Goal: Task Accomplishment & Management: Complete application form

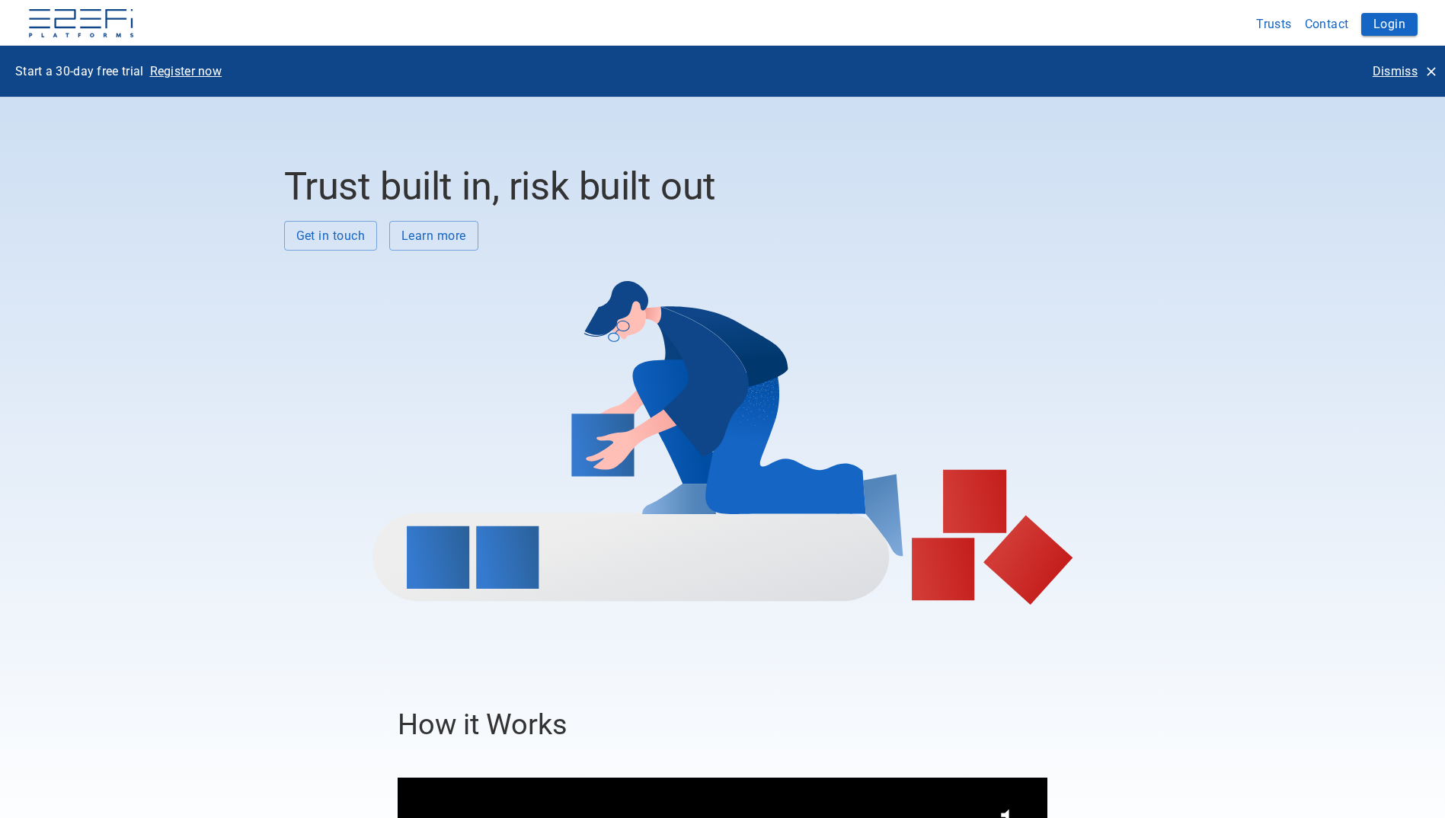
click at [1411, 26] on button "Login" at bounding box center [1389, 24] width 56 height 23
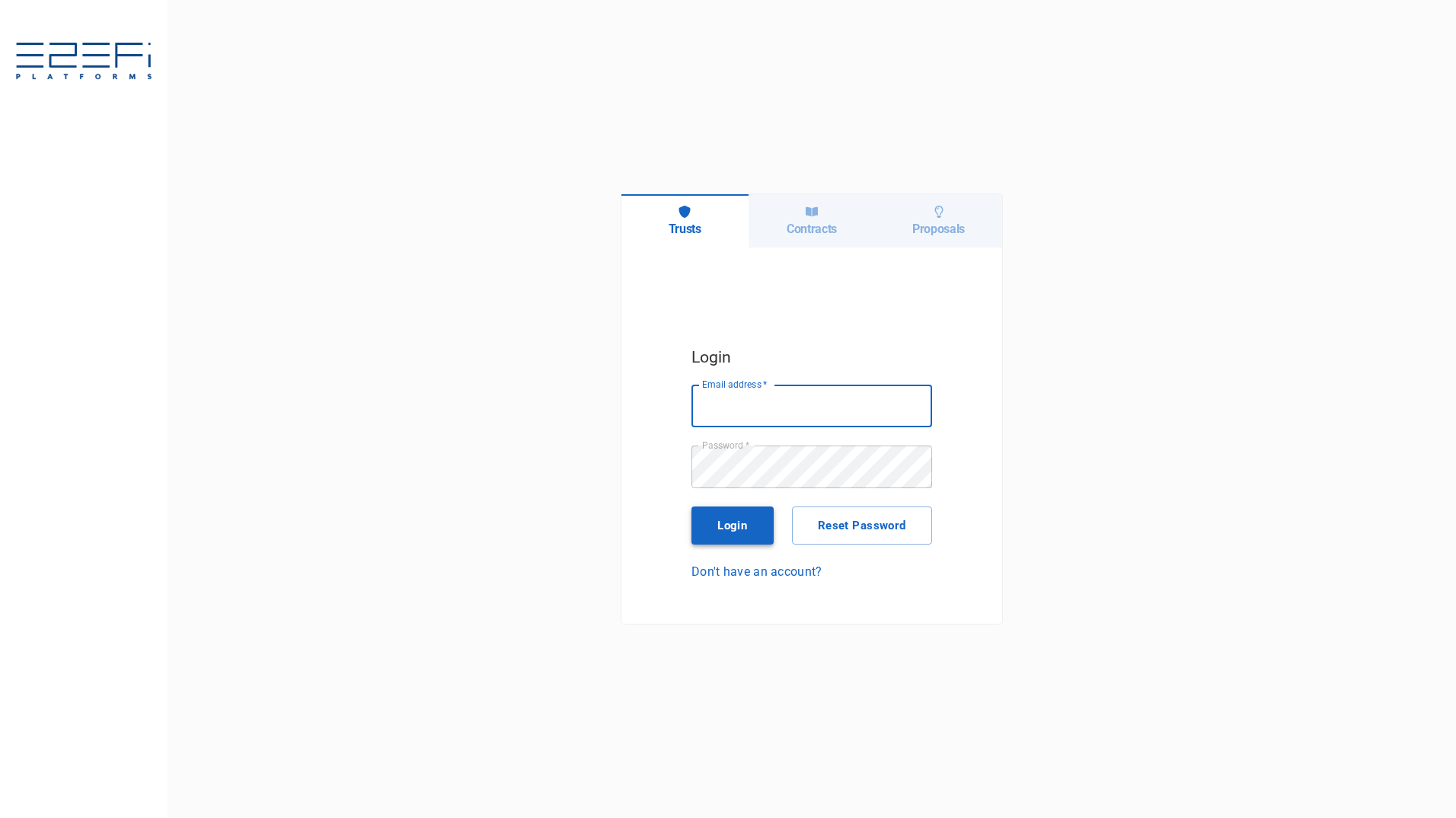
type input "[PERSON_NAME][EMAIL_ADDRESS][PERSON_NAME][DOMAIN_NAME]"
click at [730, 526] on button "Login" at bounding box center [733, 526] width 82 height 38
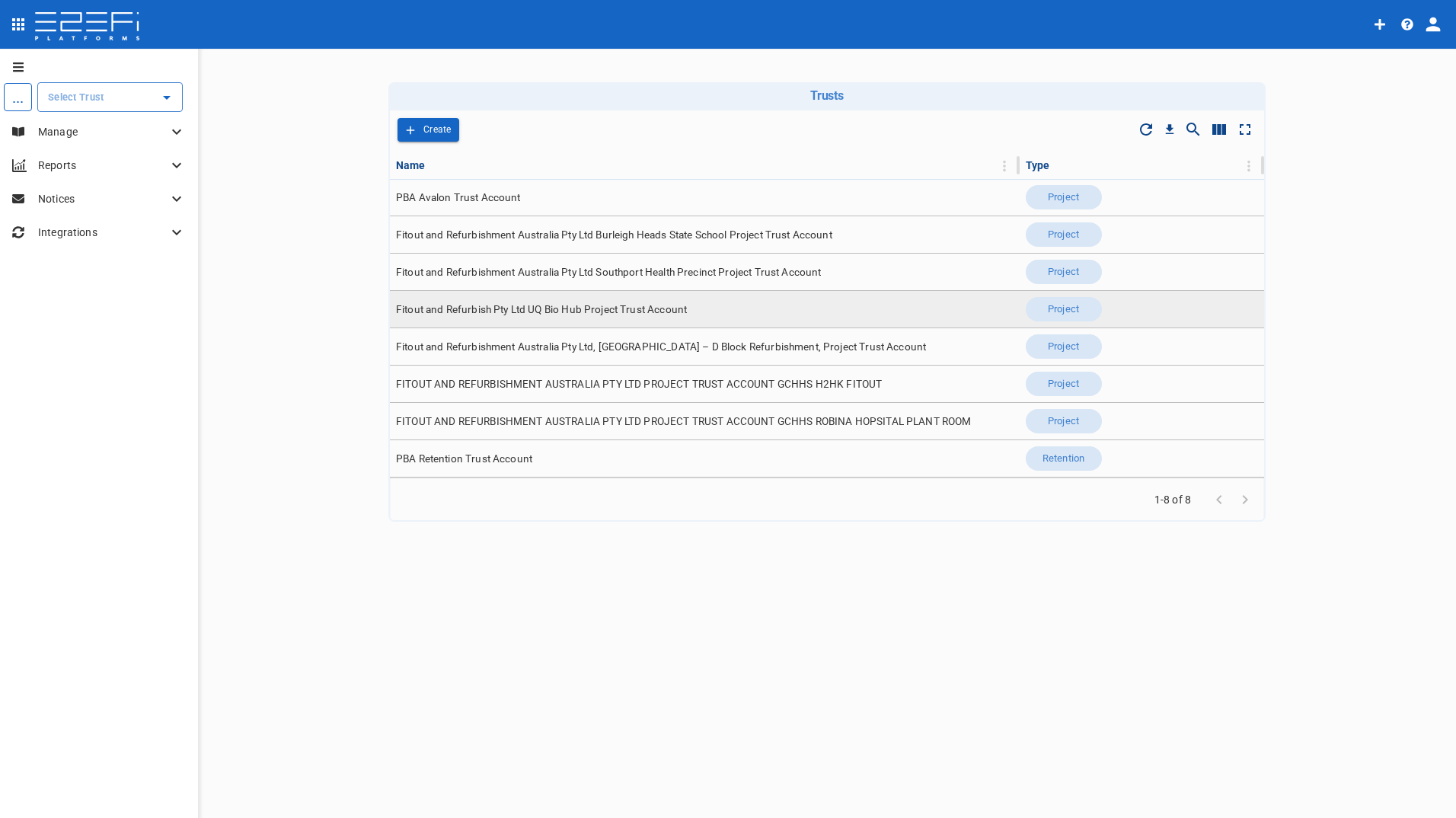
click at [610, 309] on span "Fitout and Refurbish Pty Ltd UQ Bio Hub Project Trust Account" at bounding box center [541, 309] width 291 height 14
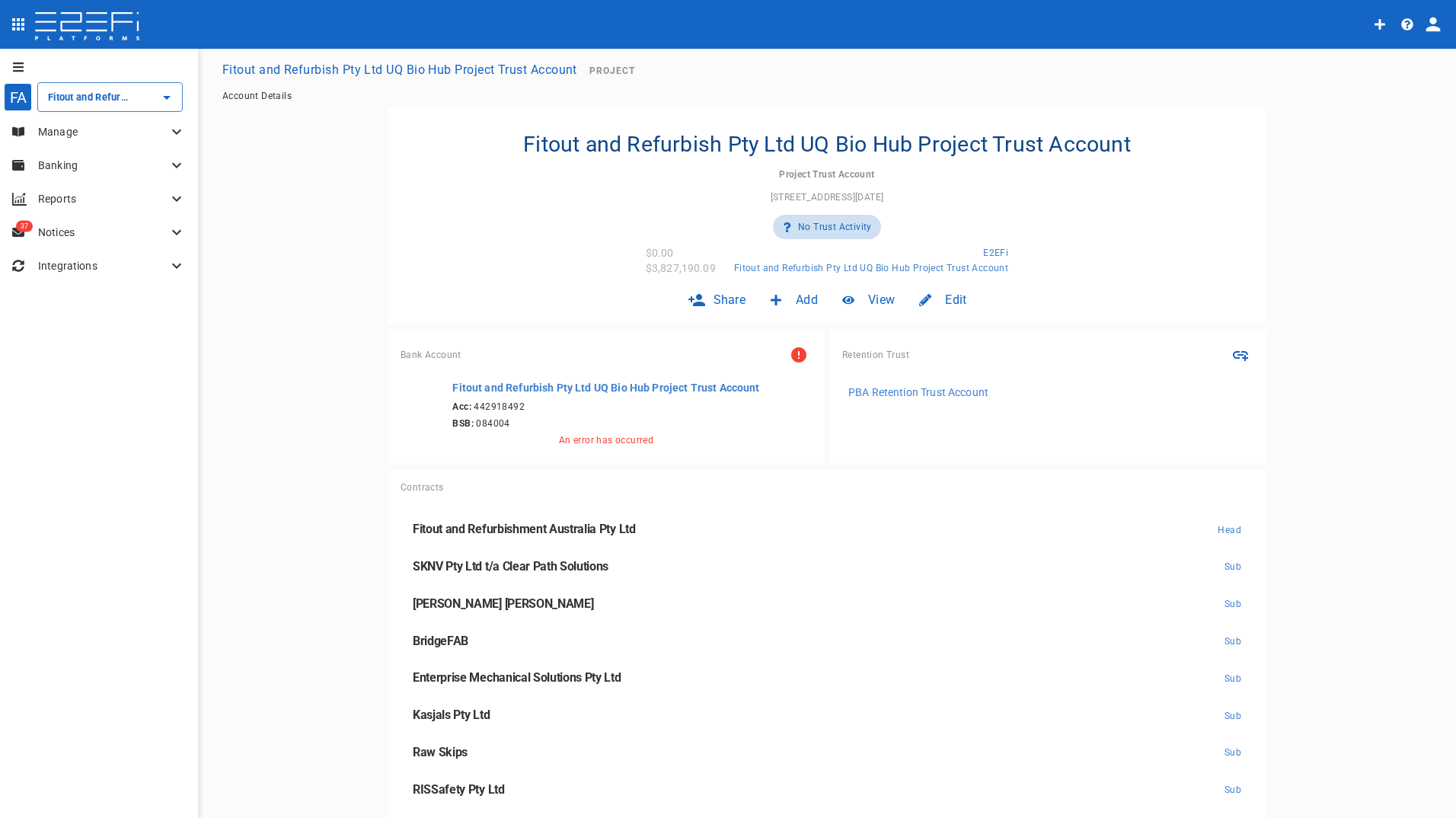
click at [70, 131] on p "Manage" at bounding box center [102, 131] width 129 height 15
click at [45, 223] on span "Claims" at bounding box center [47, 227] width 30 height 11
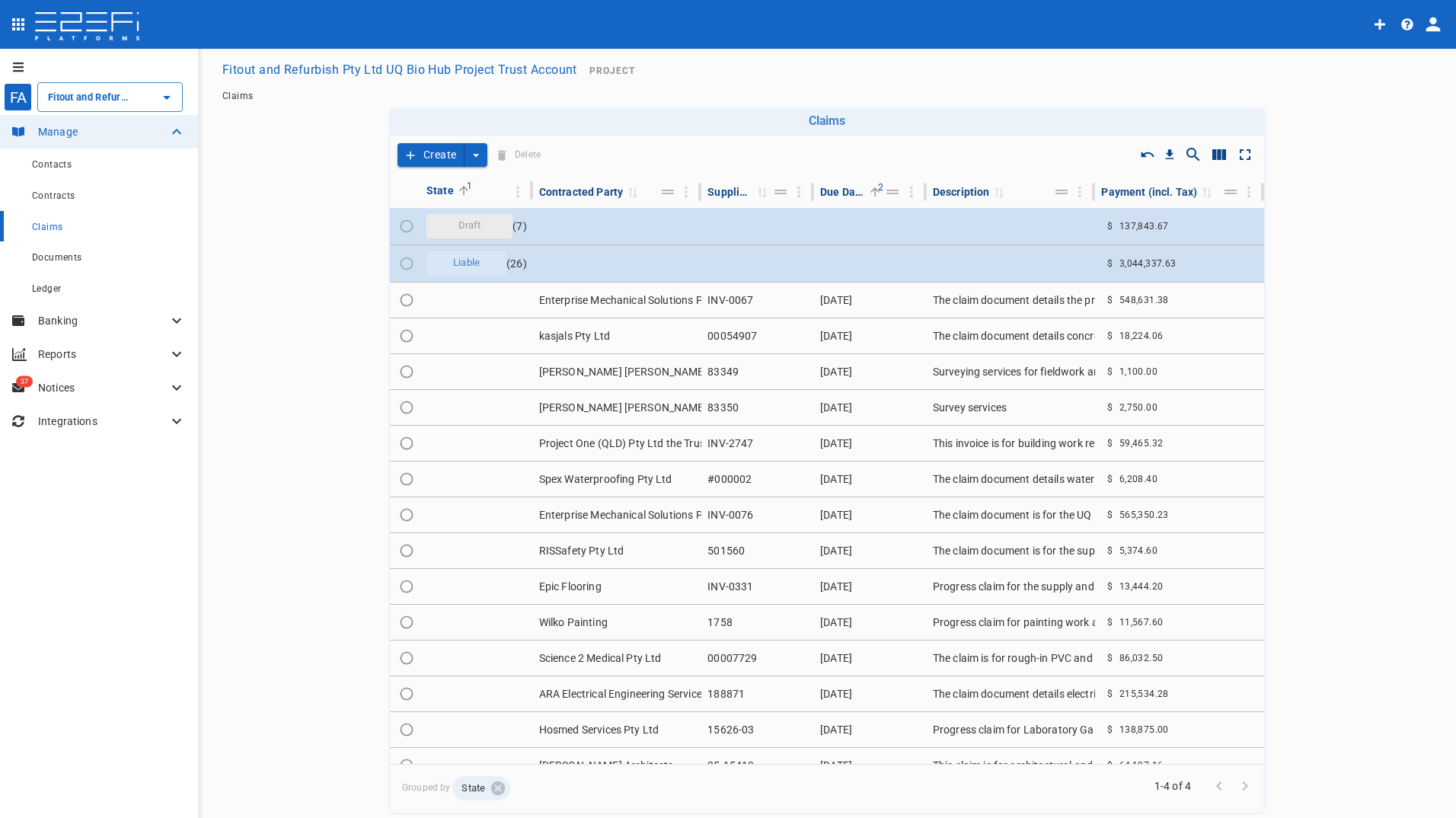
click at [418, 157] on button "Create" at bounding box center [431, 155] width 67 height 24
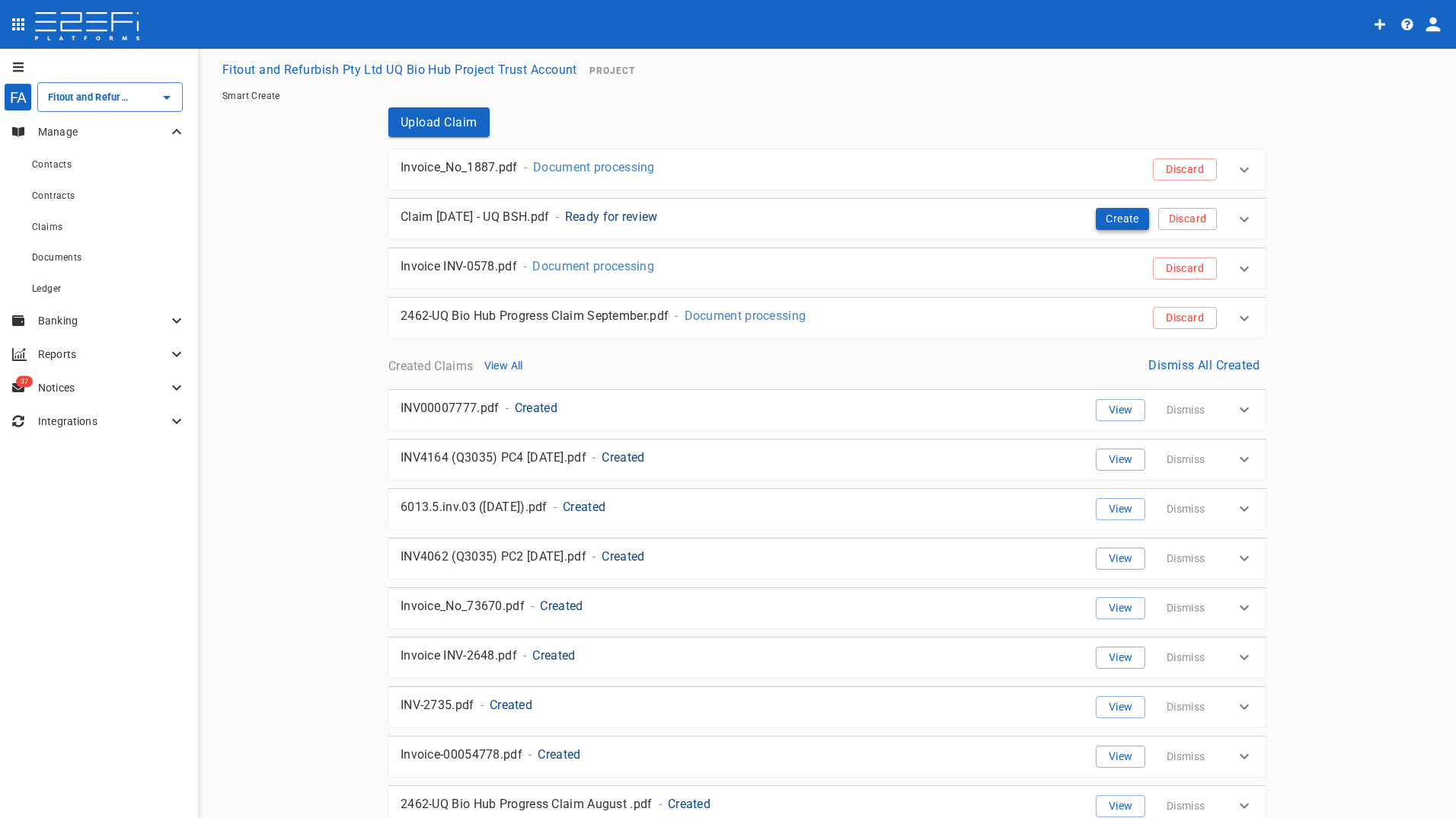
click at [1120, 216] on button "Create" at bounding box center [1122, 219] width 53 height 22
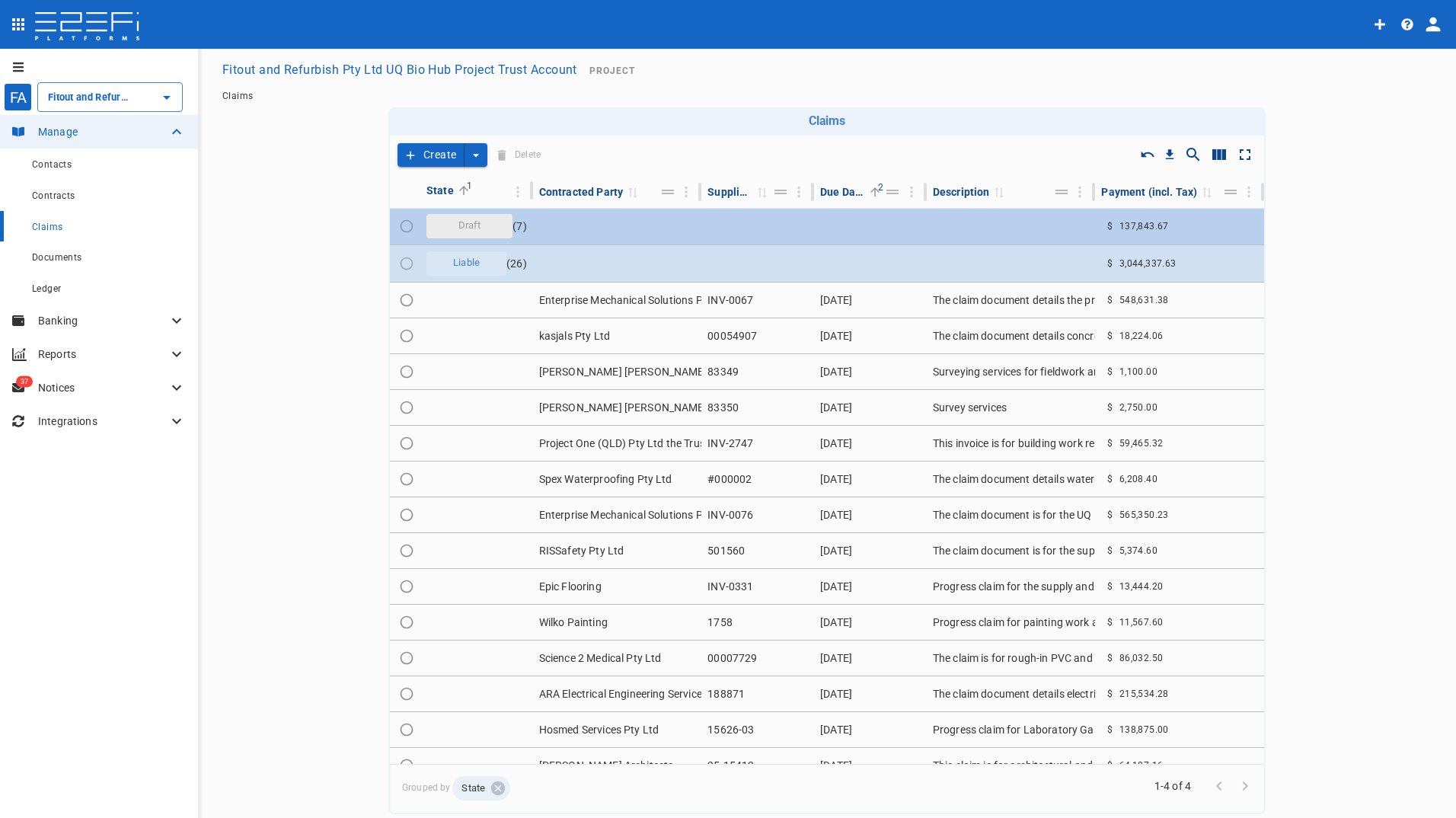
type input "Fitout and Refurbish Pty Ltd UQ Bio Hub Project Trust Account"
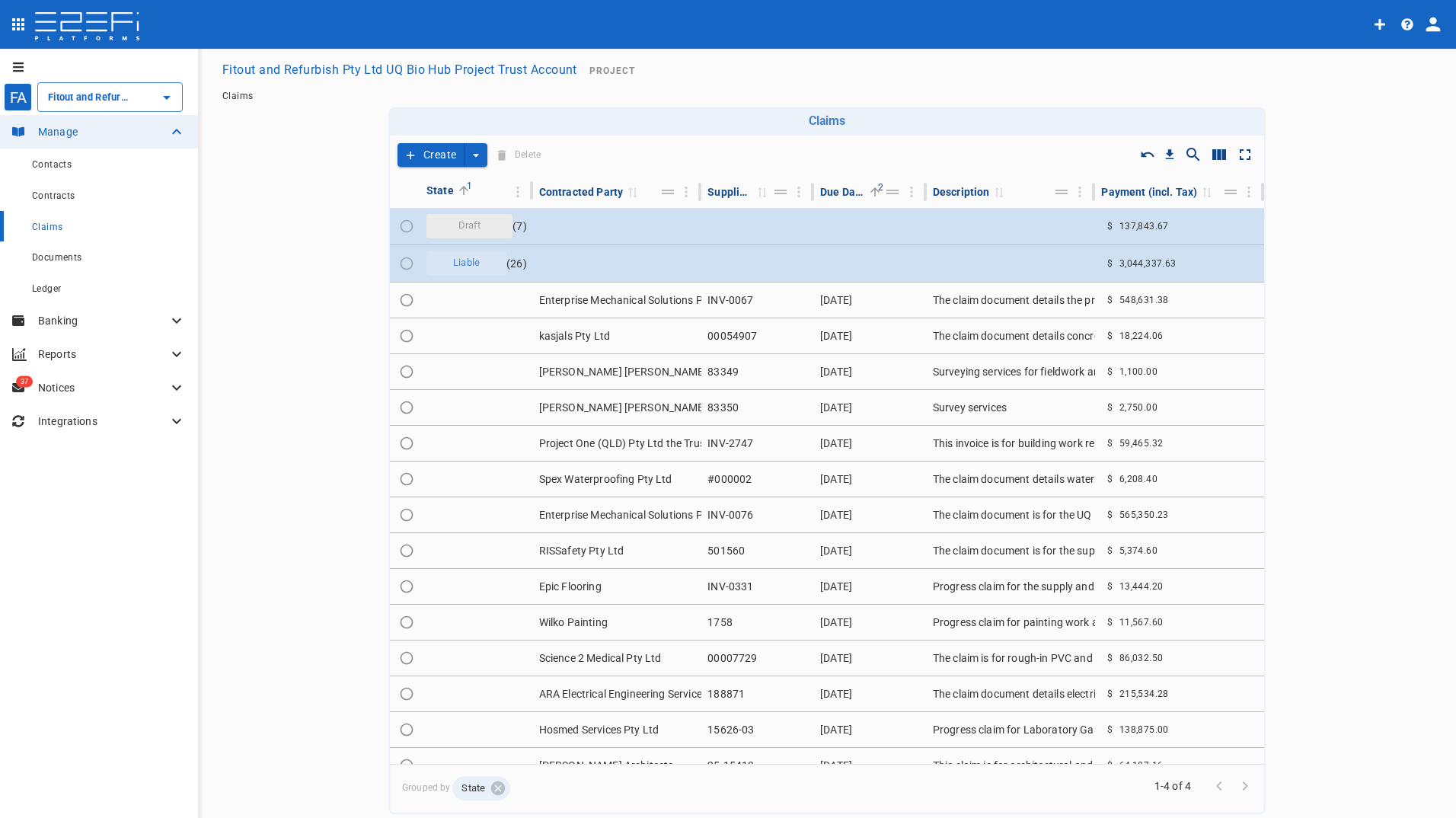
click at [433, 157] on button "Create" at bounding box center [431, 155] width 67 height 24
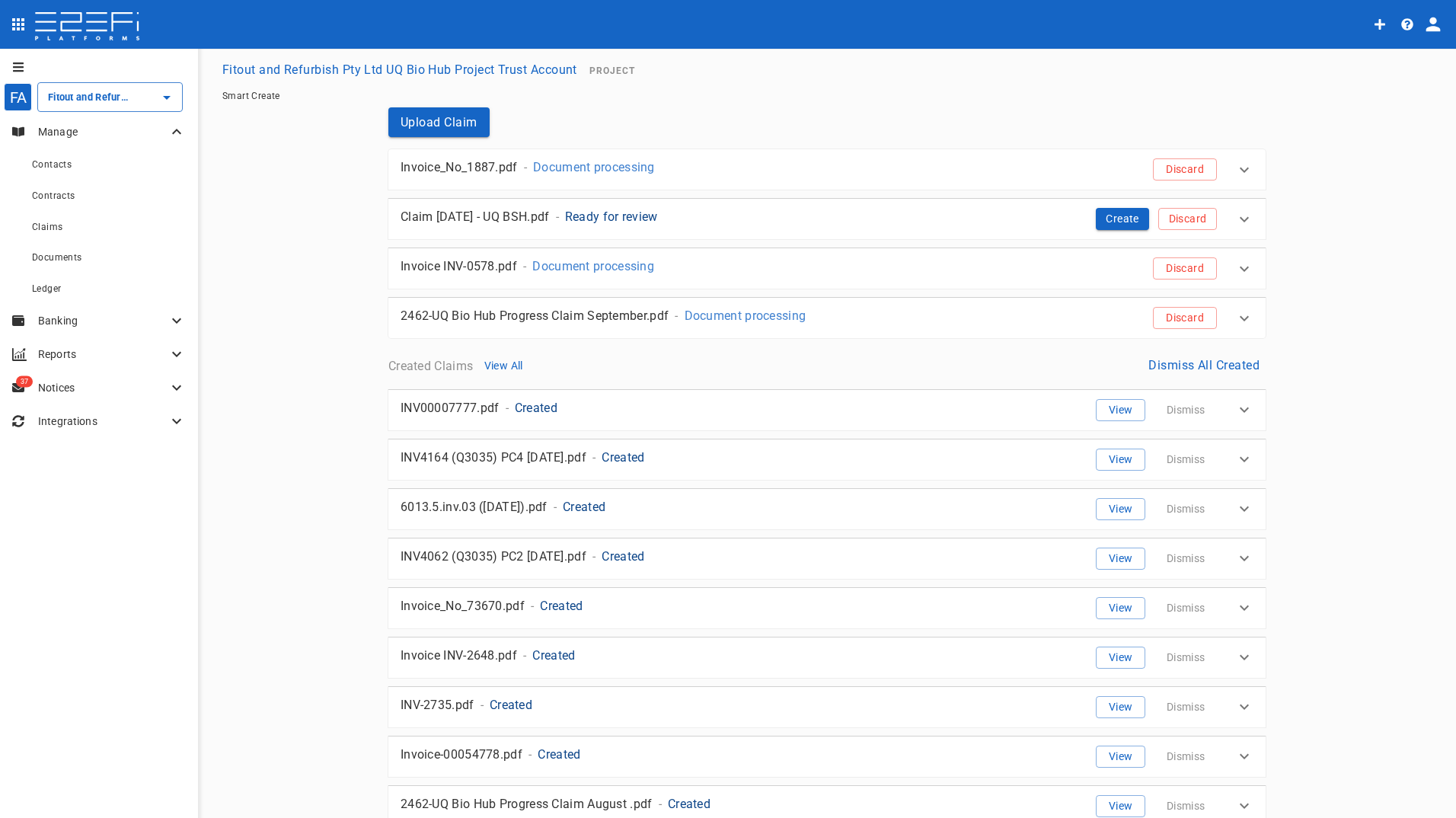
click at [604, 322] on p "2462-UQ Bio Hub Progress Claim September.pdf" at bounding box center [535, 316] width 268 height 18
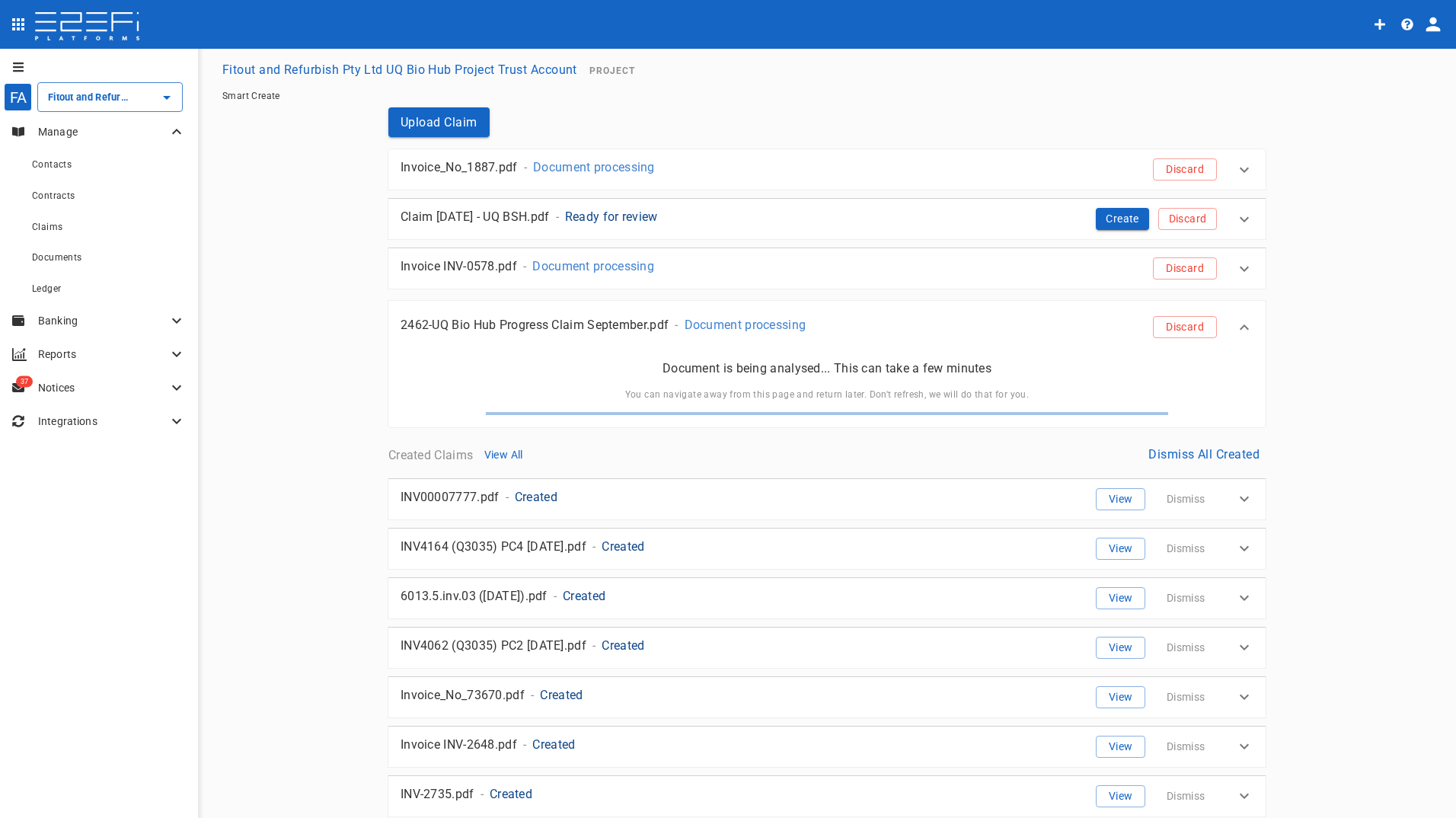
click at [721, 326] on p "Document processing" at bounding box center [746, 325] width 122 height 18
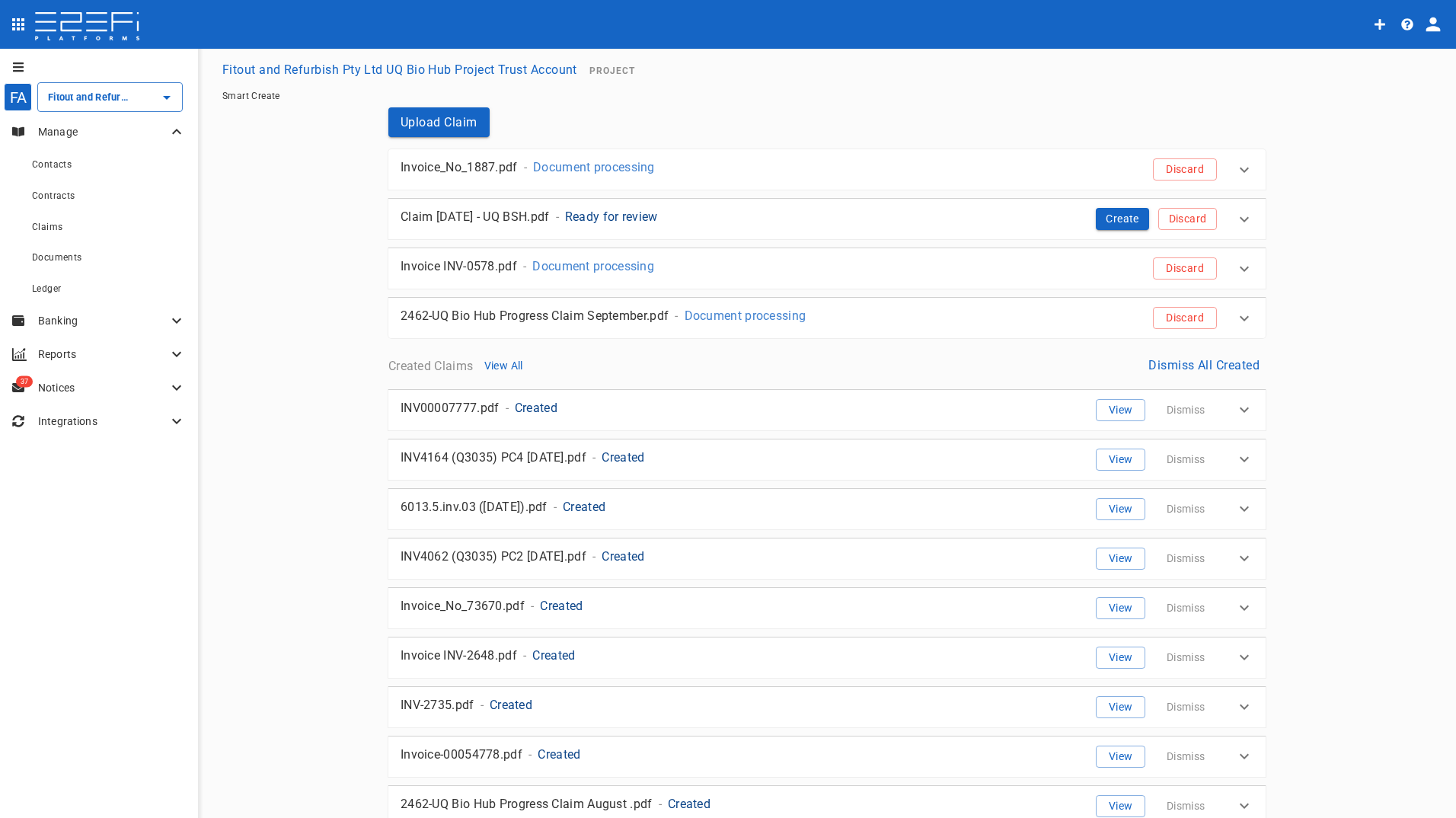
scroll to position [76, 0]
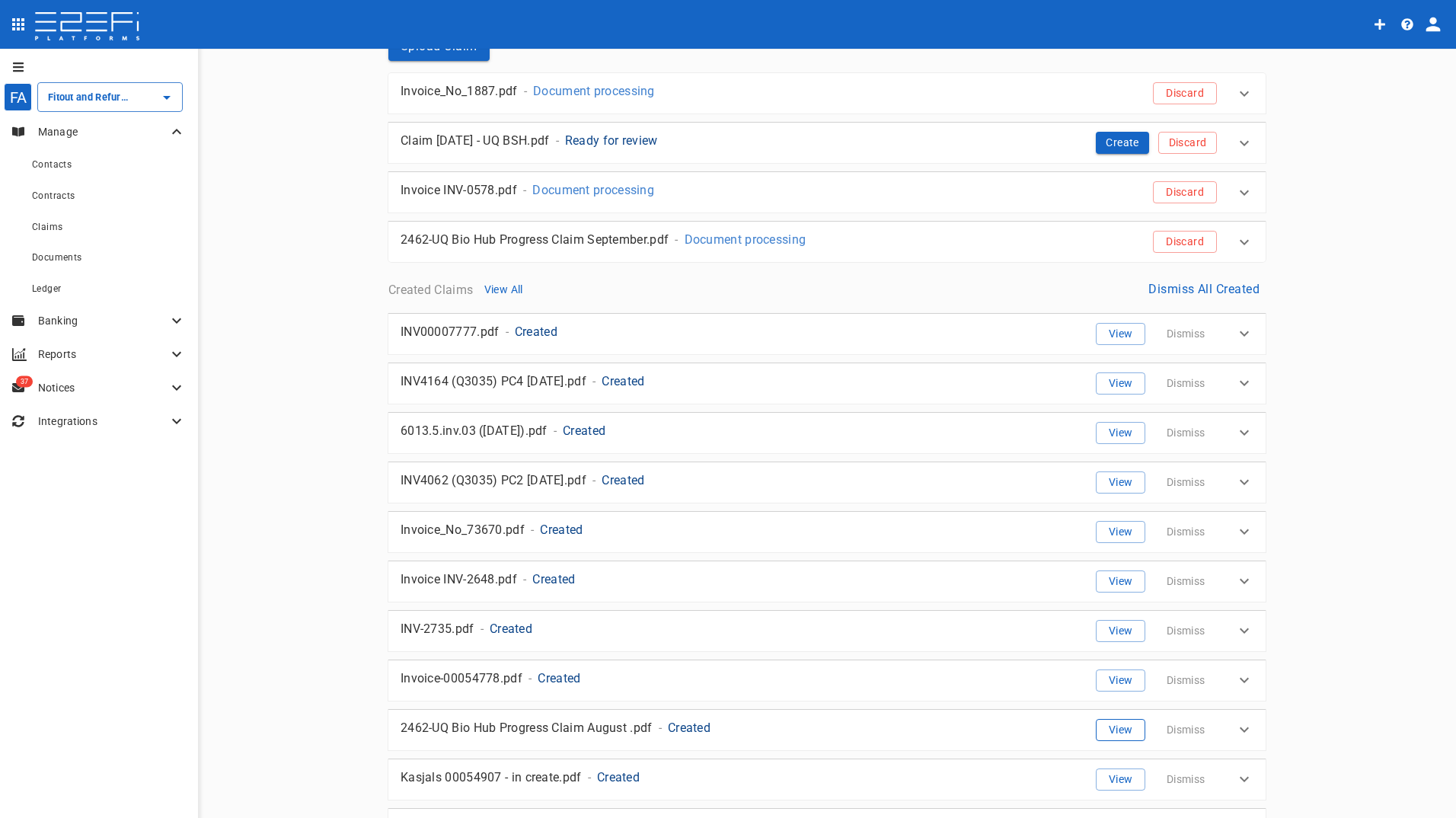
click at [1114, 731] on button "View" at bounding box center [1121, 730] width 50 height 22
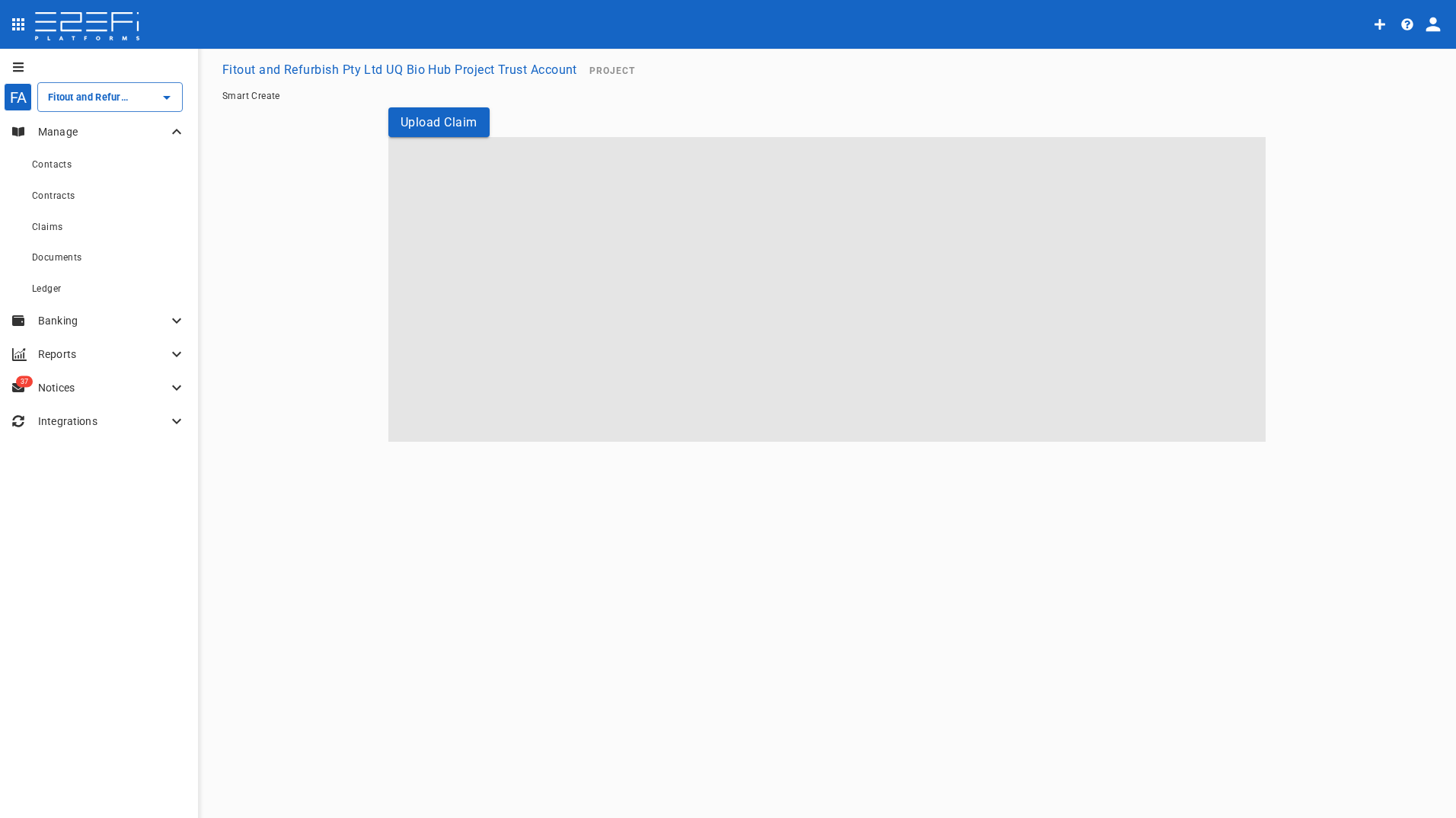
type input "Fitout and Refurbish Pty Ltd UQ Bio Hub Project Trust Account"
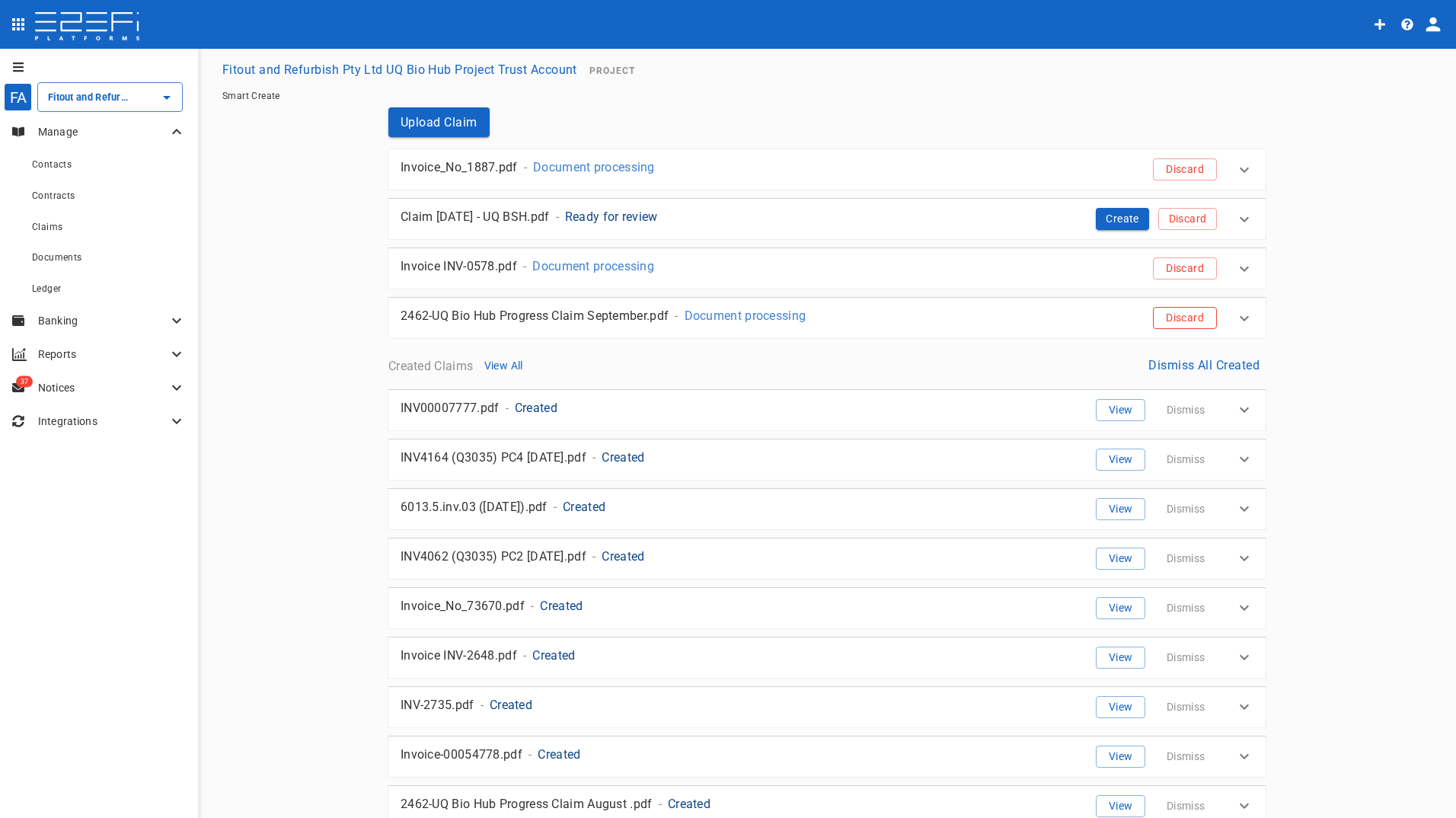
click at [1168, 318] on button "Discard" at bounding box center [1185, 318] width 64 height 22
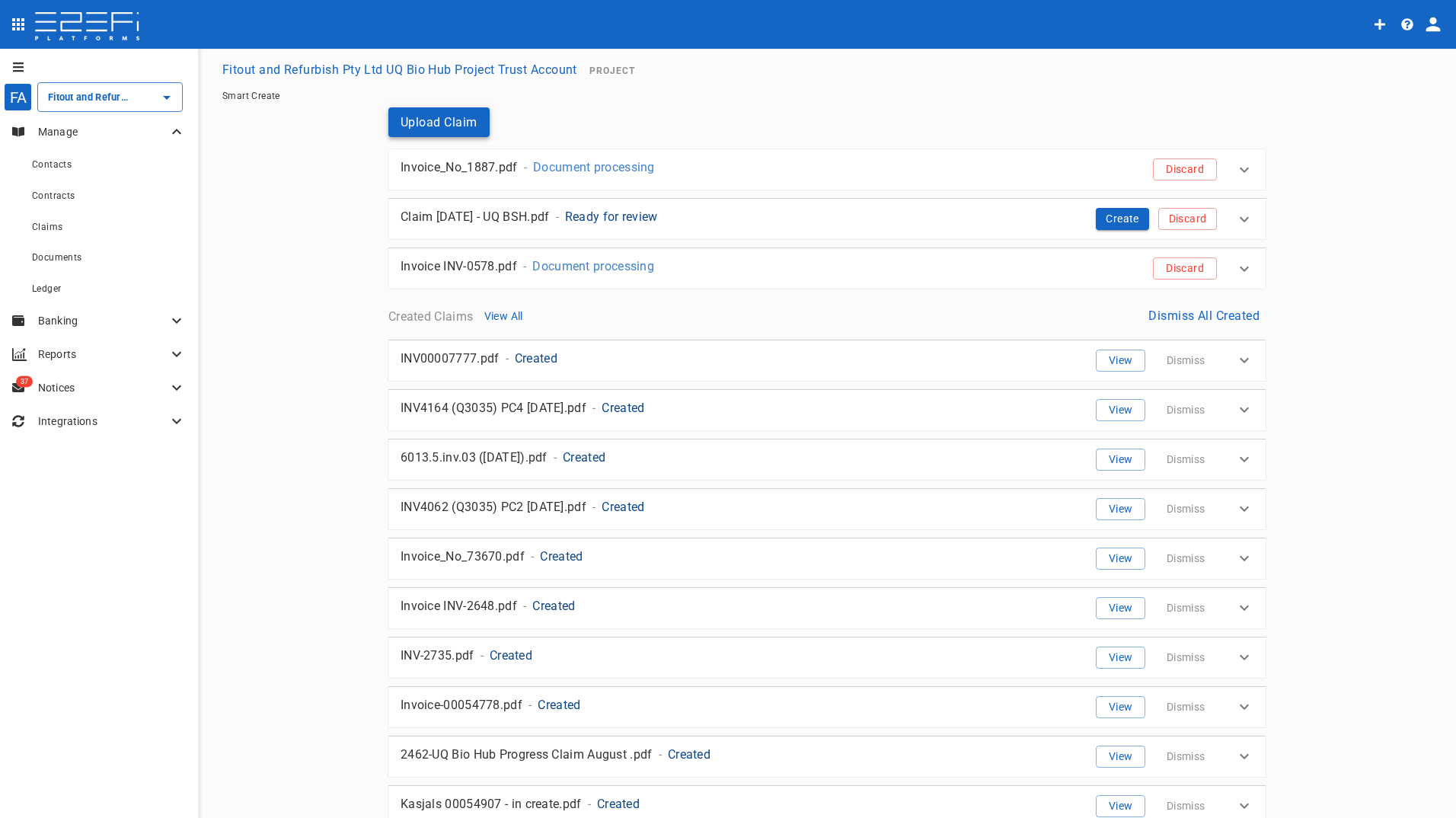
click at [430, 130] on button "Upload Claim" at bounding box center [438, 122] width 101 height 30
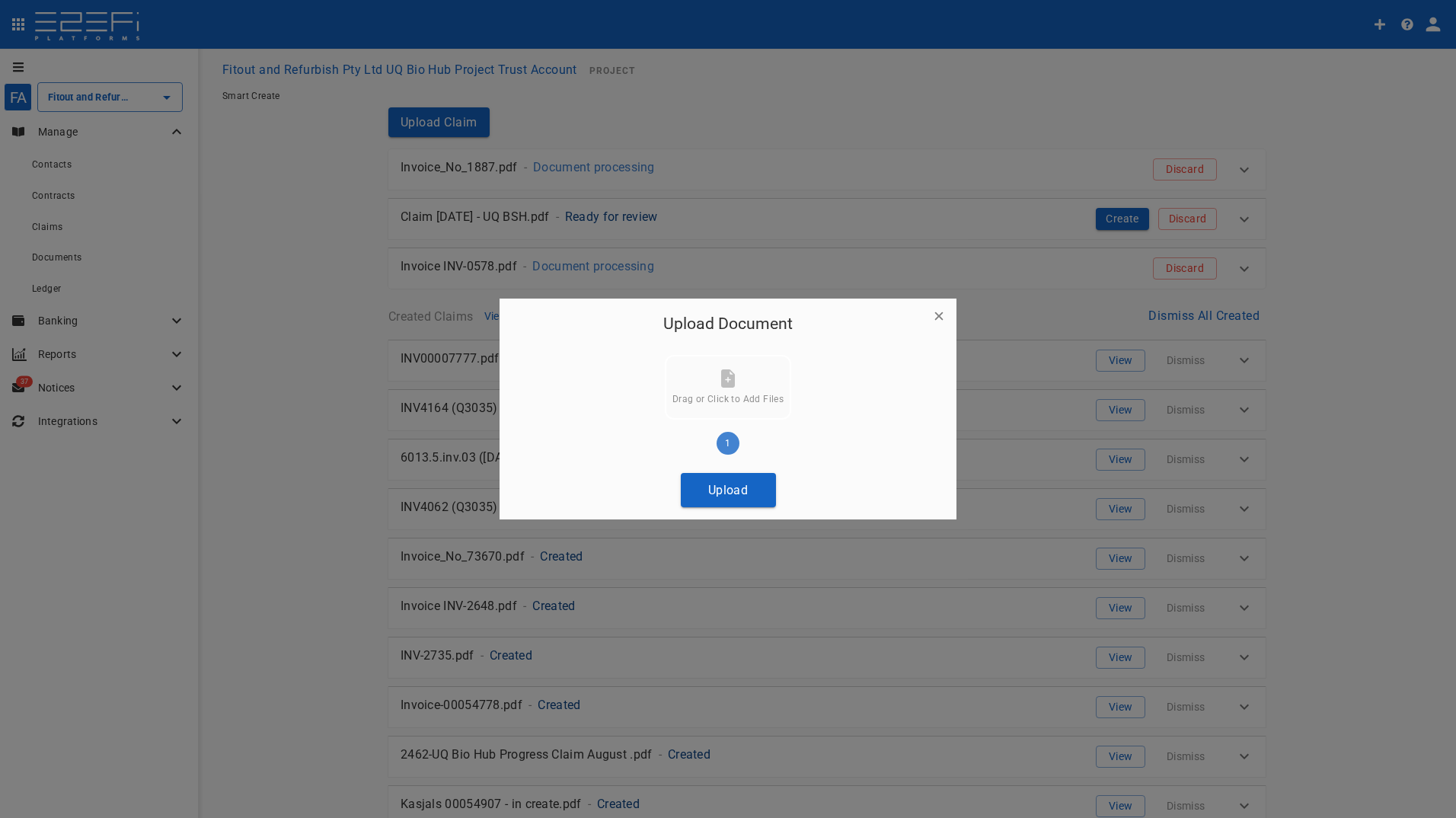
drag, startPoint x: 742, startPoint y: 490, endPoint x: 378, endPoint y: 471, distance: 364.6
click at [742, 491] on button "Upload" at bounding box center [728, 490] width 95 height 34
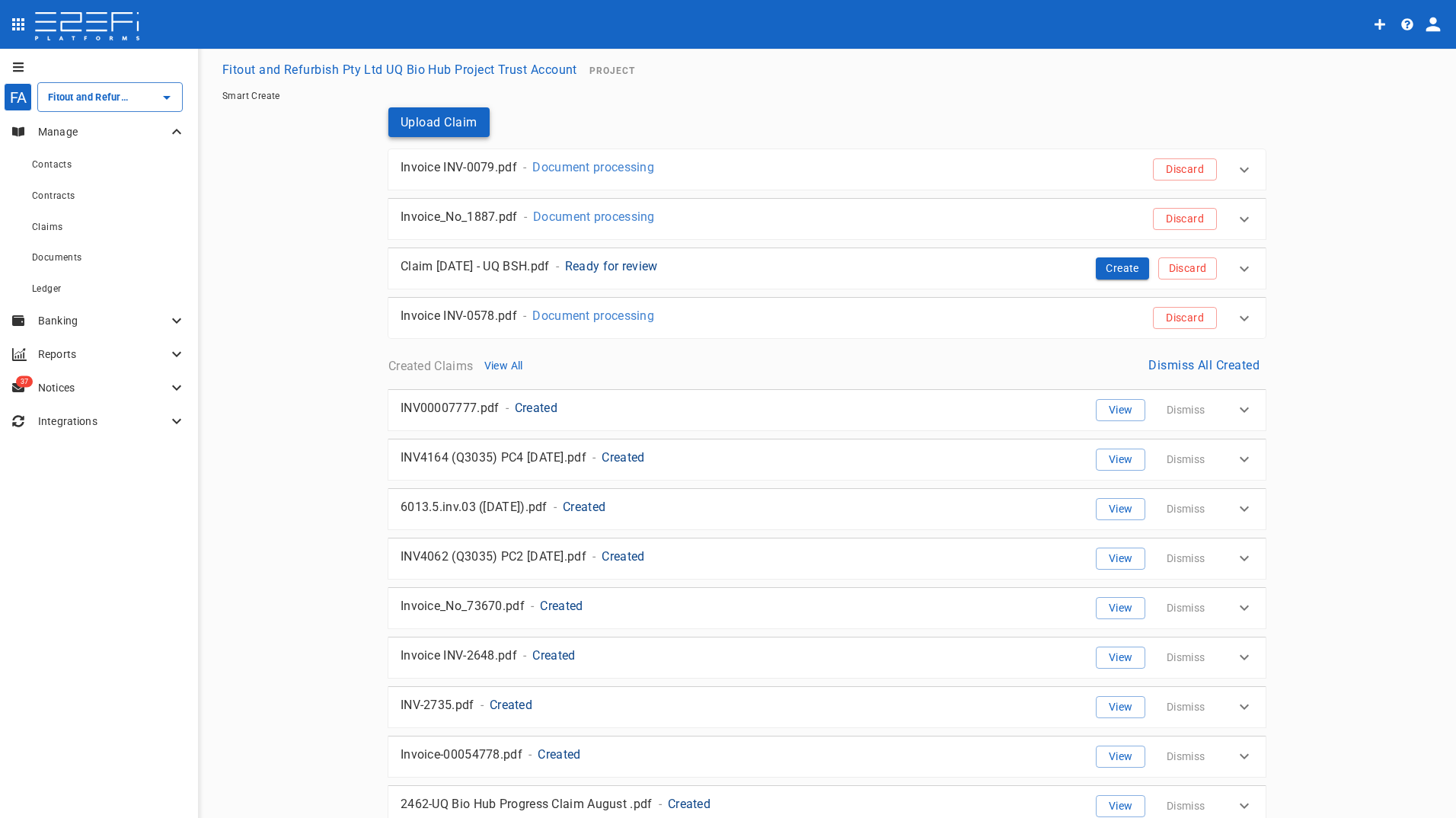
click at [444, 121] on button "Upload Claim" at bounding box center [438, 122] width 101 height 30
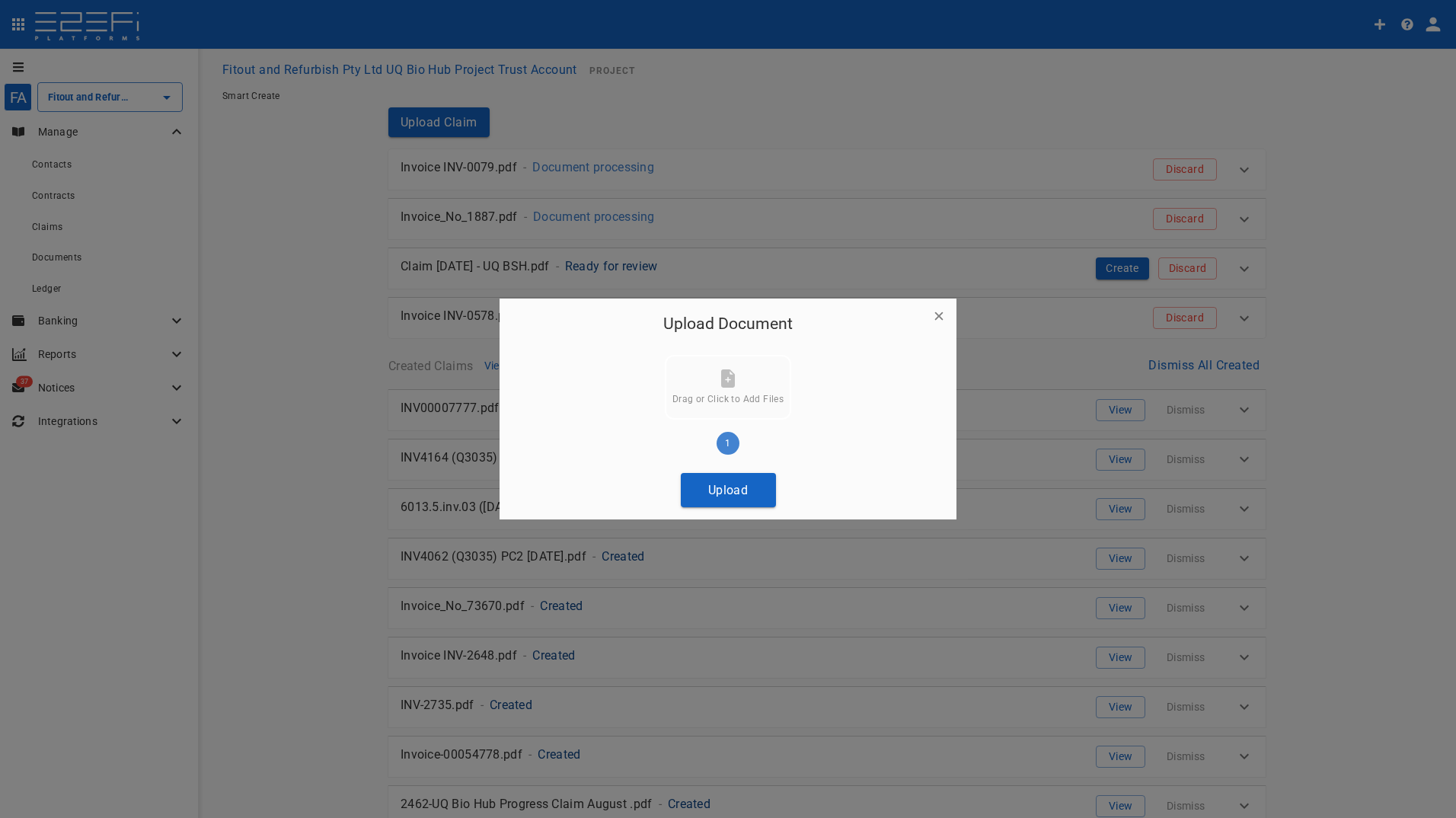
drag, startPoint x: 746, startPoint y: 489, endPoint x: 391, endPoint y: 471, distance: 356.2
click at [743, 491] on button "Upload" at bounding box center [728, 490] width 95 height 34
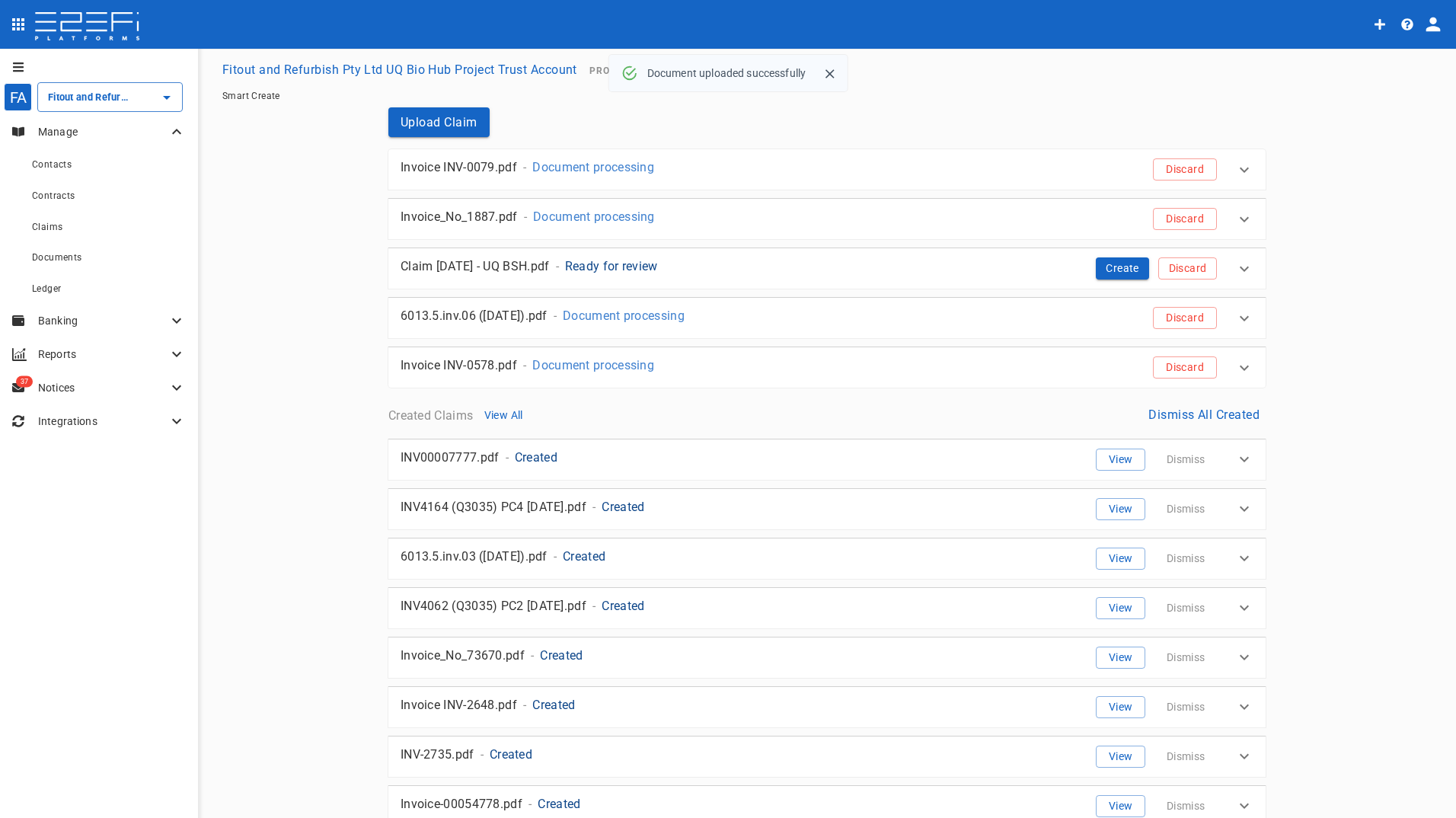
click at [67, 127] on p "Manage" at bounding box center [102, 131] width 129 height 15
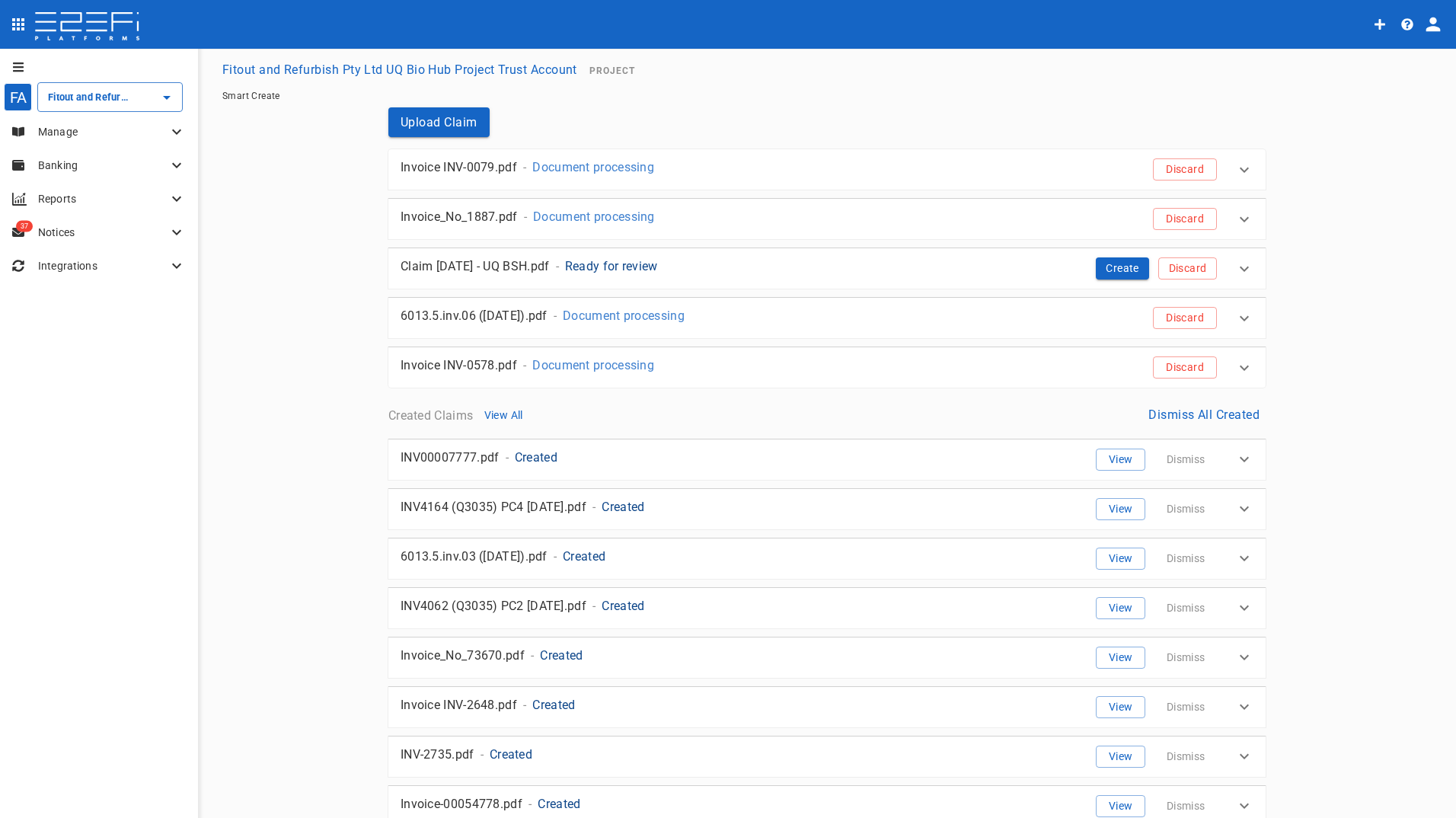
click at [69, 131] on p "Manage" at bounding box center [102, 131] width 129 height 15
click at [87, 105] on div "Fitout and Refurbish Pty Ltd UQ Bio Hub Project Trust Account ​" at bounding box center [109, 97] width 145 height 30
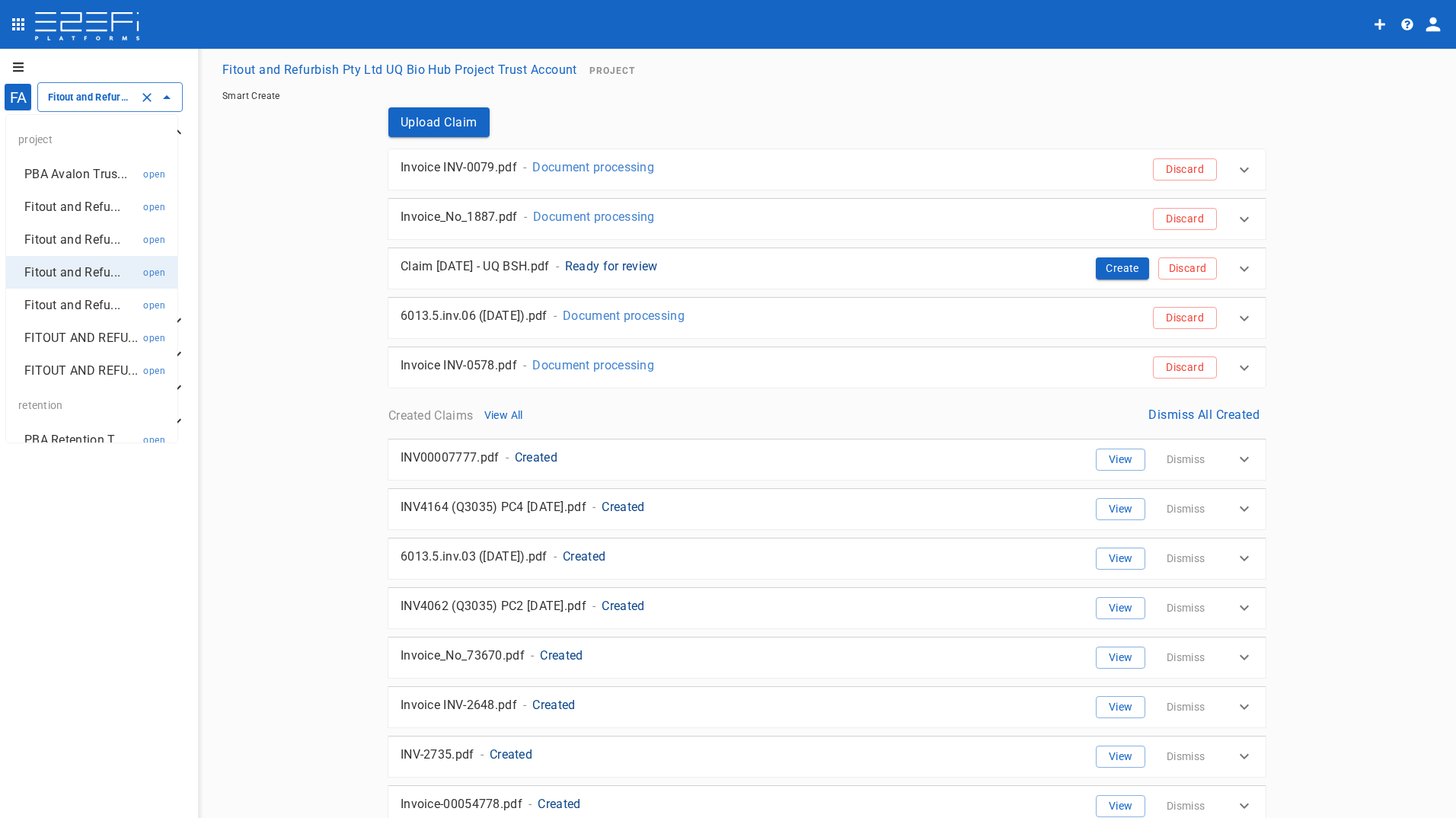
scroll to position [0, 205]
click at [60, 379] on p "FITOUT AND REFU..." at bounding box center [80, 371] width 113 height 18
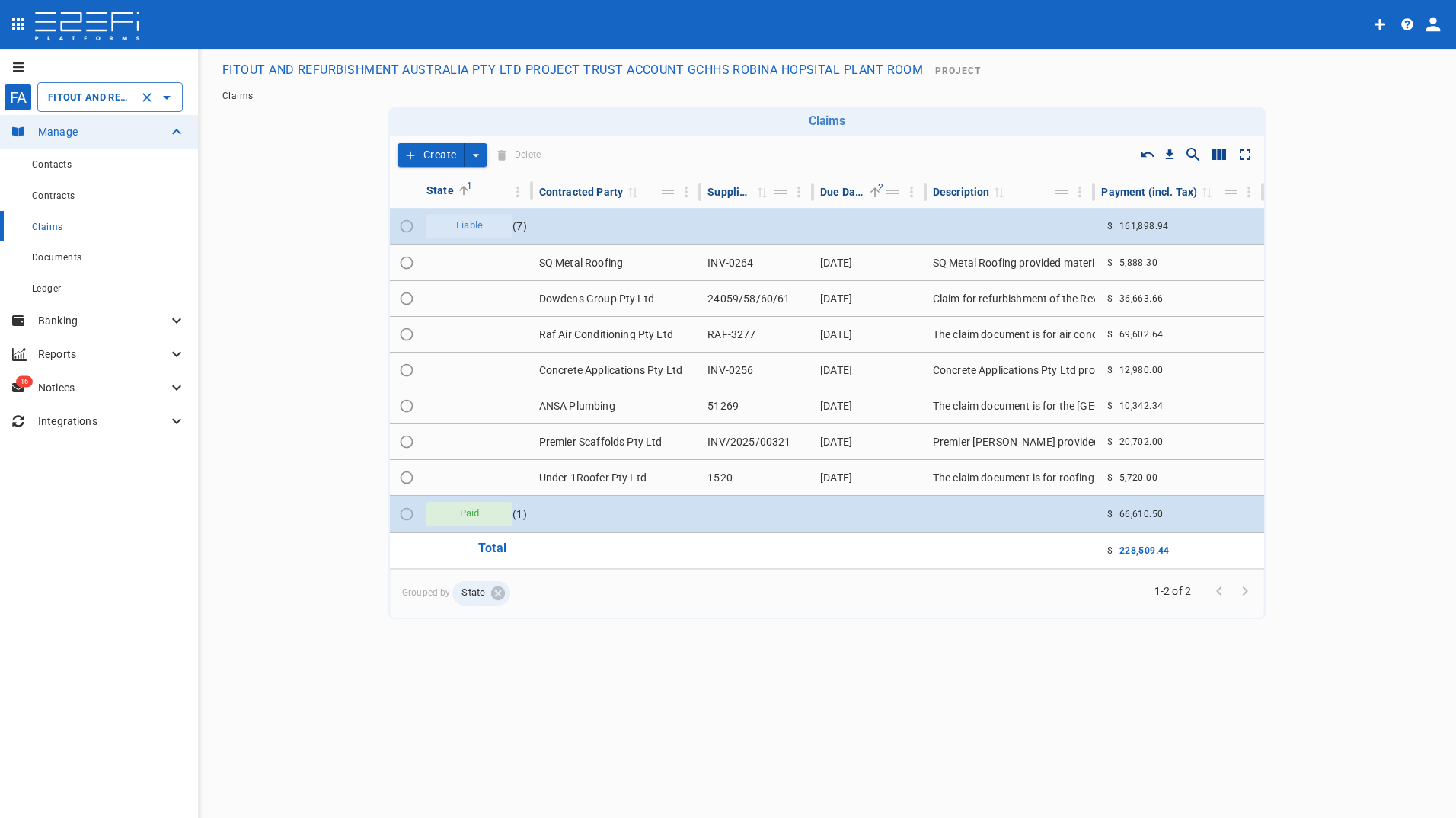
click at [87, 91] on input "FITOUT AND REFURBISHMENT AUSTRALIA PTY LTD PROJECT TRUST ACCOUNT GCHHS ROBINA H…" at bounding box center [88, 97] width 89 height 16
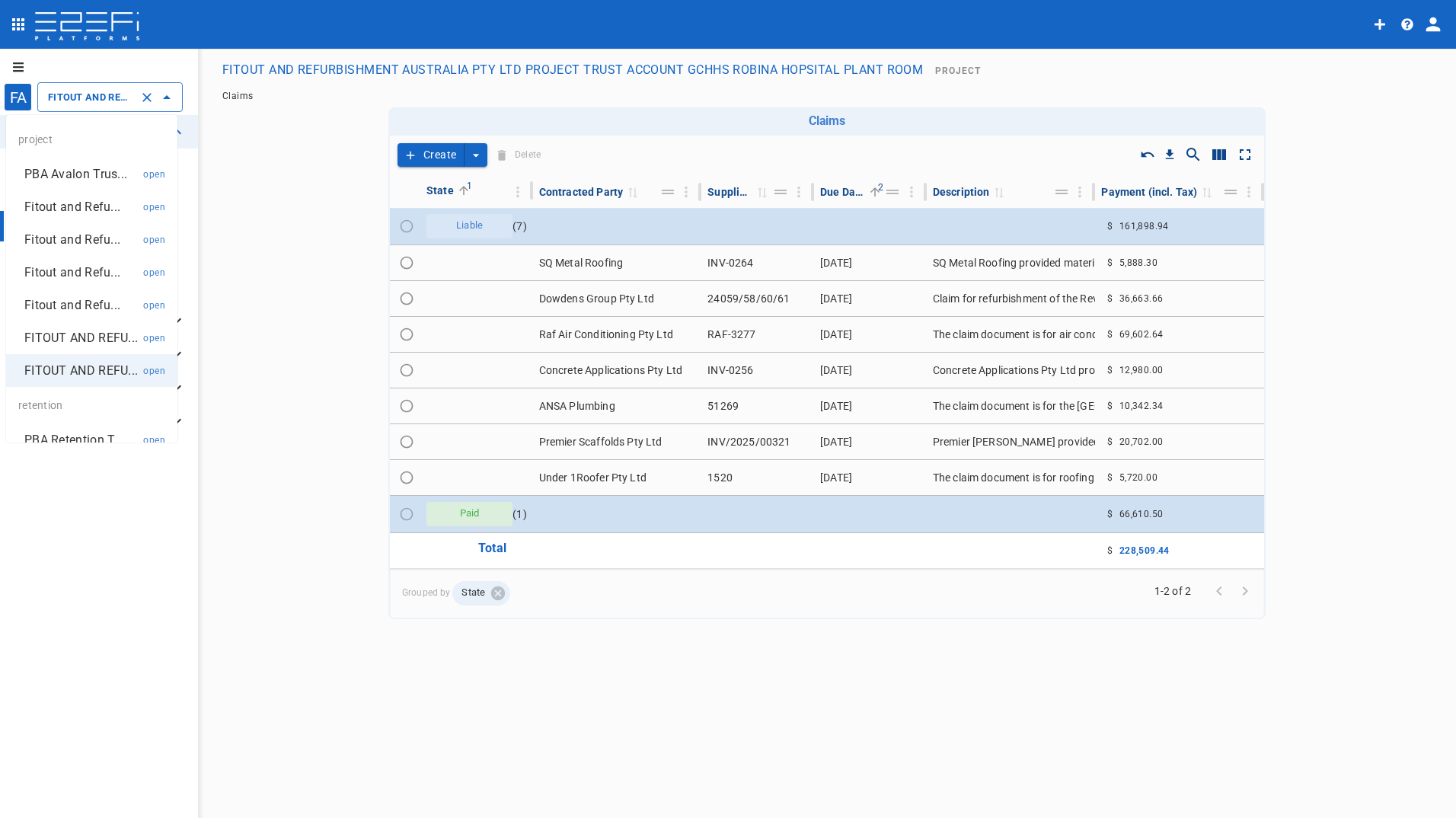
click at [66, 343] on p "FITOUT AND REFU..." at bounding box center [80, 338] width 113 height 18
type input "FITOUT AND REFURBISHMENT AUSTRALIA PTY LTD PROJECT TRUST ACCOUNT GCHHS H2HK FIT…"
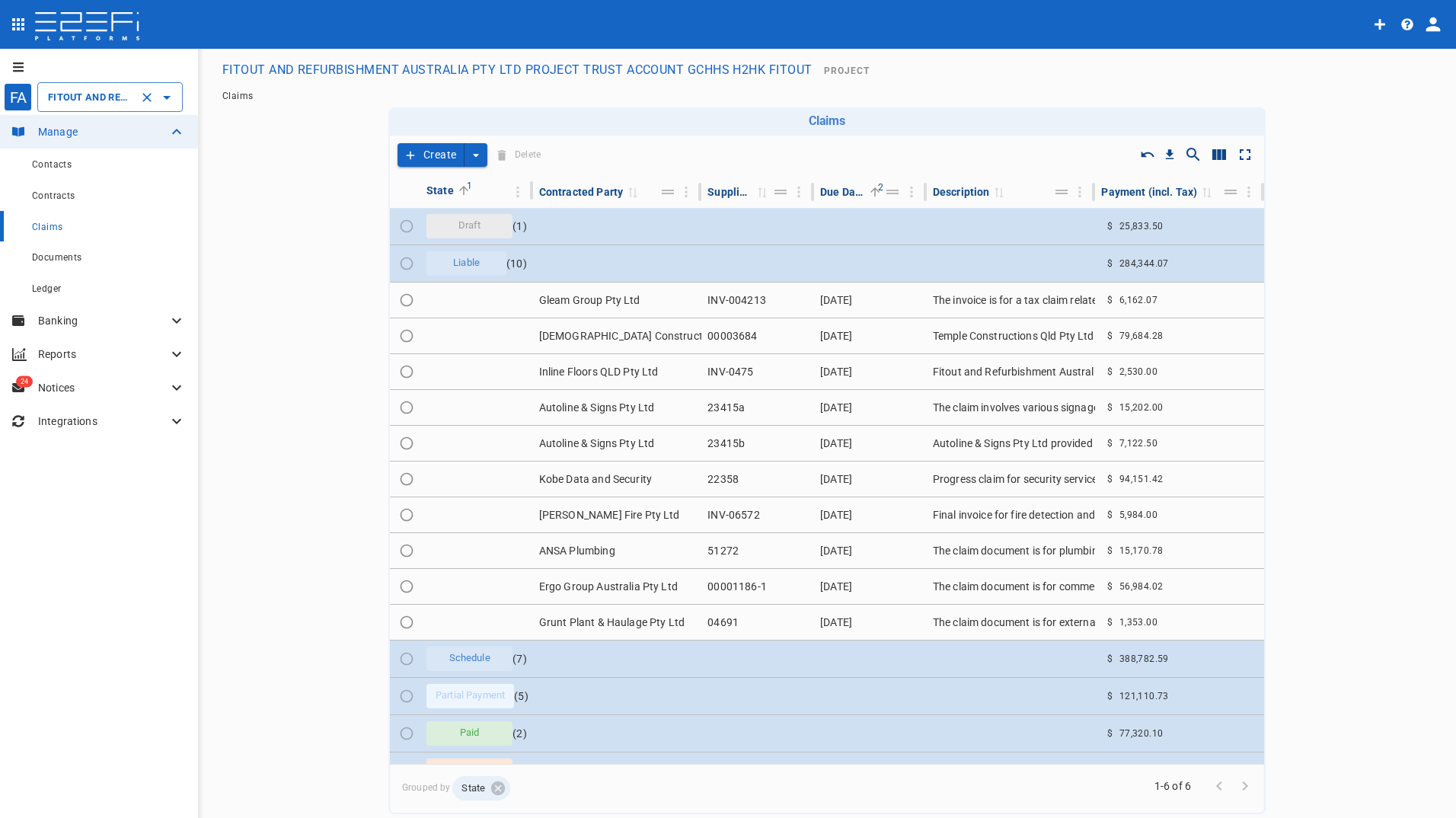
click at [425, 155] on button "Create" at bounding box center [431, 155] width 67 height 24
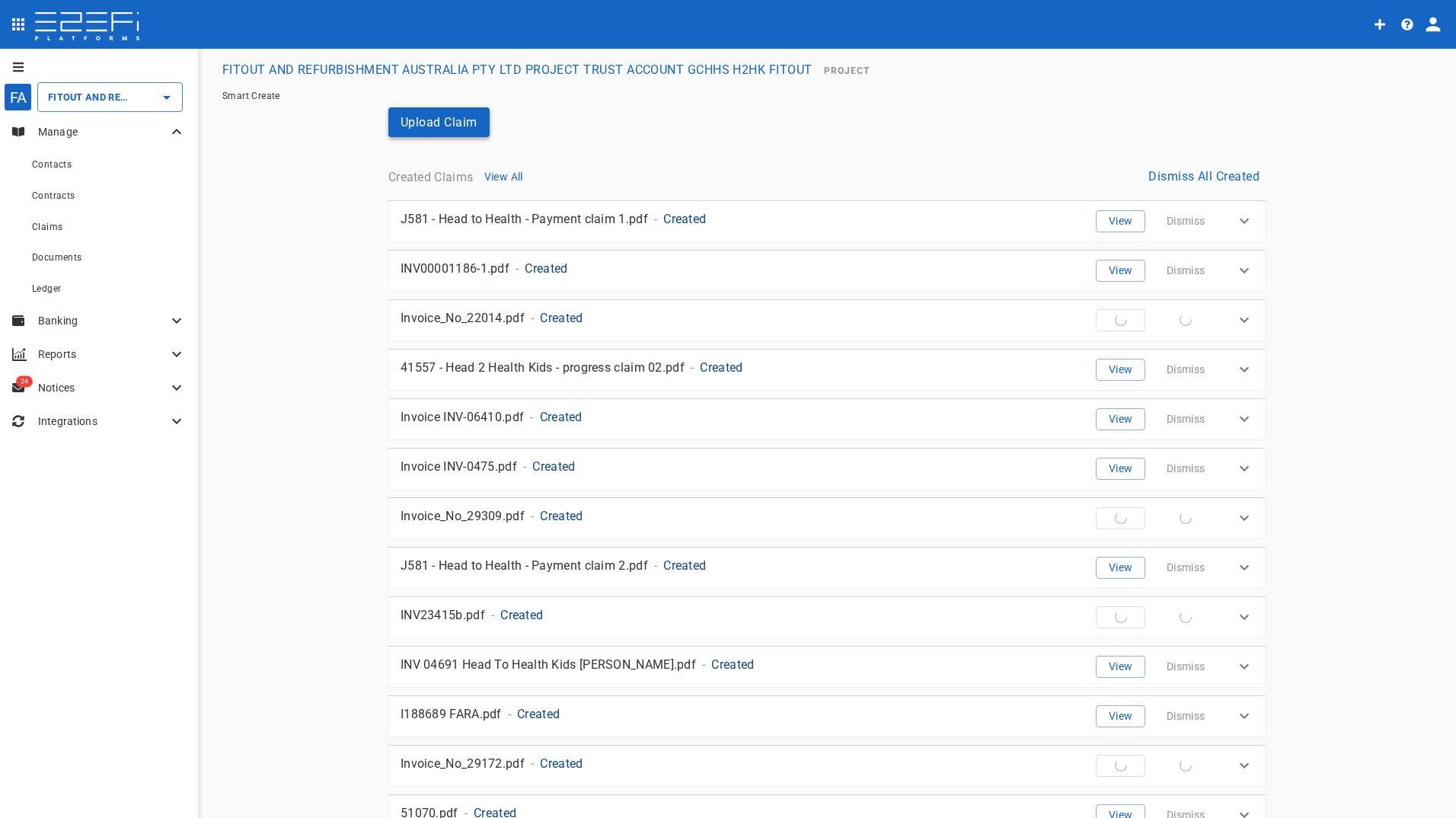
click at [427, 114] on button "Upload Claim" at bounding box center [438, 122] width 101 height 30
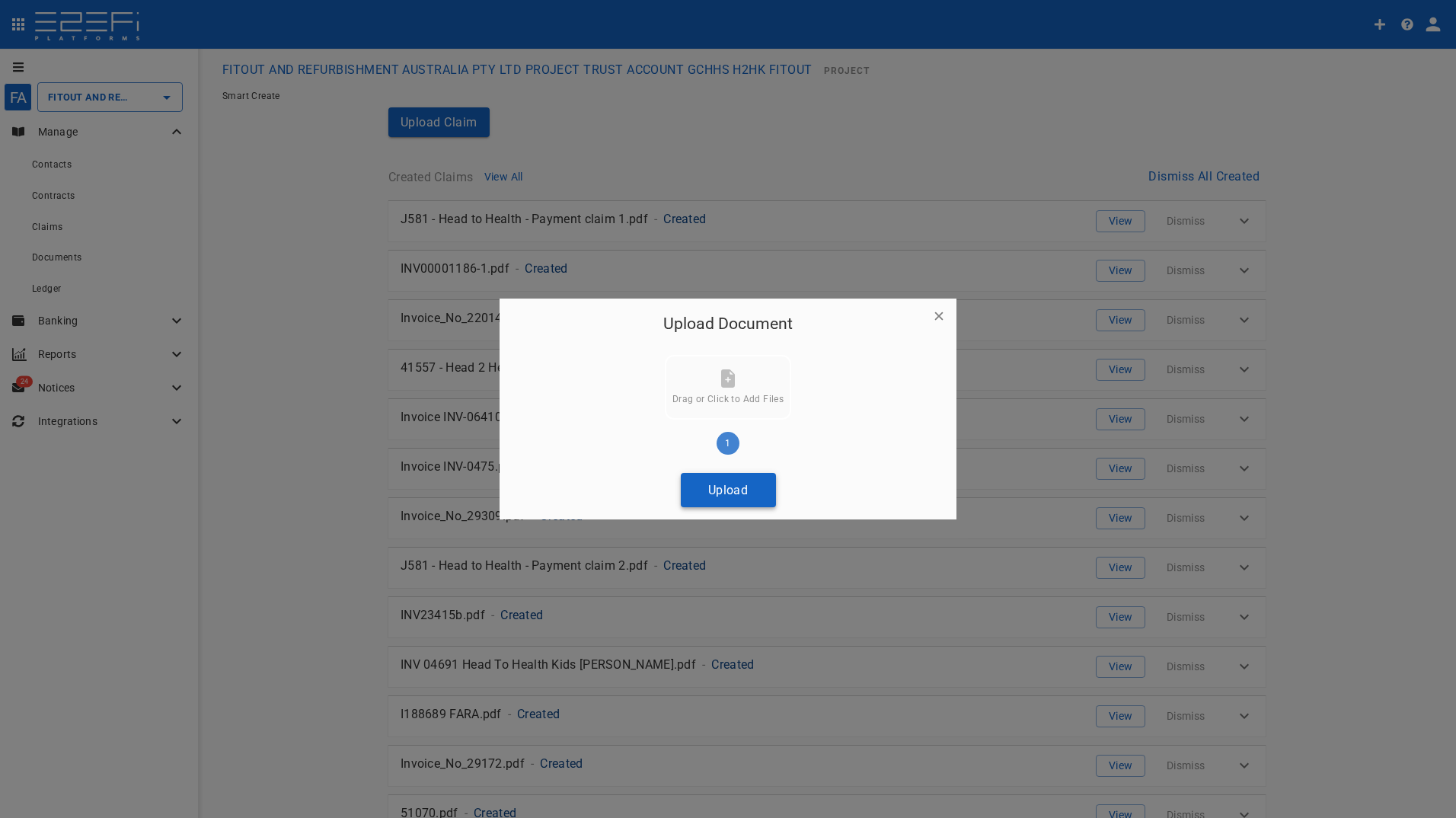
click at [739, 500] on button "Upload" at bounding box center [728, 490] width 95 height 34
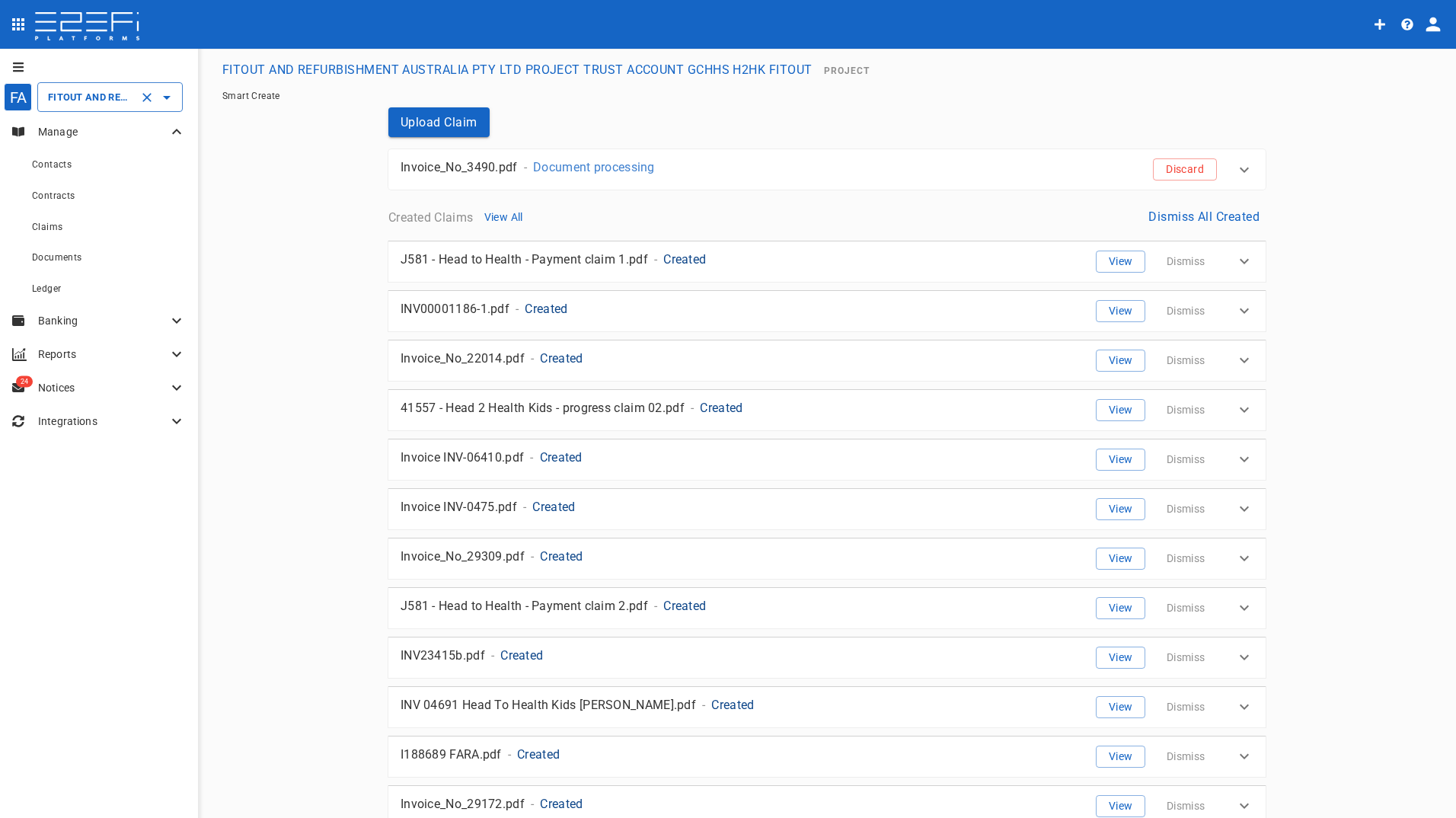
click at [83, 97] on input "FITOUT AND REFURBISHMENT AUSTRALIA PTY LTD PROJECT TRUST ACCOUNT GCHHS H2HK FIT…" at bounding box center [88, 97] width 89 height 16
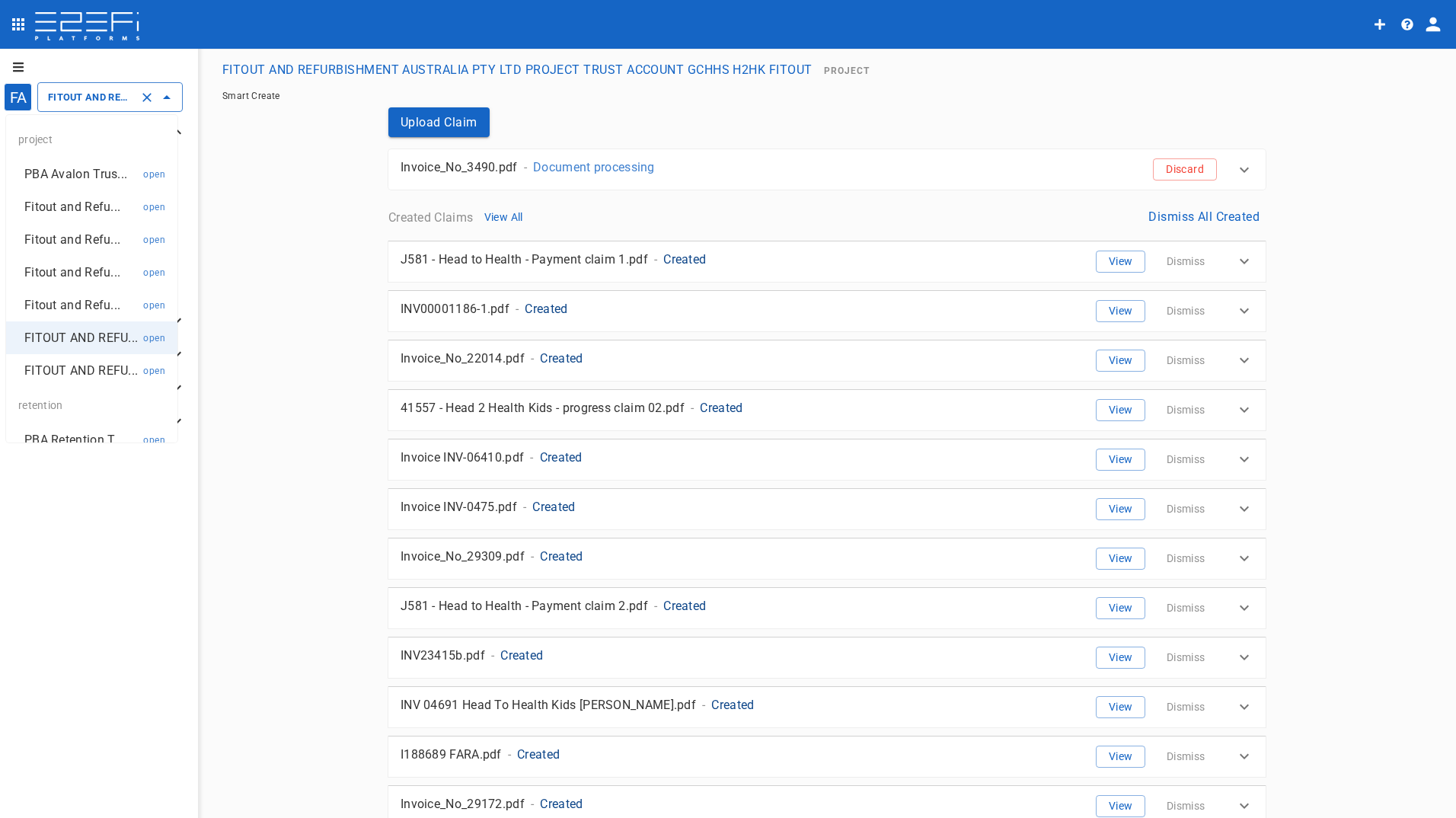
click at [55, 266] on p "Fitout and Refu..." at bounding box center [72, 273] width 96 height 18
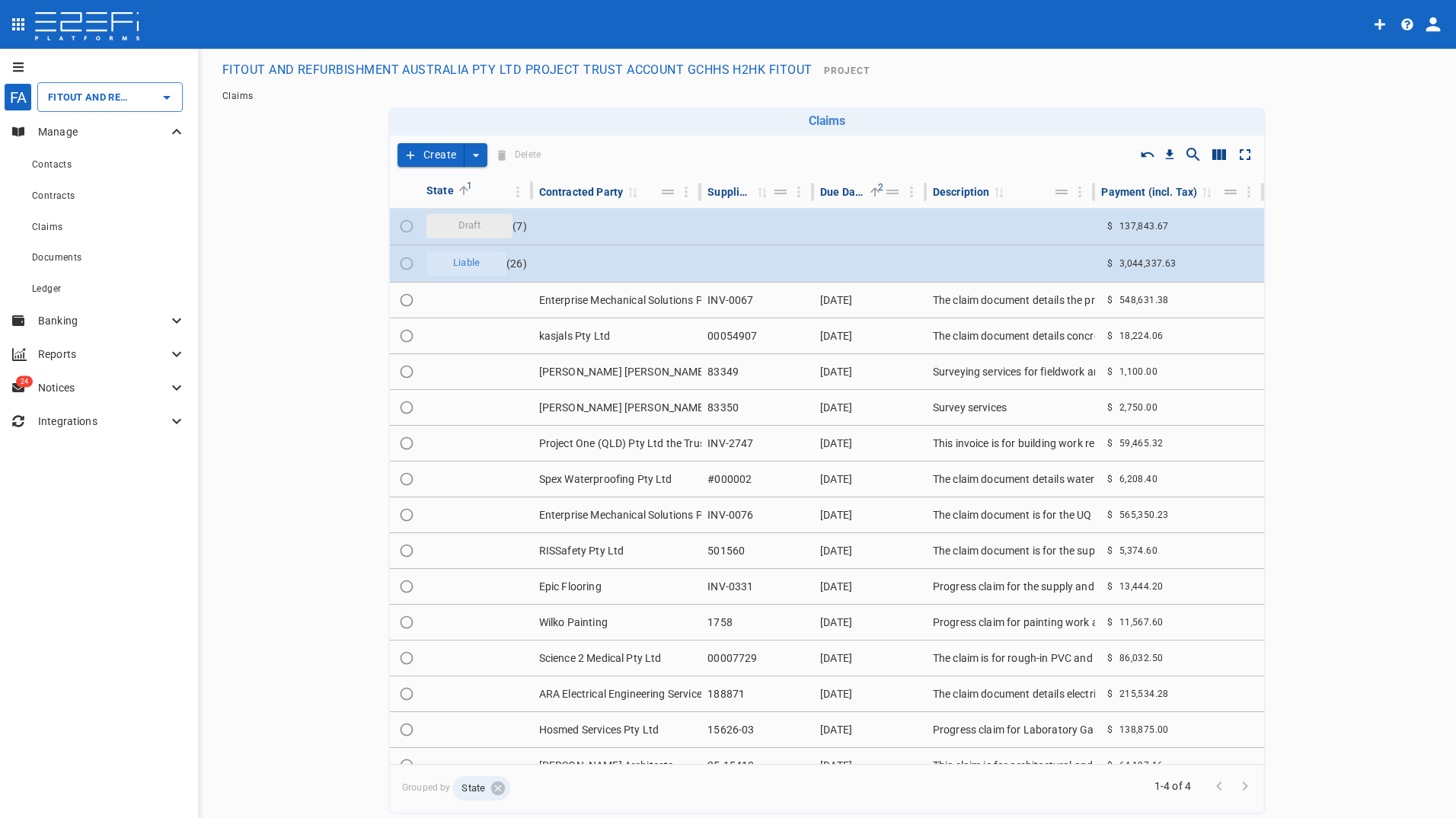
type input "Fitout and Refurbish Pty Ltd UQ Bio Hub Project Trust Account"
click at [452, 159] on button "Create" at bounding box center [431, 155] width 67 height 24
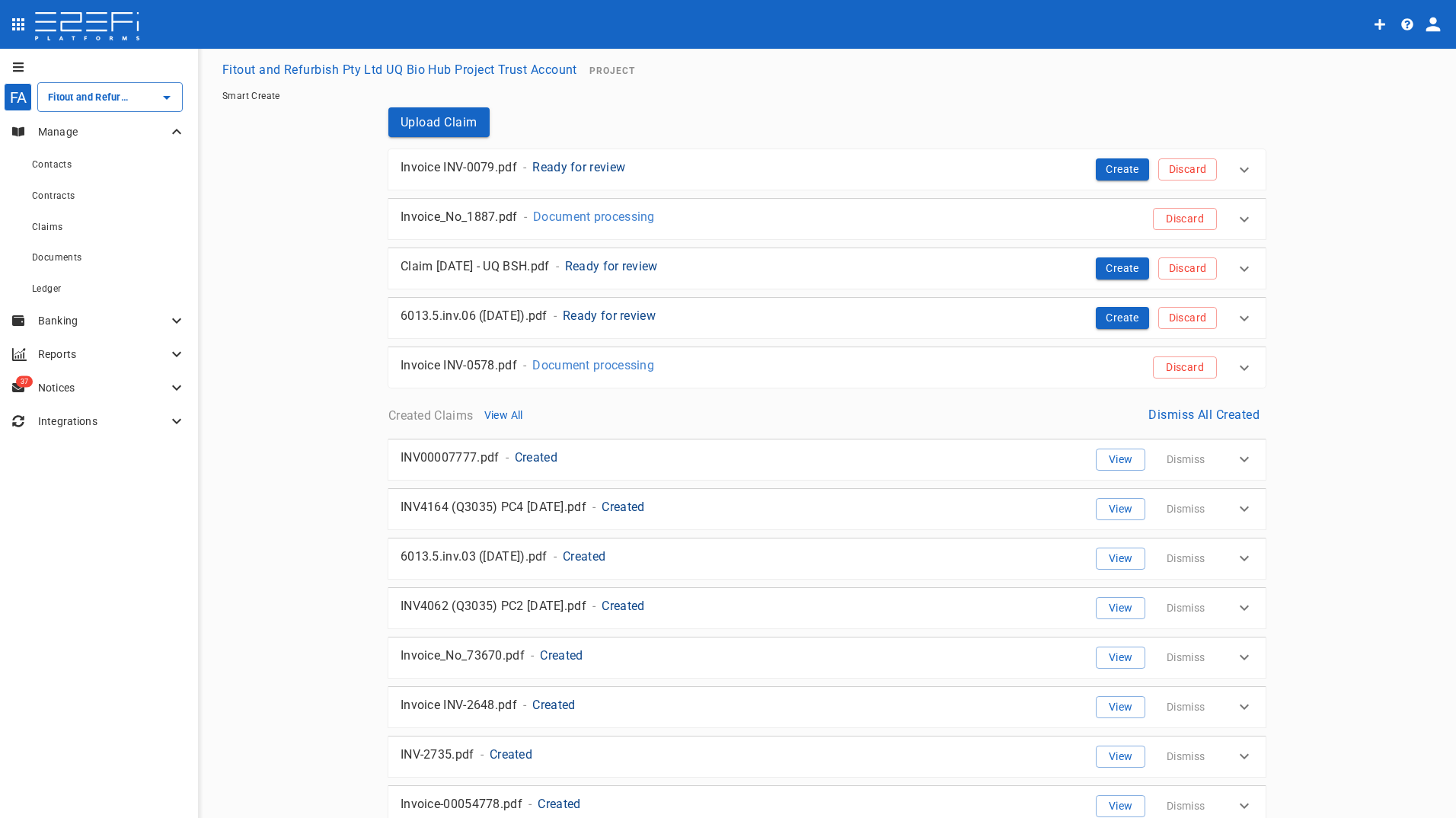
drag, startPoint x: 1117, startPoint y: 165, endPoint x: 1007, endPoint y: 183, distance: 111.2
click at [1116, 165] on button "Create" at bounding box center [1122, 169] width 53 height 22
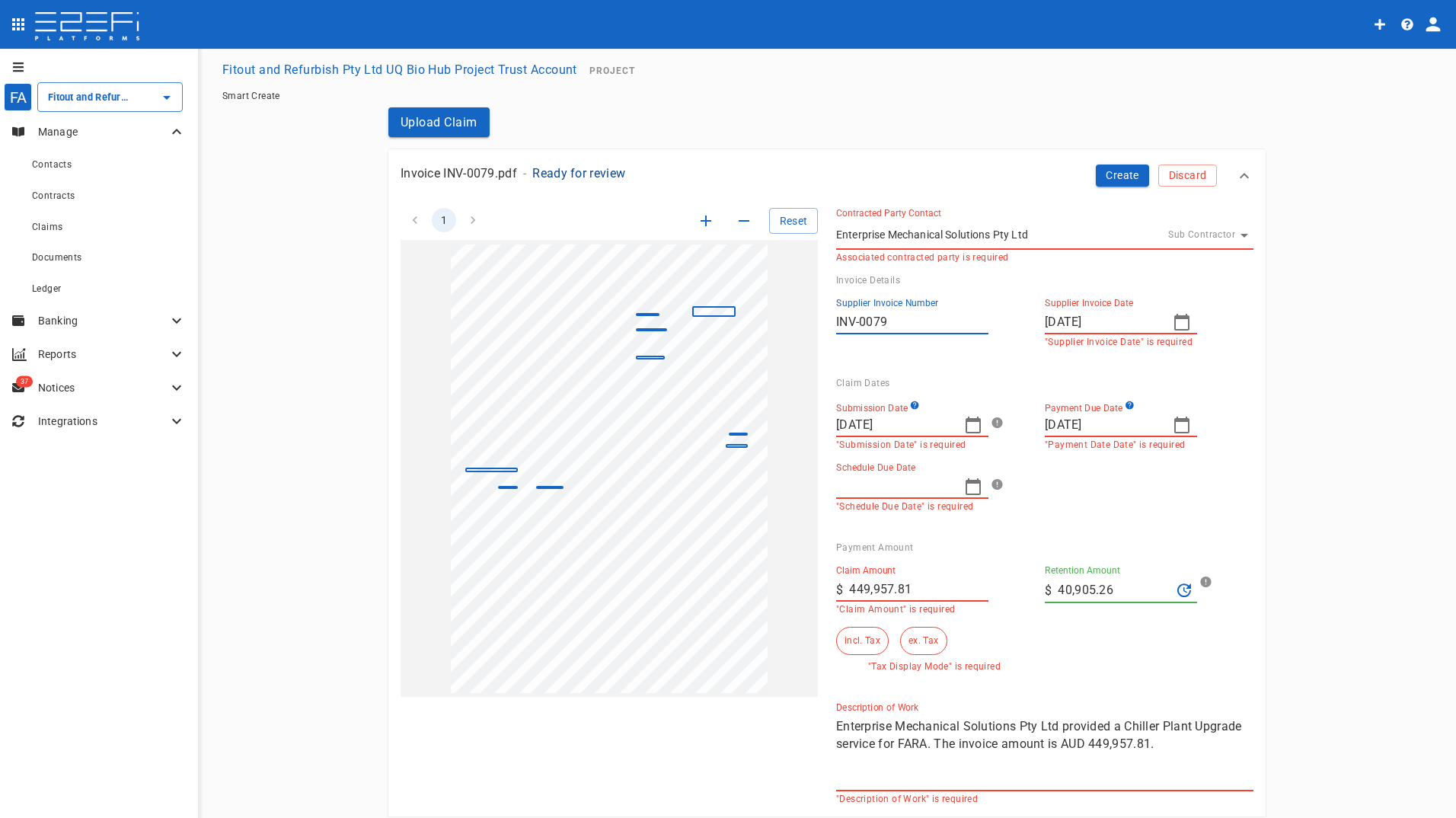
click at [980, 421] on button "button" at bounding box center [973, 425] width 30 height 30
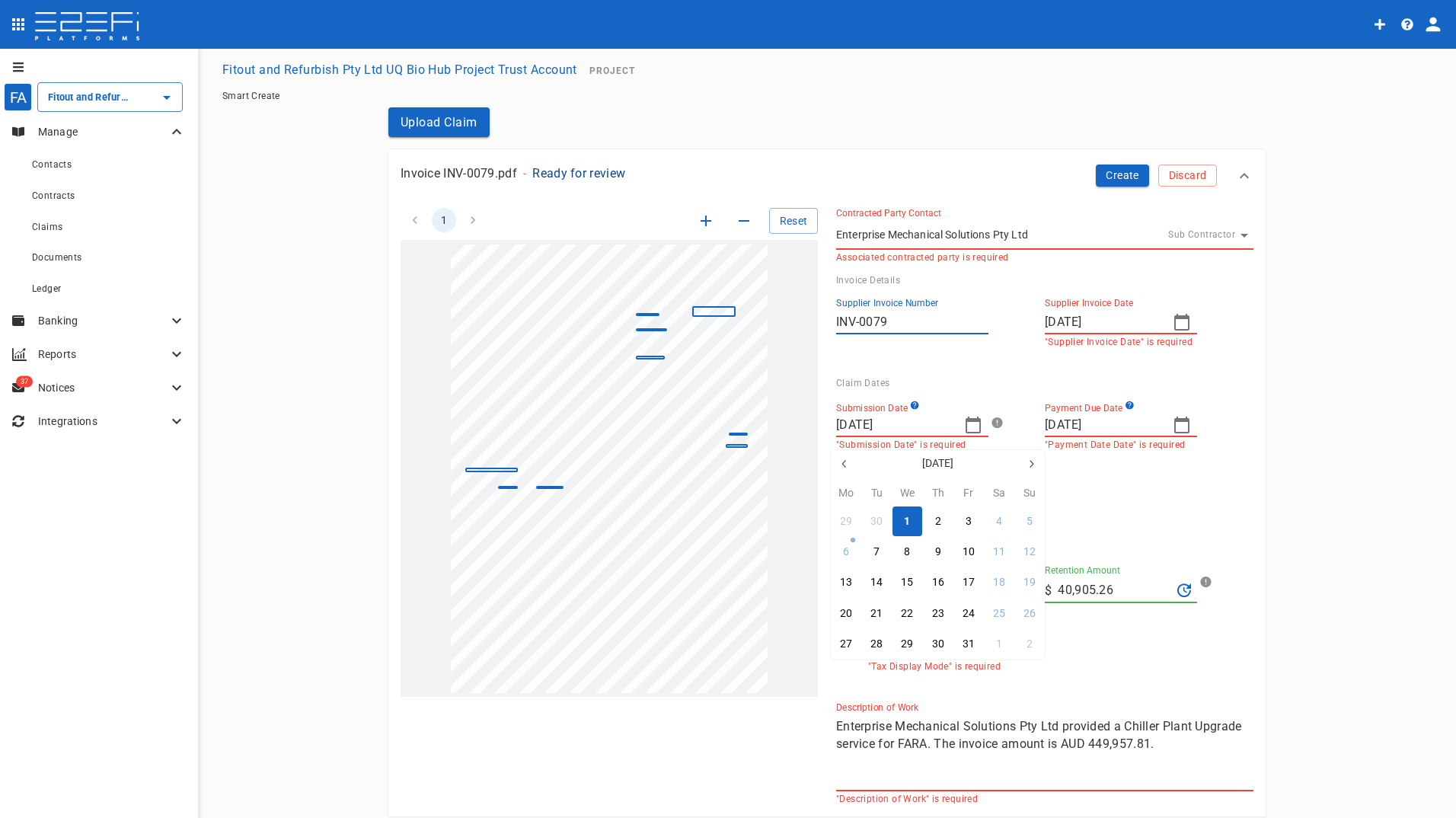
click at [906, 524] on div "1" at bounding box center [907, 521] width 6 height 17
type input "[DATE]"
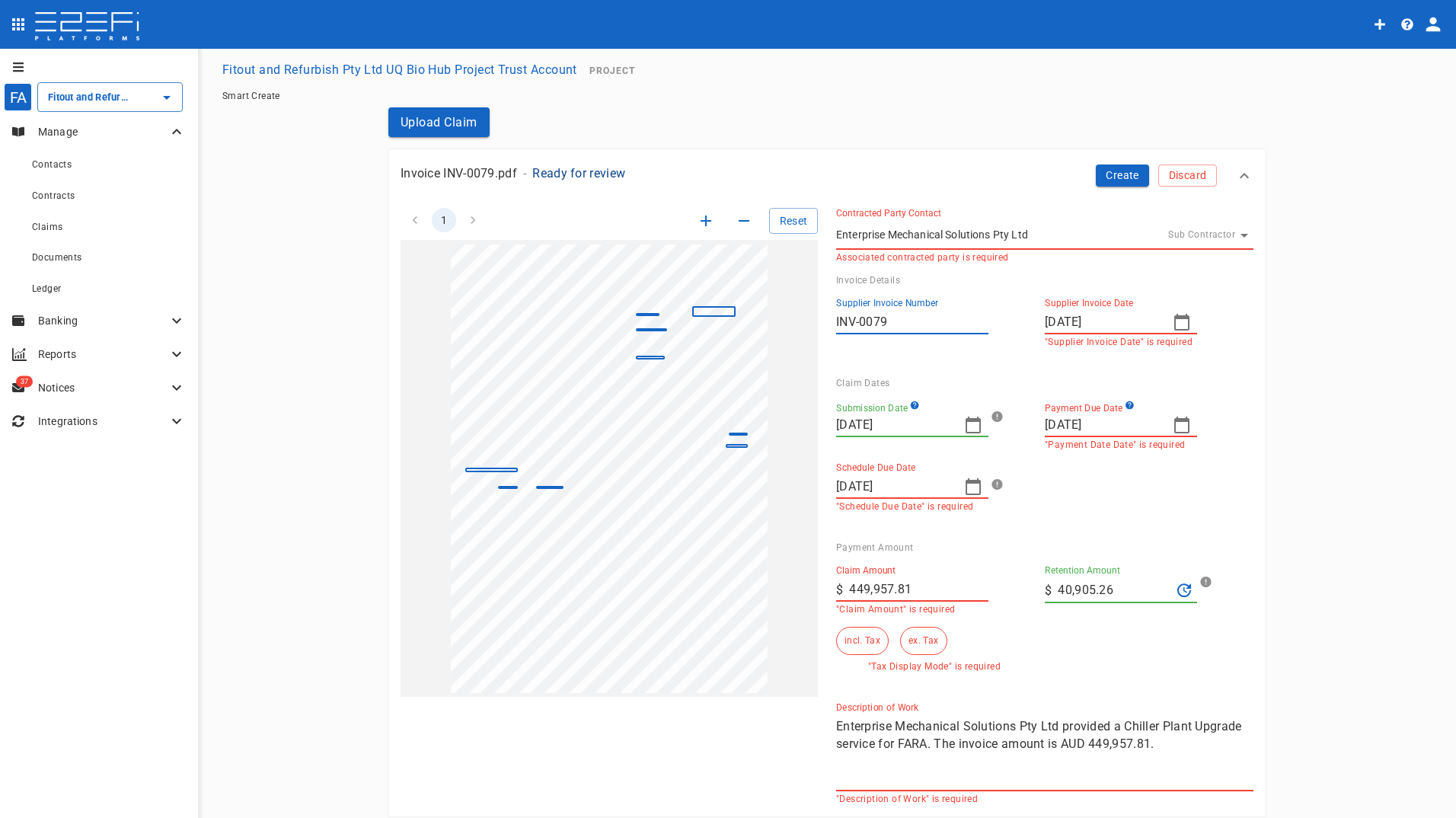
click at [1174, 321] on icon "button" at bounding box center [1182, 322] width 18 height 18
click at [1085, 544] on div "30" at bounding box center [1085, 541] width 12 height 17
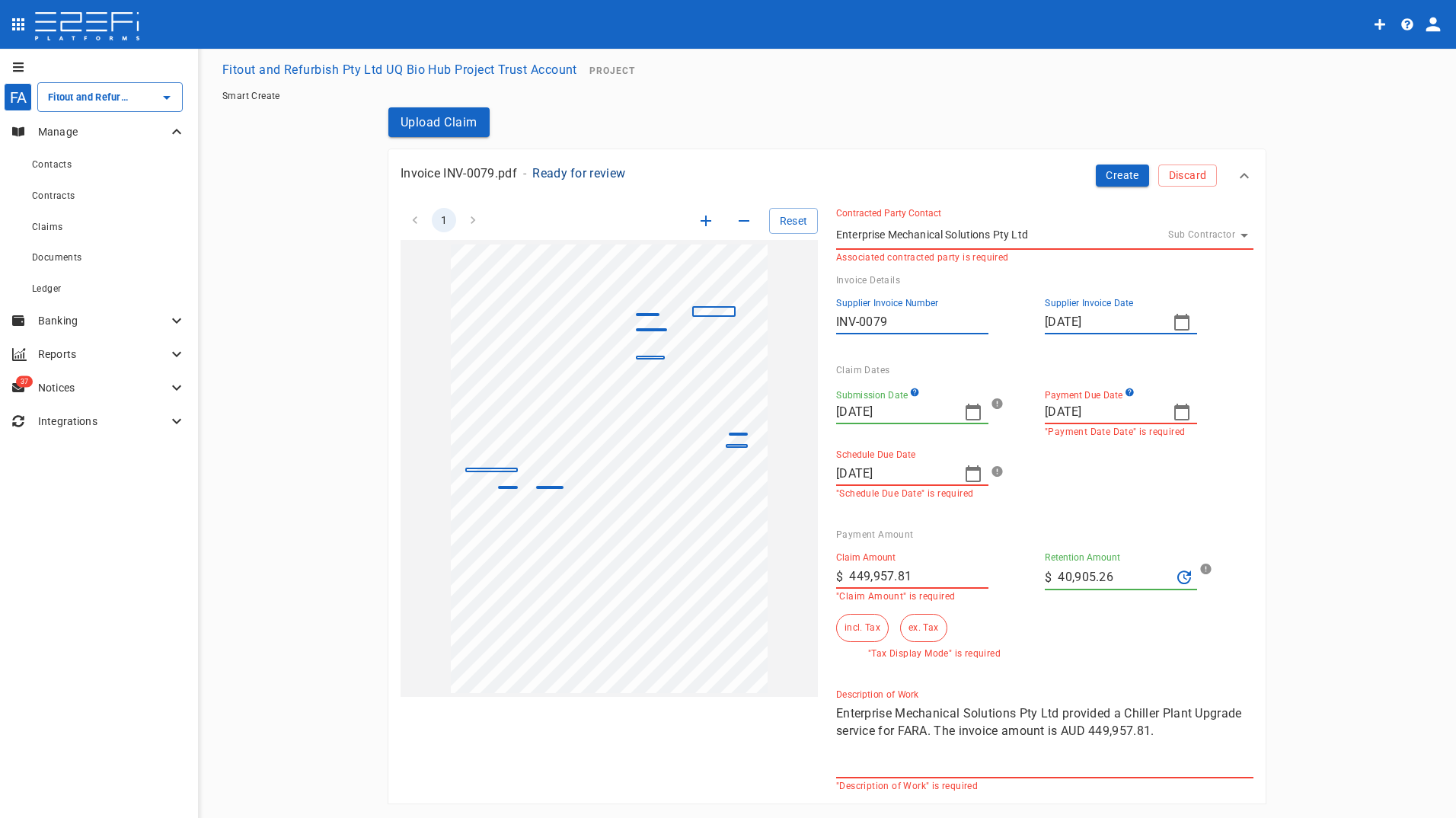
drag, startPoint x: 928, startPoint y: 580, endPoint x: 780, endPoint y: 578, distance: 148.5
click at [794, 579] on div "1 Reset SupplierInvoiceNumber: INV-0079 ClaimAmount: 449957.81 GSTAmount: 40905…" at bounding box center [817, 491] width 871 height 602
type input "409,052.55"
click at [1125, 580] on input "40,905.26" at bounding box center [1114, 577] width 113 height 24
drag, startPoint x: 1125, startPoint y: 580, endPoint x: 876, endPoint y: 593, distance: 249.4
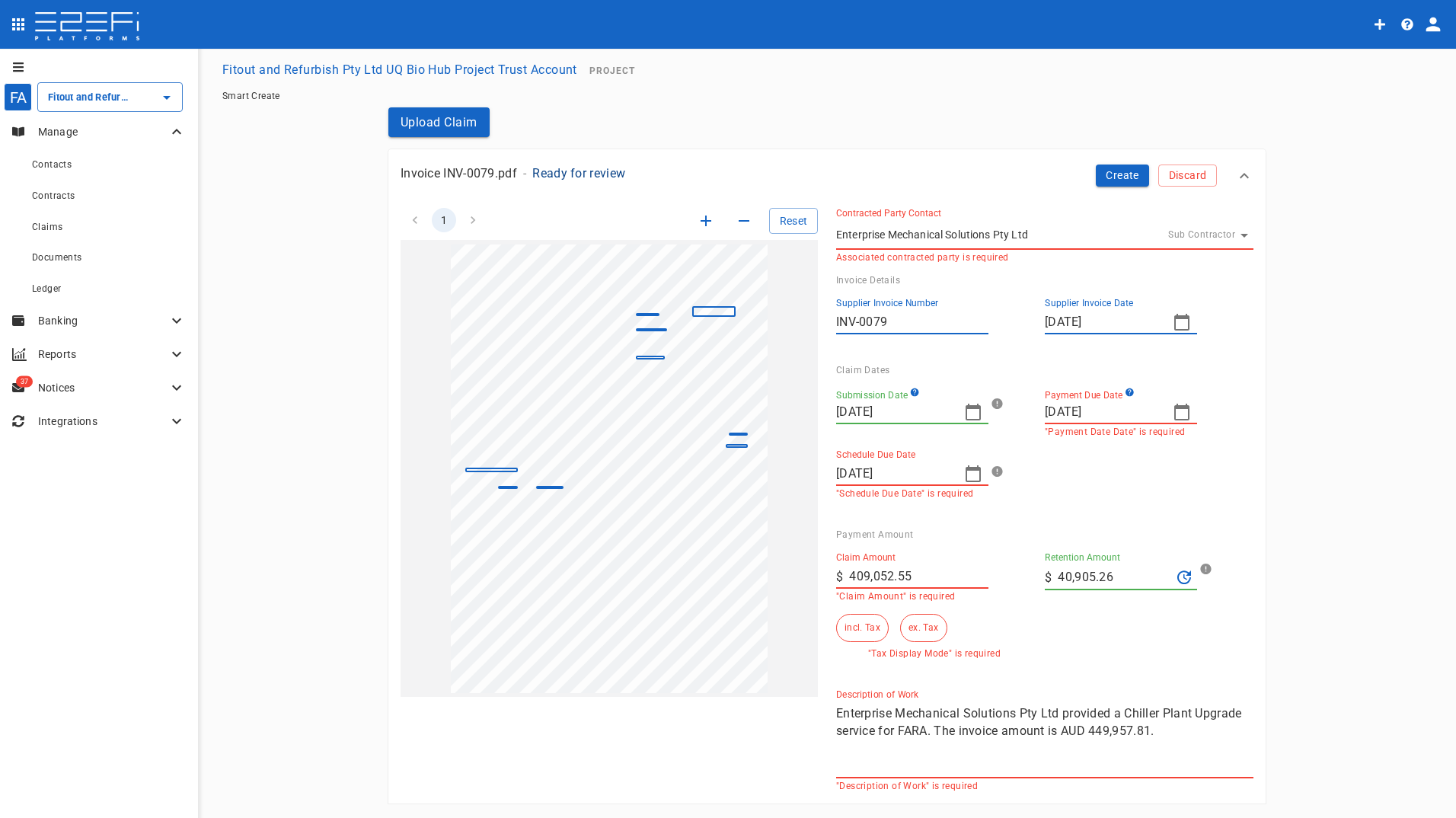
click at [992, 593] on div "Claim Amount ​ $ 409,052.55 "Claim Amount" is required Retention Amount ​ $ 40,…" at bounding box center [1032, 599] width 417 height 119
type input "0"
click at [916, 640] on button "ex. Tax" at bounding box center [923, 628] width 46 height 28
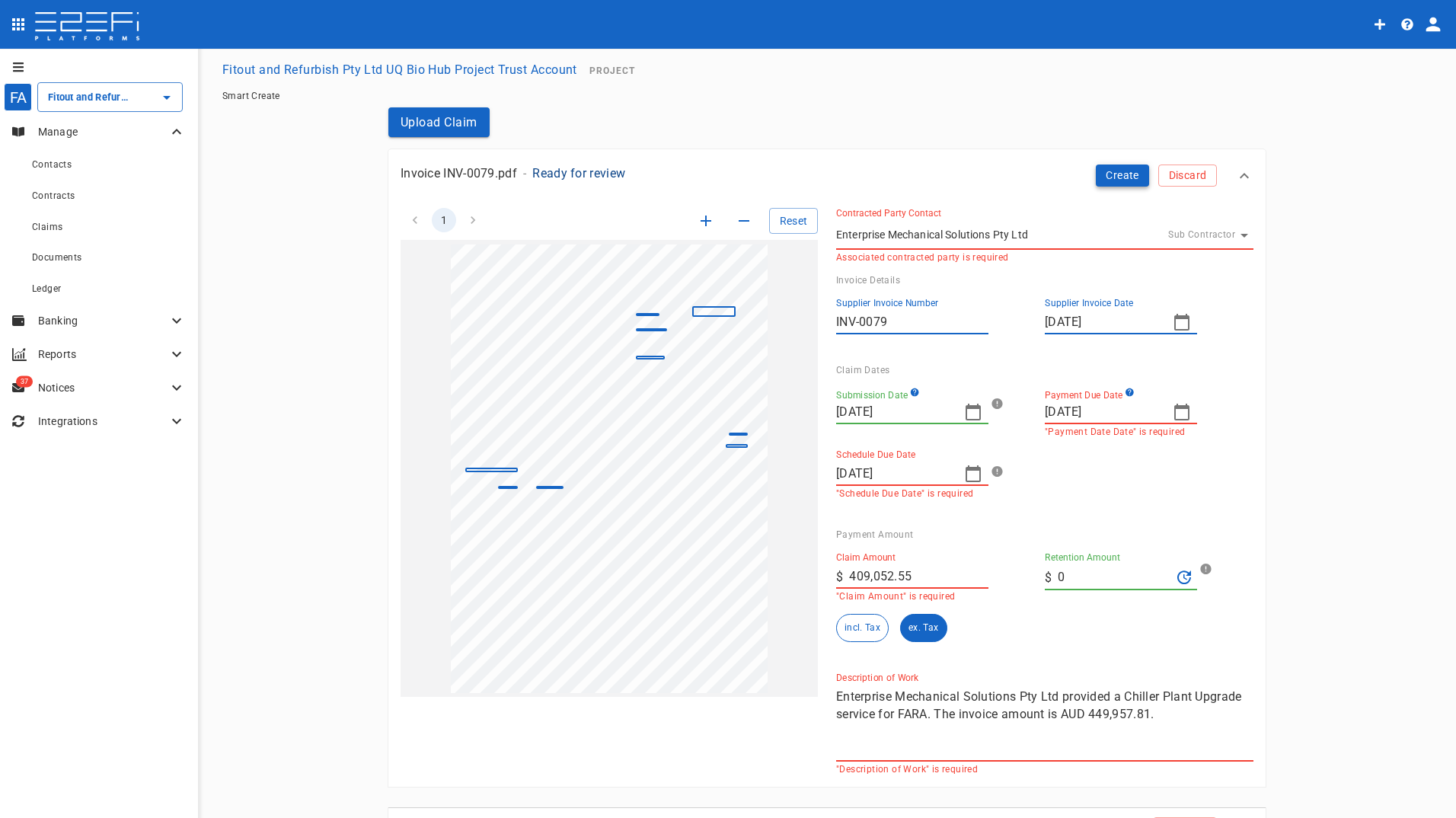
click at [1118, 167] on button "Create" at bounding box center [1122, 176] width 53 height 22
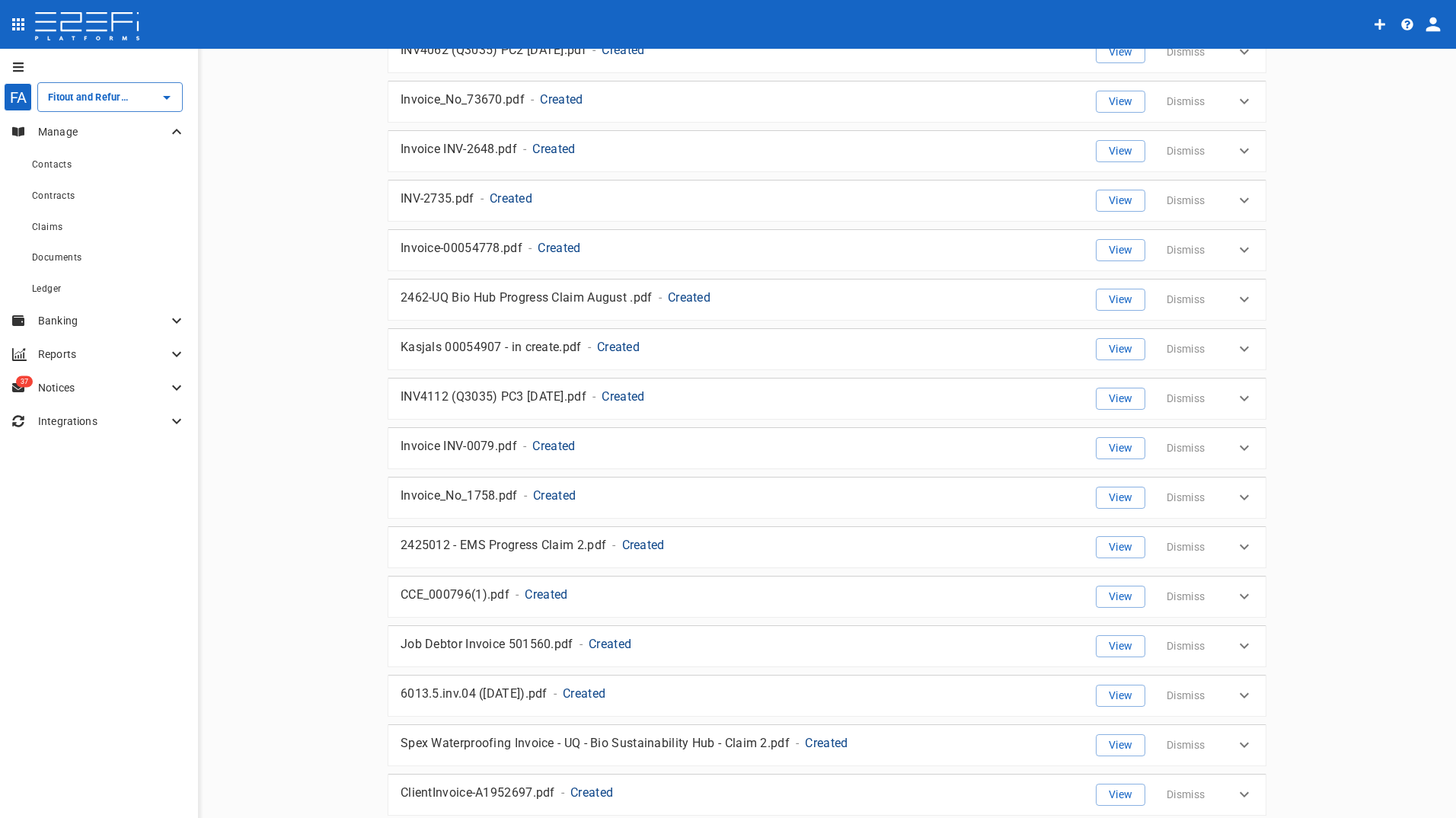
scroll to position [533, 0]
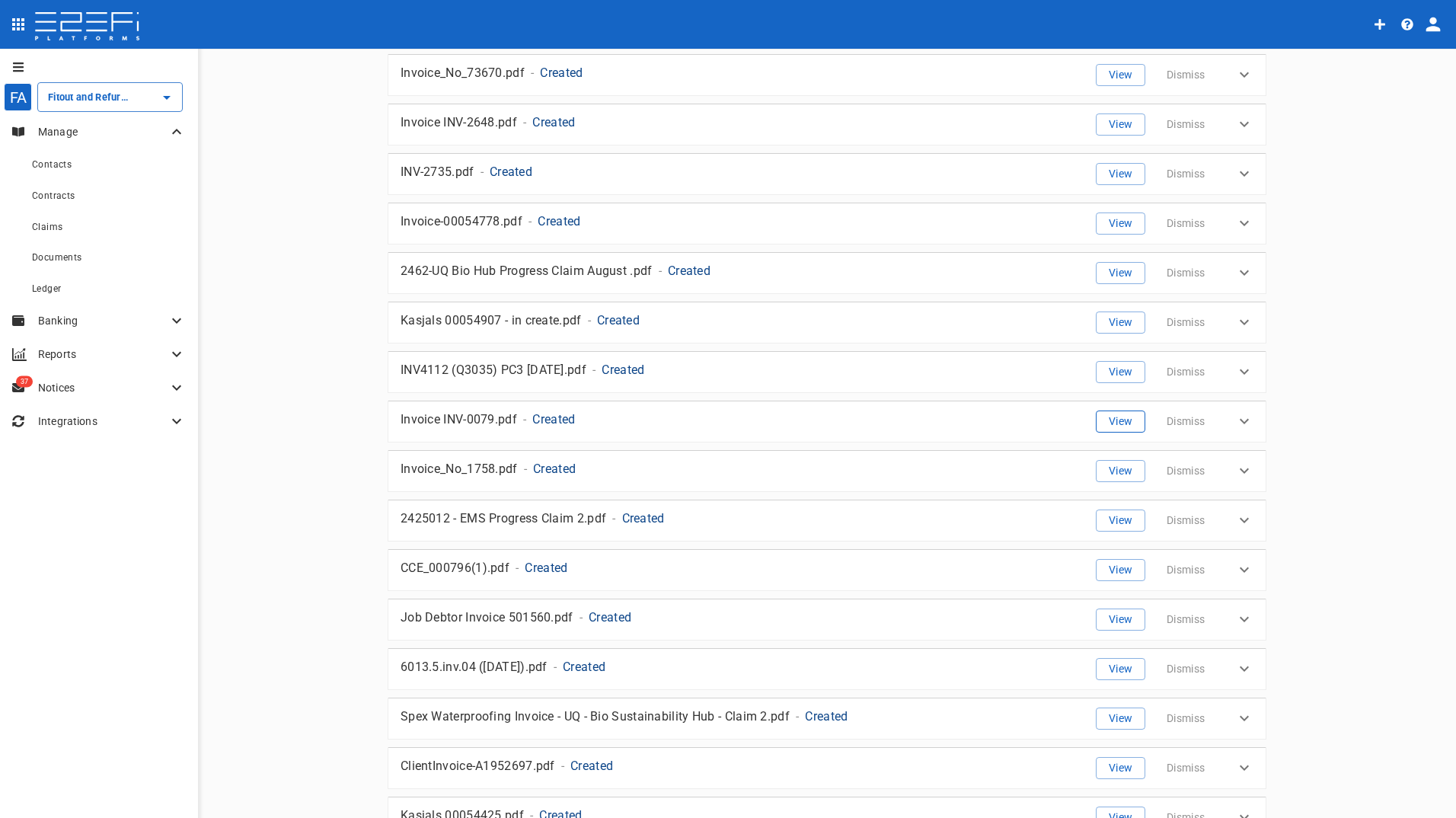
click at [1104, 416] on button "View" at bounding box center [1121, 422] width 50 height 22
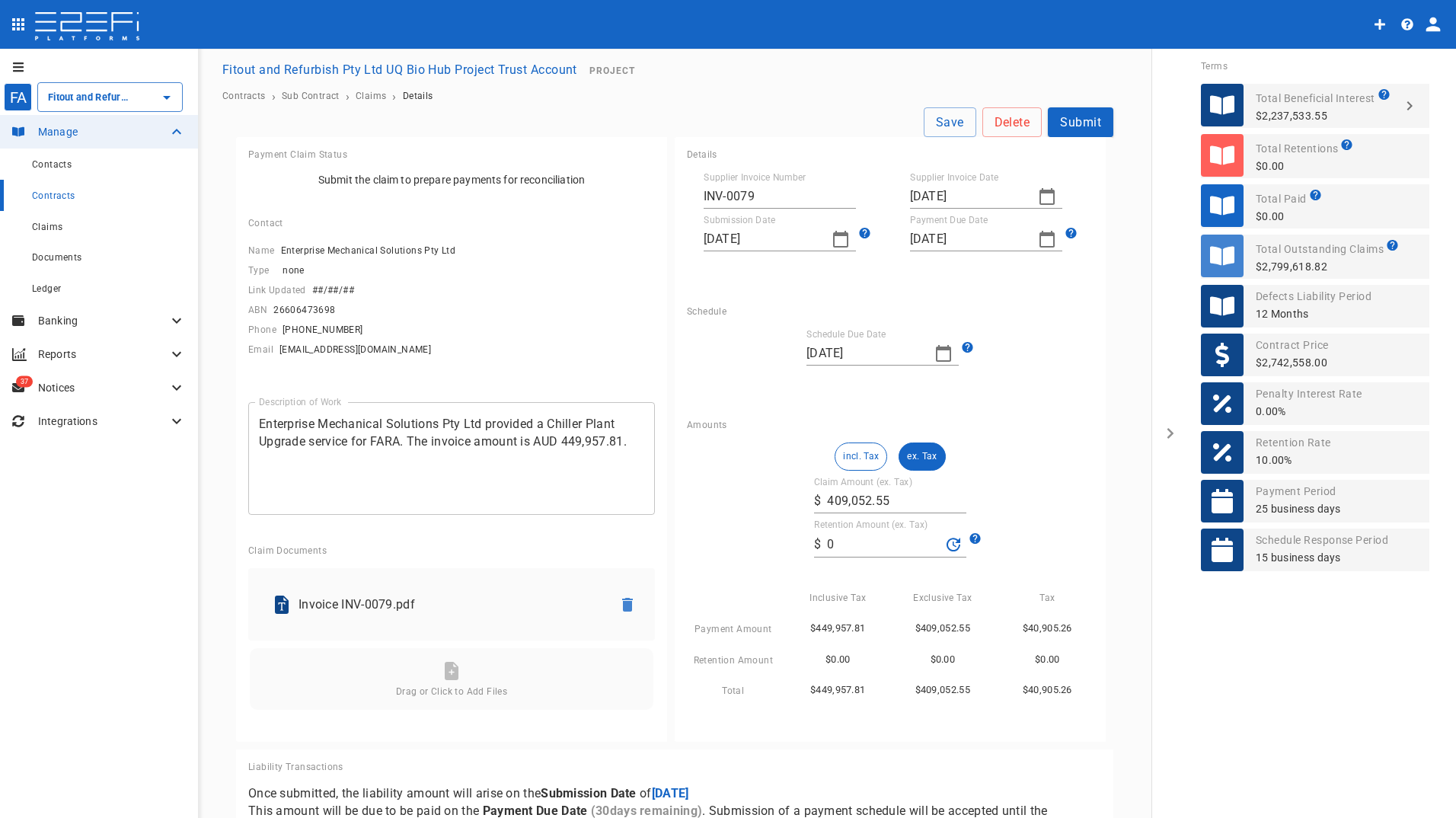
click at [593, 532] on div "Description of Work Enterprise Mechanical Solutions Pty Ltd provided a Chiller …" at bounding box center [451, 467] width 407 height 131
click at [1083, 117] on button "Submit" at bounding box center [1081, 122] width 66 height 30
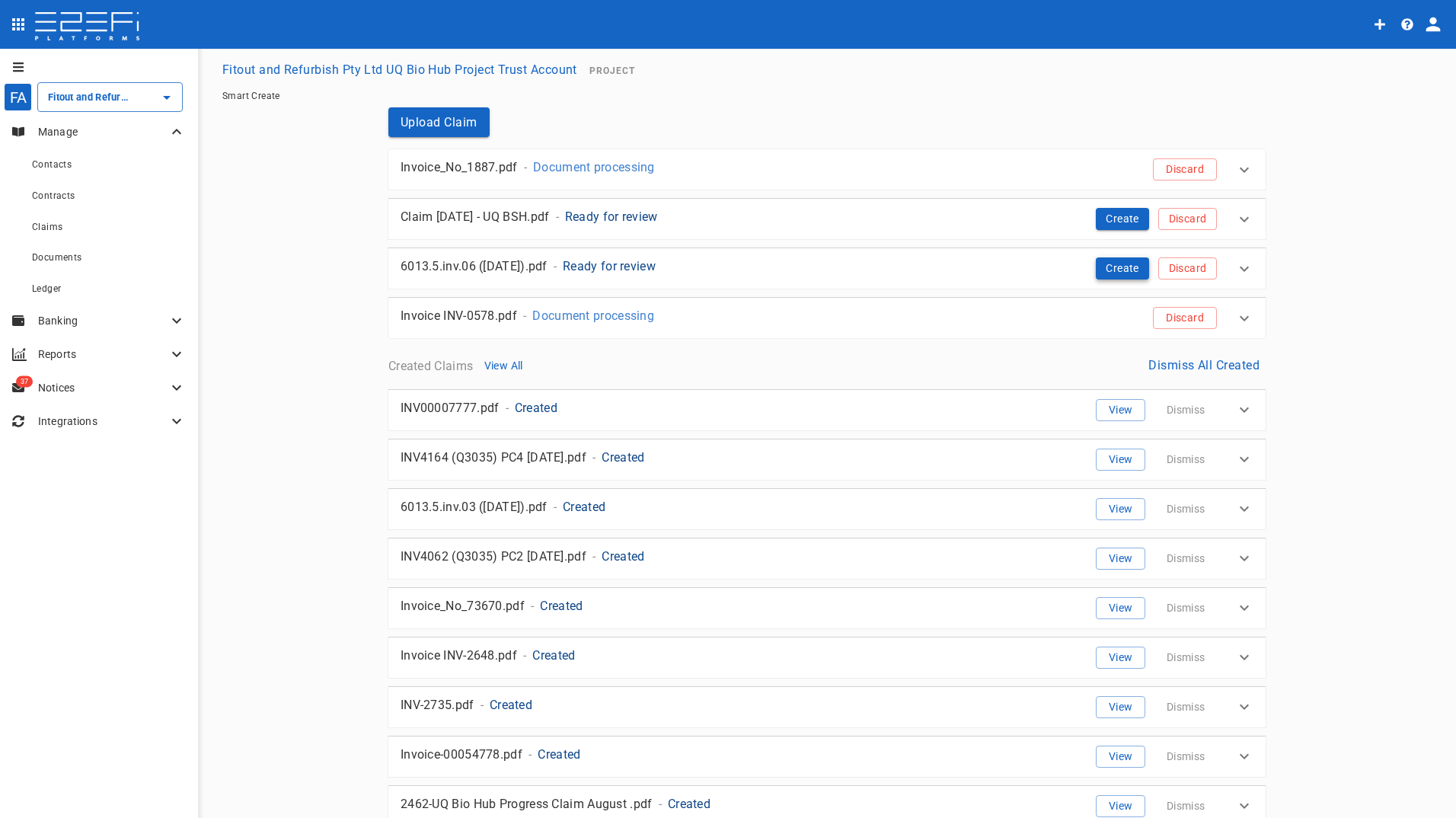
click at [1111, 271] on button "Create" at bounding box center [1122, 268] width 53 height 22
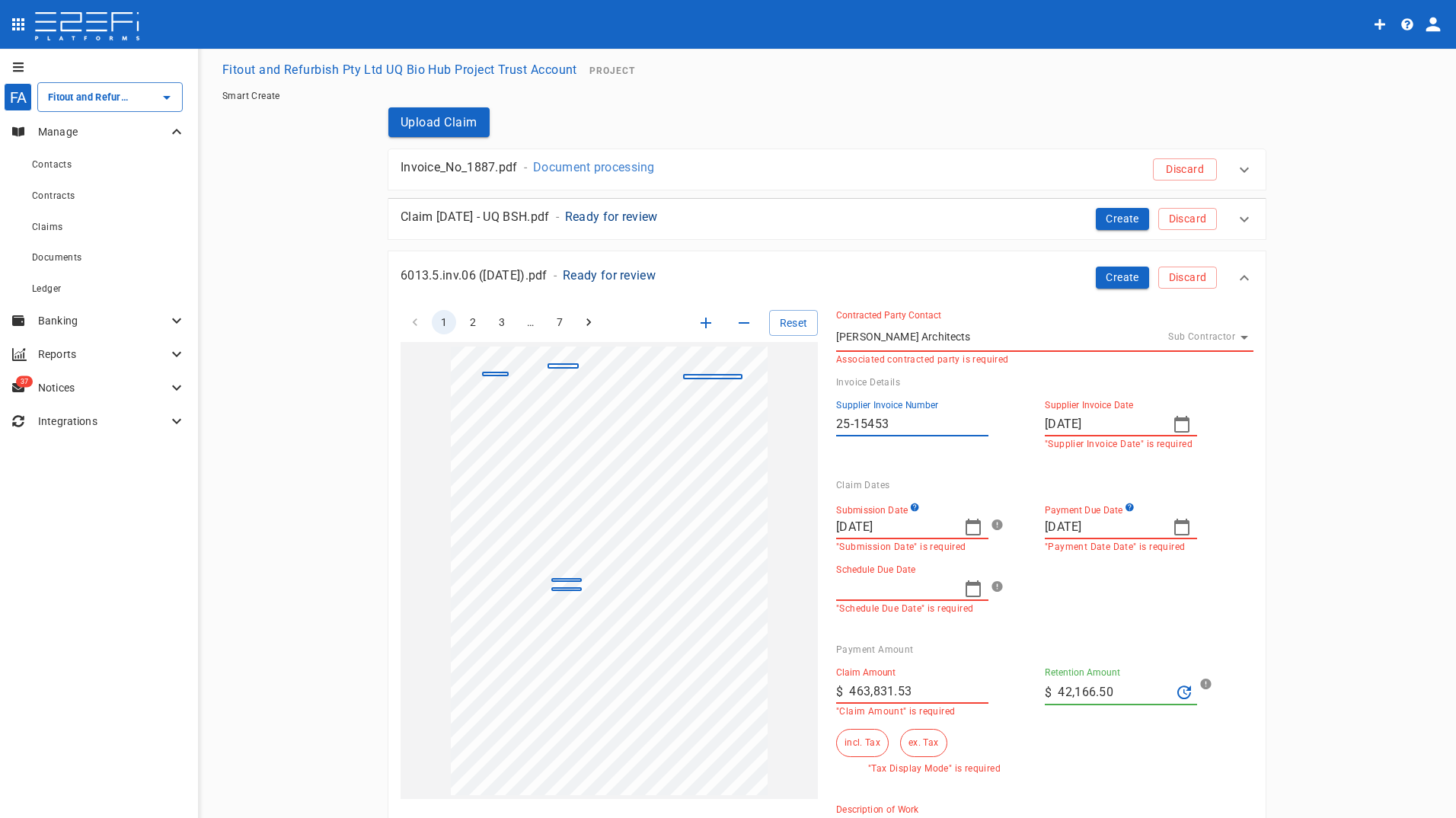
click at [965, 526] on icon "button" at bounding box center [973, 527] width 18 height 18
click at [904, 627] on button "1" at bounding box center [908, 624] width 30 height 30
type input "[DATE]"
click at [1176, 426] on icon "button" at bounding box center [1182, 424] width 18 height 18
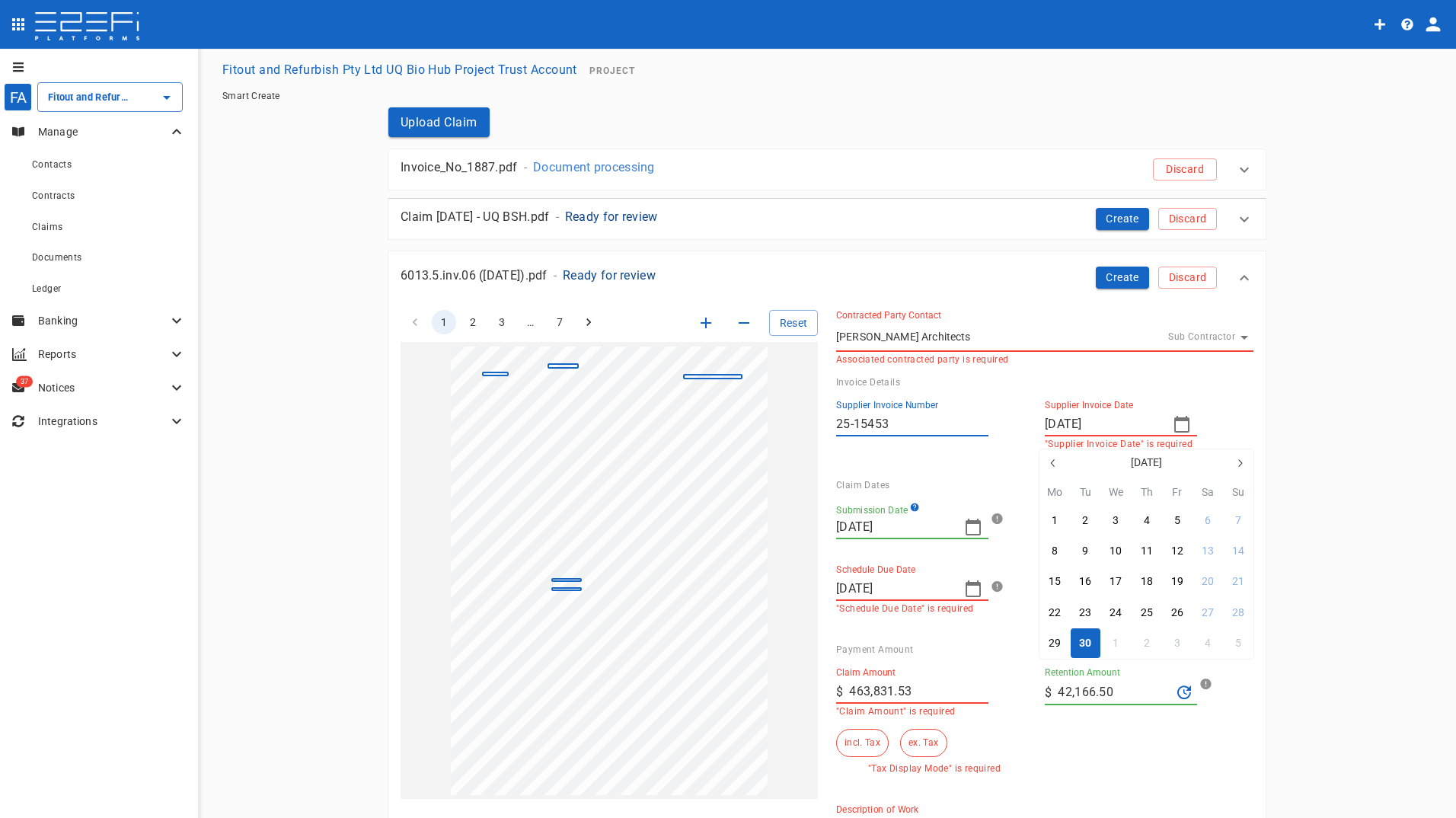
click at [1082, 647] on div "30" at bounding box center [1085, 643] width 12 height 17
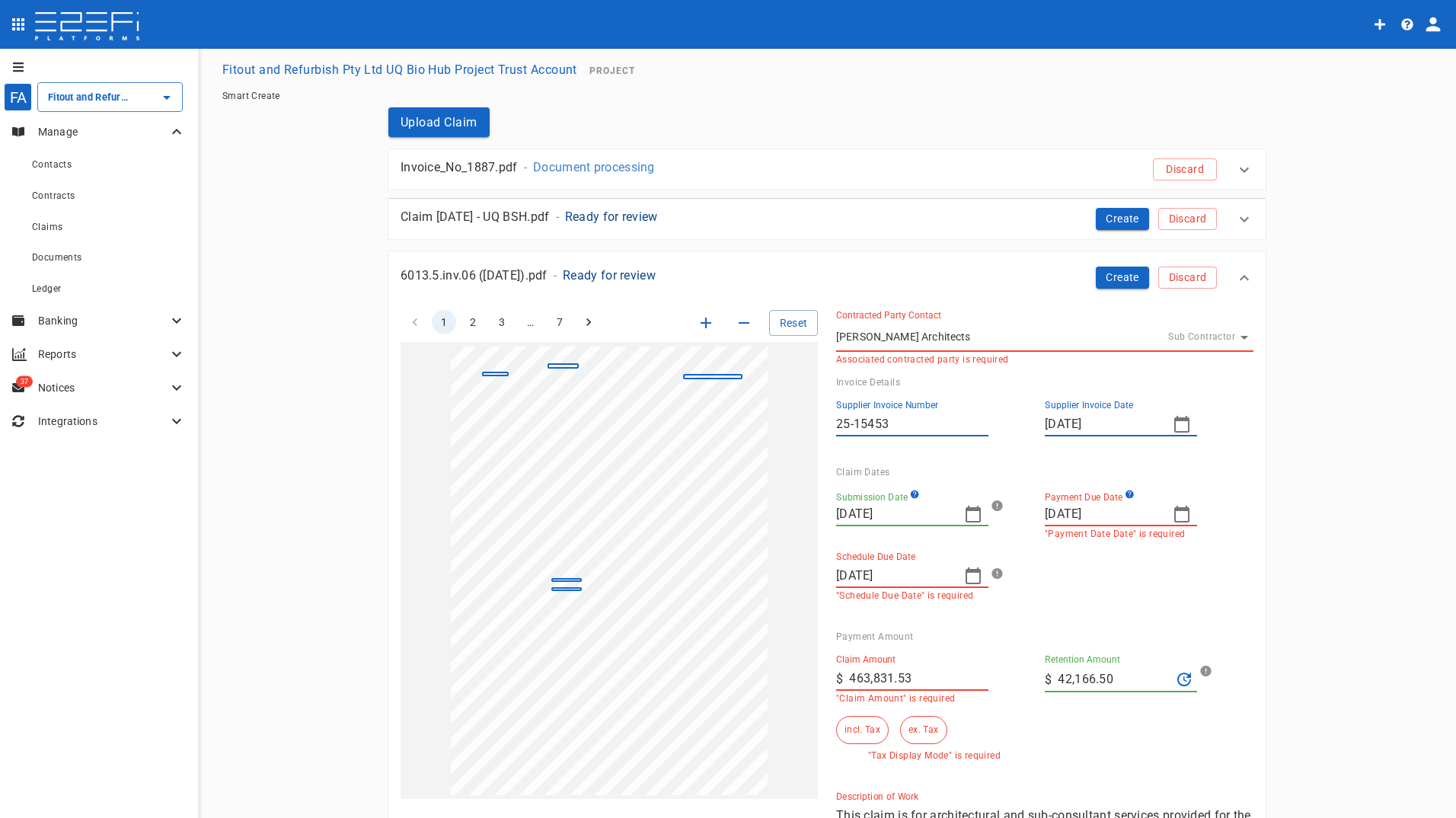
click at [1174, 516] on icon "button" at bounding box center [1182, 514] width 18 height 18
click at [1177, 733] on div "31" at bounding box center [1177, 733] width 12 height 17
type input "[DATE]"
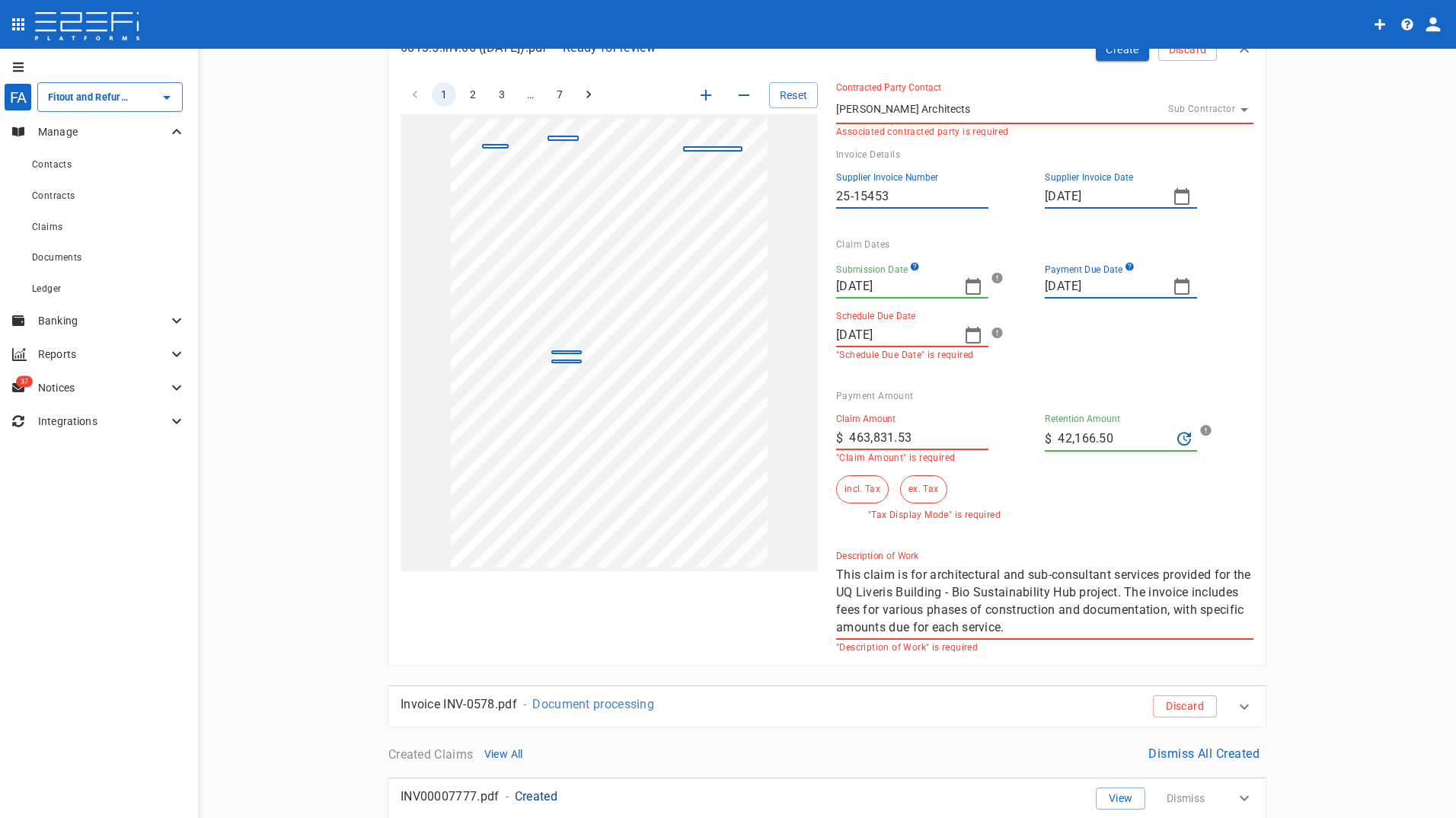
scroll to position [229, 0]
drag, startPoint x: 935, startPoint y: 439, endPoint x: 771, endPoint y: 439, distance: 163.8
click at [771, 439] on div "1 2 3 … 7 Reset SupplierInvoiceNumber: 25-15453 ClaimAmount: 463831.53 GSTAmoun…" at bounding box center [817, 357] width 871 height 589
type input "35,596.17"
click at [1081, 452] on div "Retention Amount ​ $ 42,166.50" at bounding box center [1137, 432] width 209 height 62
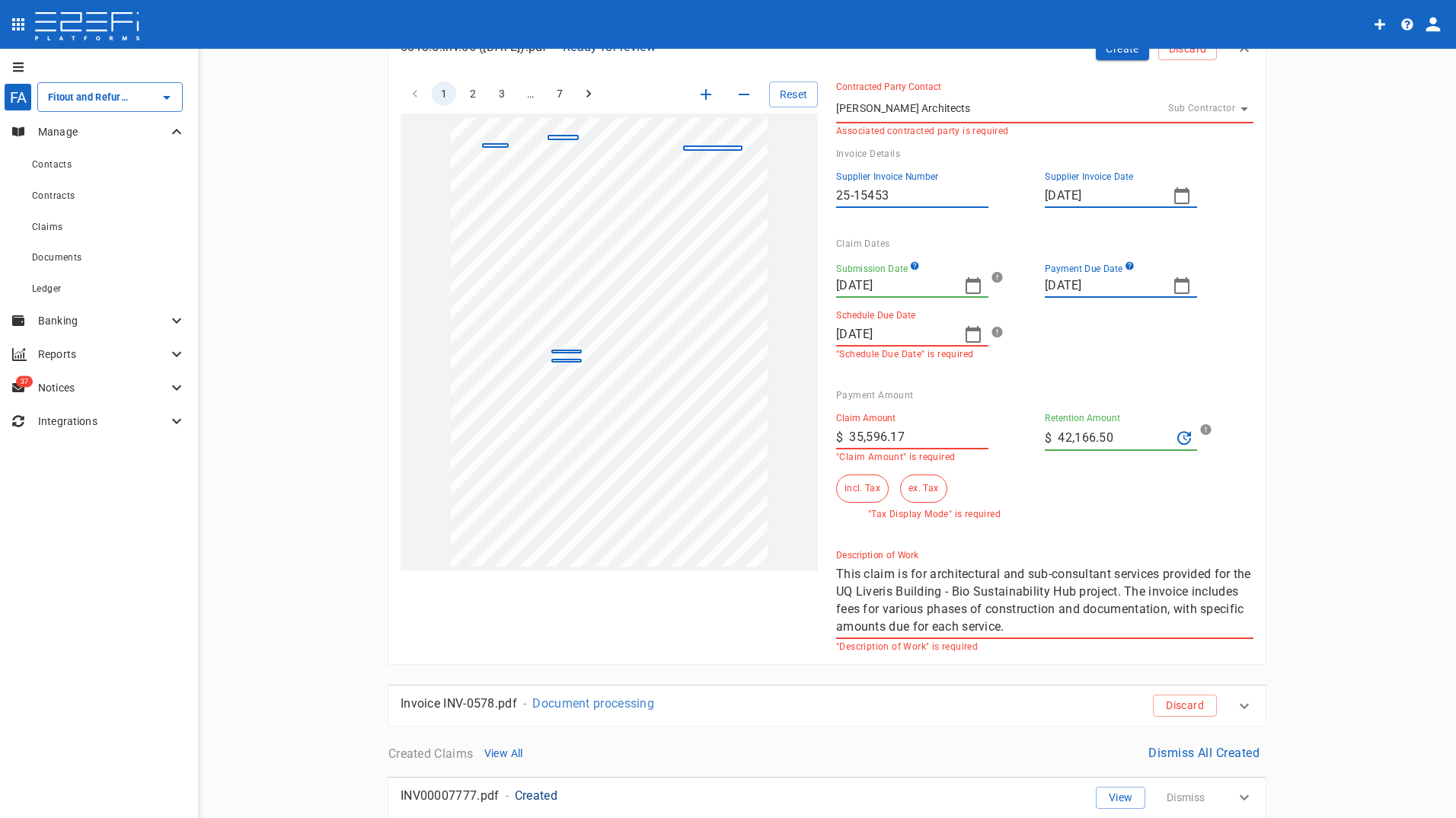
drag, startPoint x: 1124, startPoint y: 433, endPoint x: 988, endPoint y: 440, distance: 136.5
click at [999, 440] on div "Claim Amount ​ $ 35,596.17 "Claim Amount" is required Retention Amount ​ $ 42,1…" at bounding box center [1032, 460] width 417 height 119
type input "0"
click at [924, 491] on button "ex. Tax" at bounding box center [923, 489] width 46 height 28
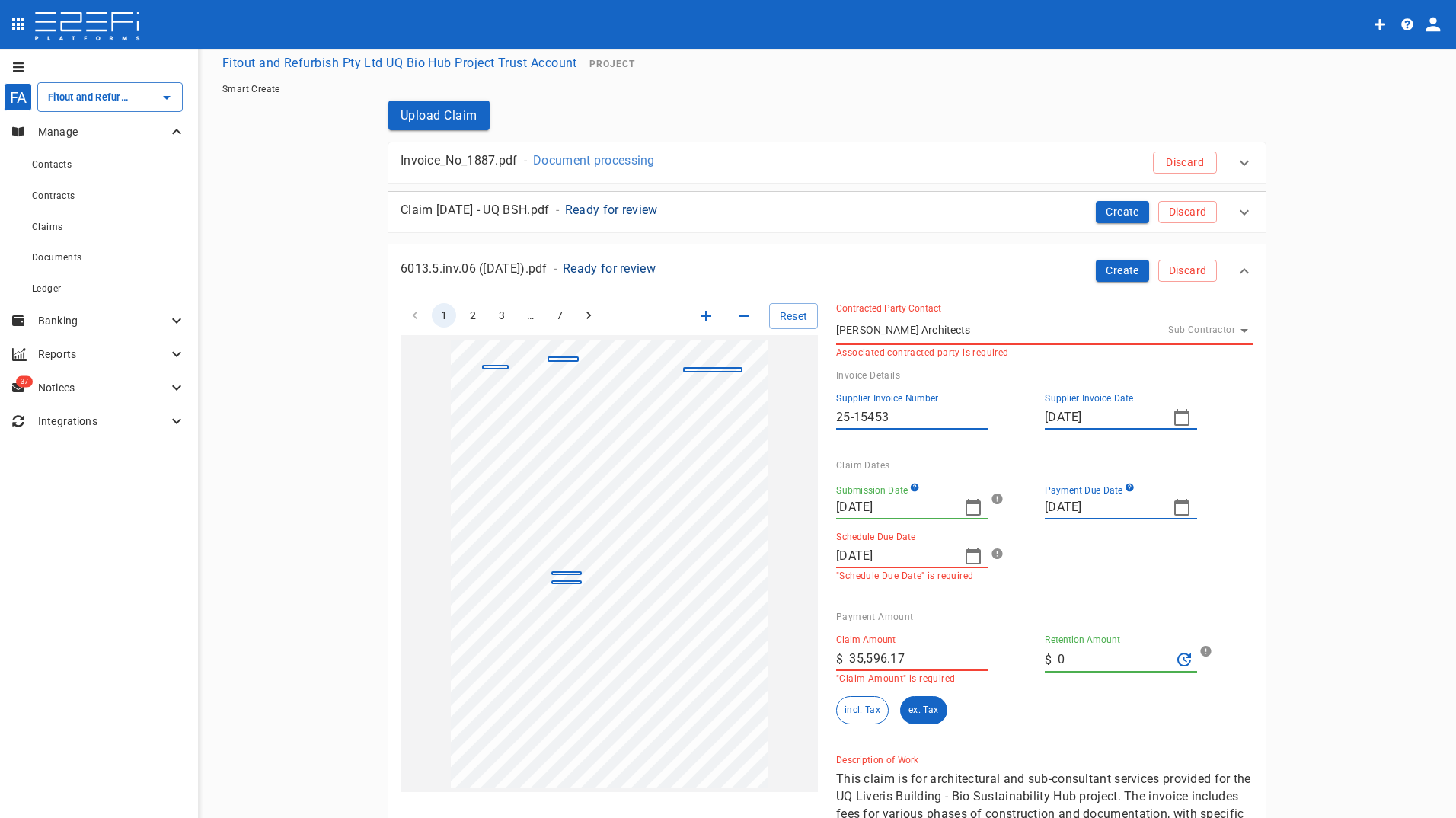
scroll to position [0, 0]
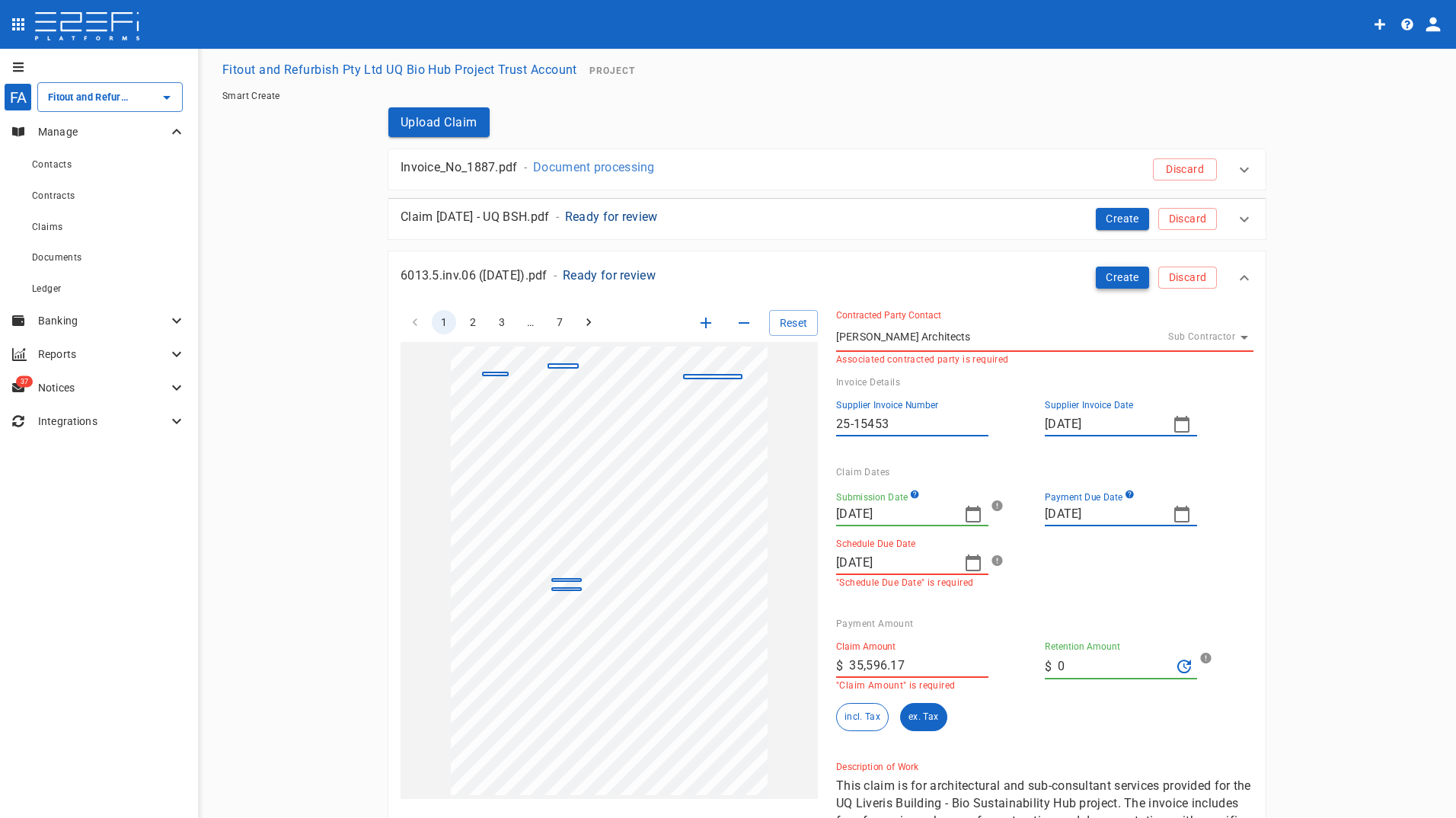
click at [1114, 279] on button "Create" at bounding box center [1122, 278] width 53 height 22
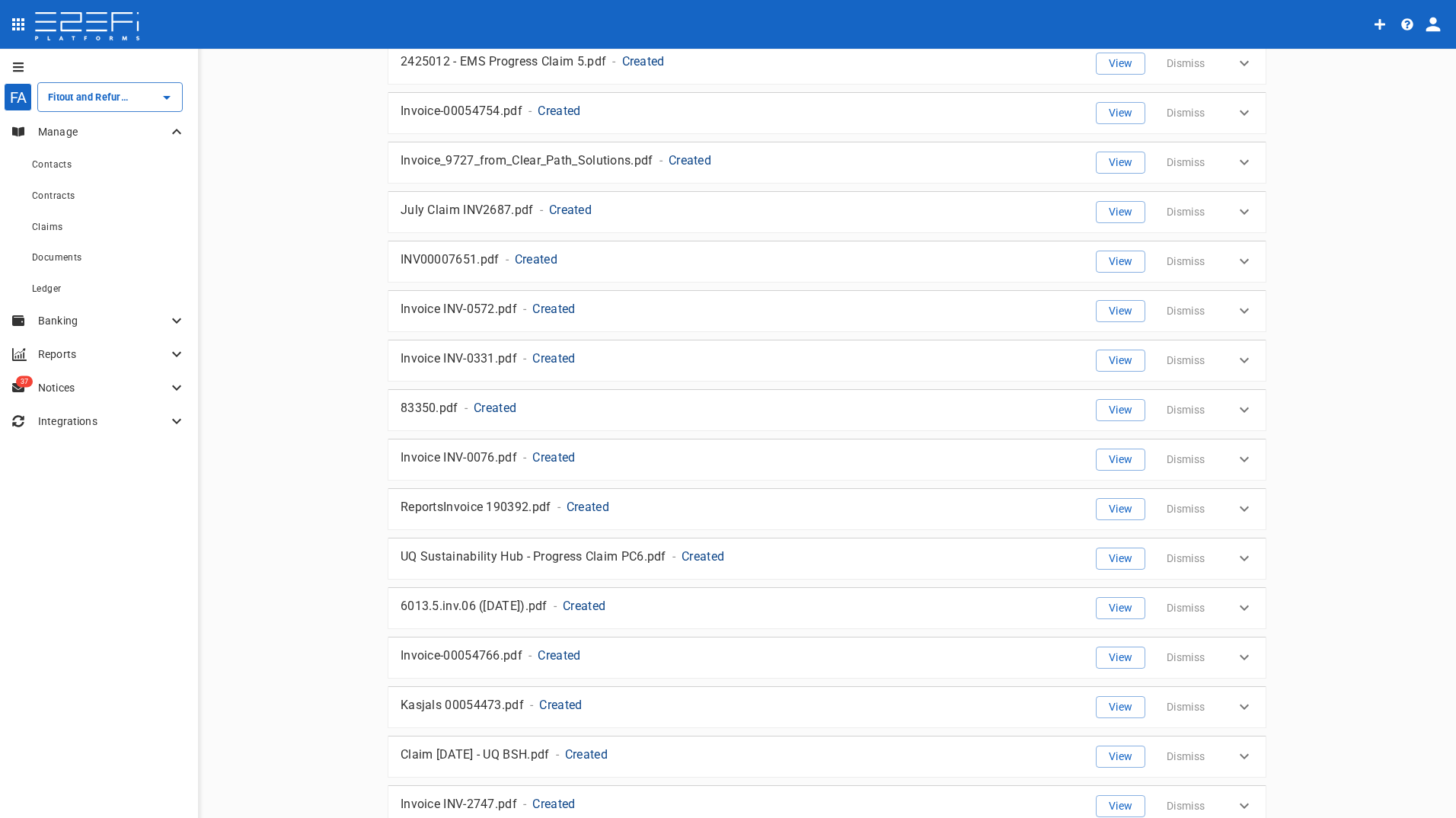
scroll to position [2057, 0]
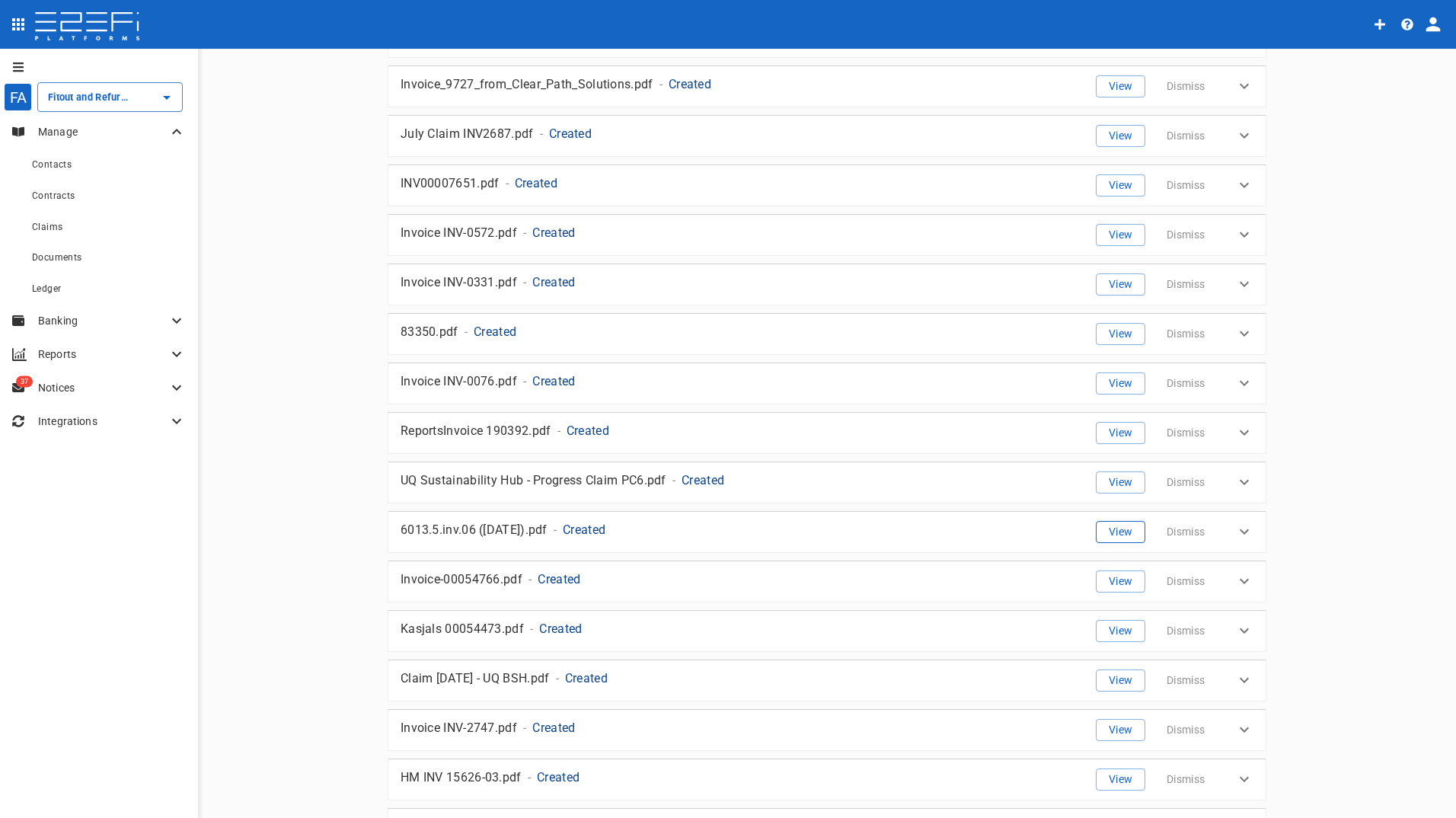
click at [1111, 538] on button "View" at bounding box center [1121, 532] width 50 height 22
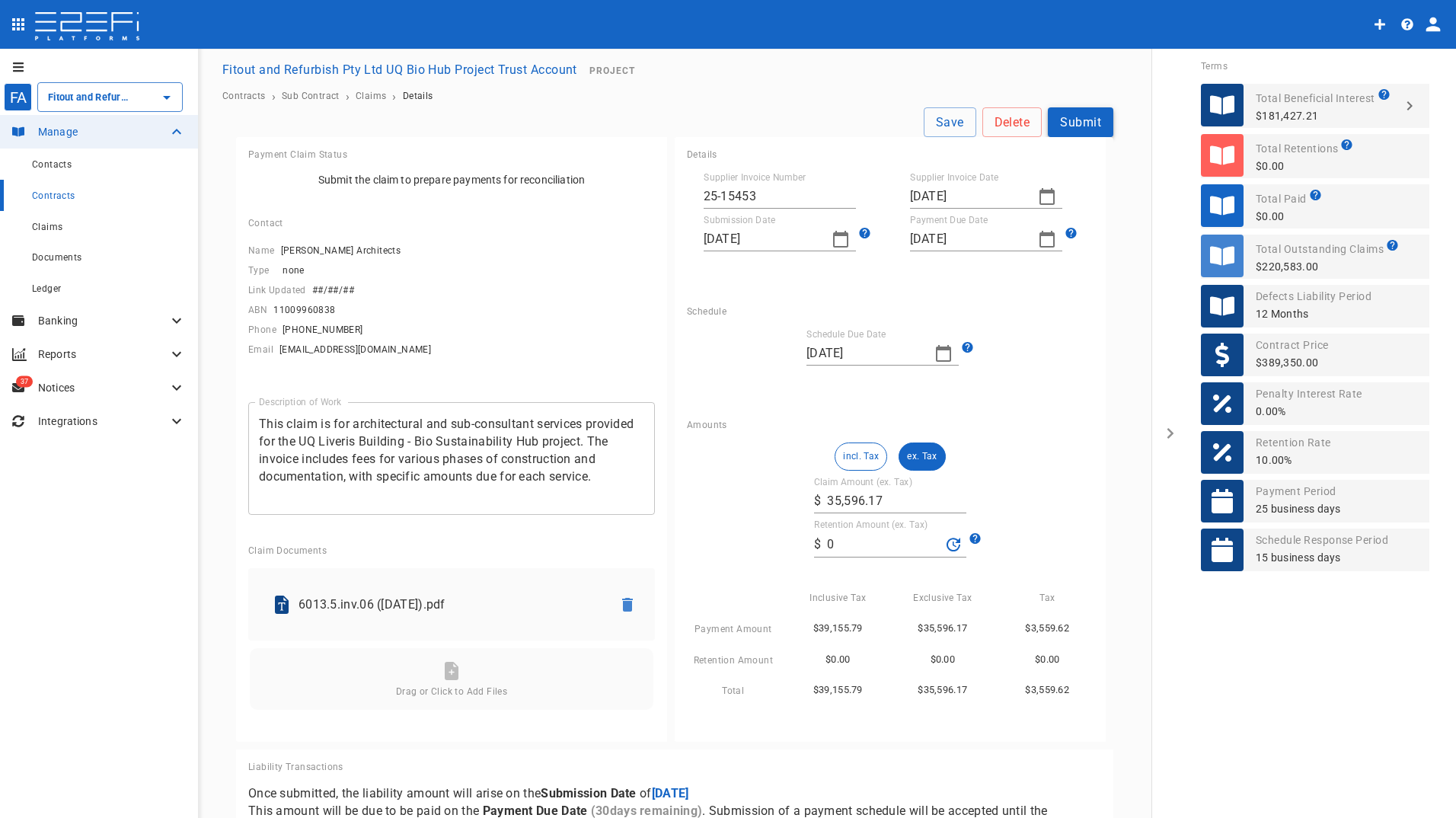
click at [1076, 123] on button "Submit" at bounding box center [1081, 122] width 66 height 30
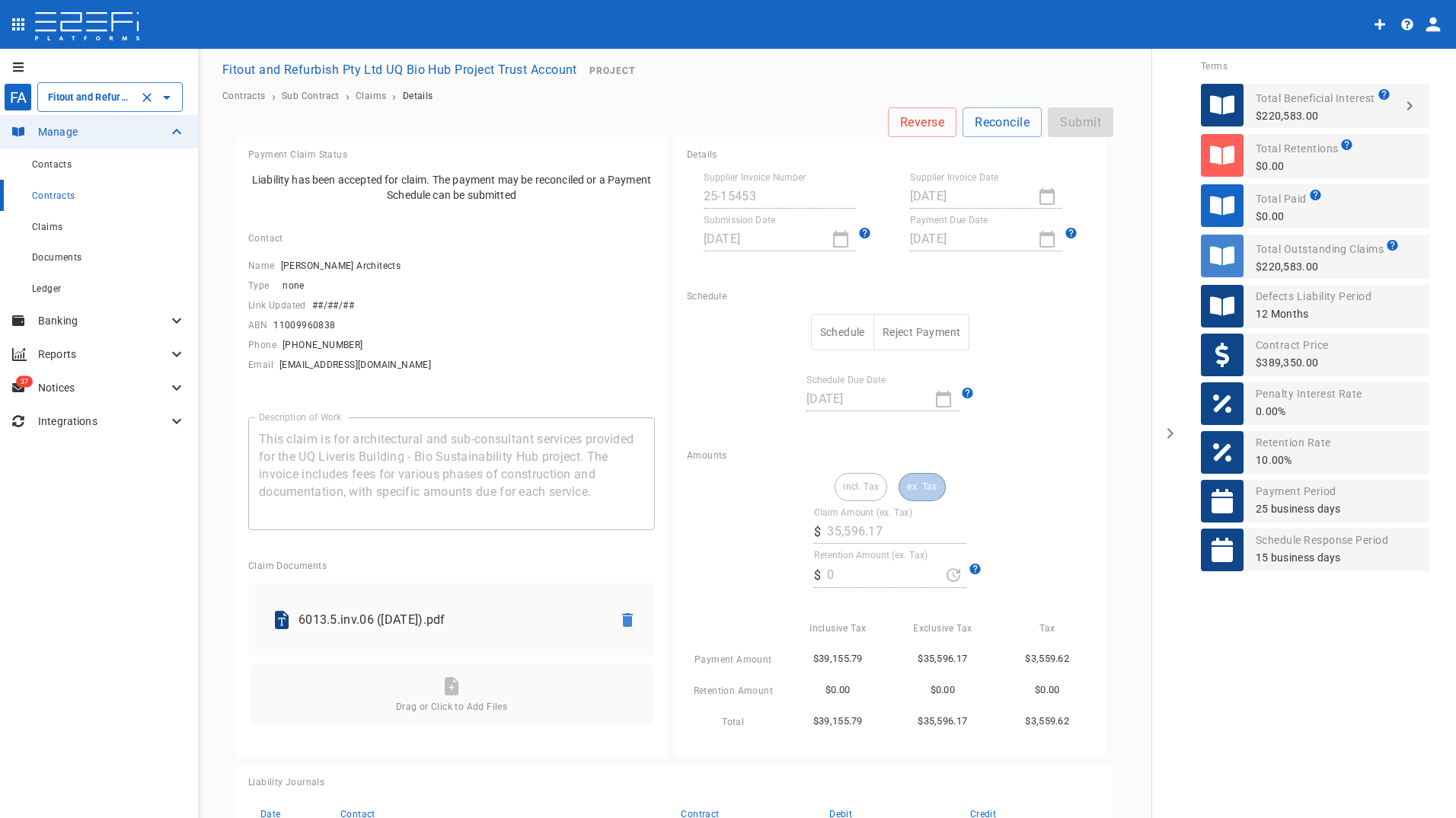
click at [97, 104] on input "Fitout and Refurbish Pty Ltd UQ Bio Hub Project Trust Account" at bounding box center [88, 97] width 89 height 16
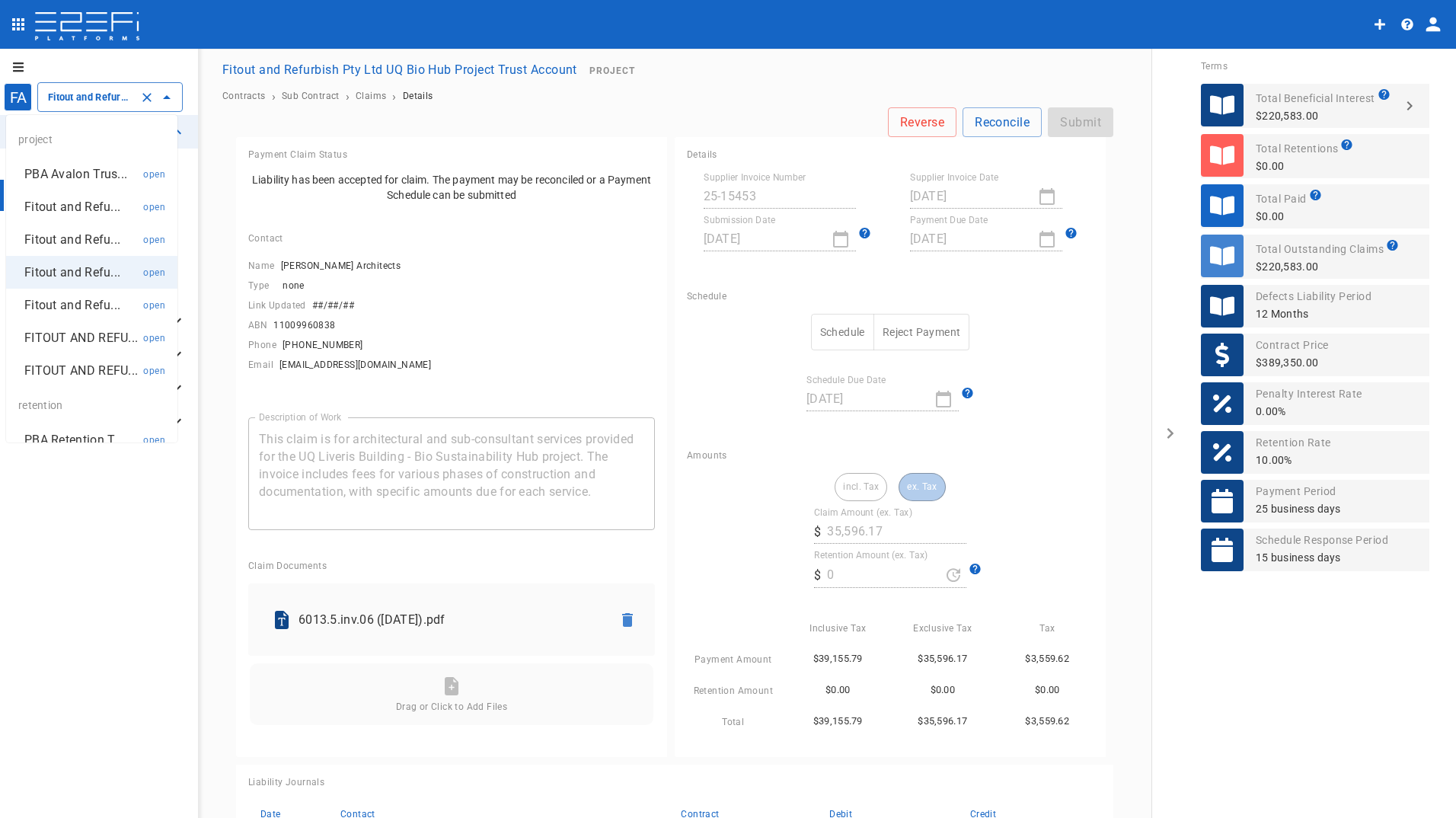
click at [65, 347] on p "FITOUT AND REFU..." at bounding box center [80, 338] width 113 height 18
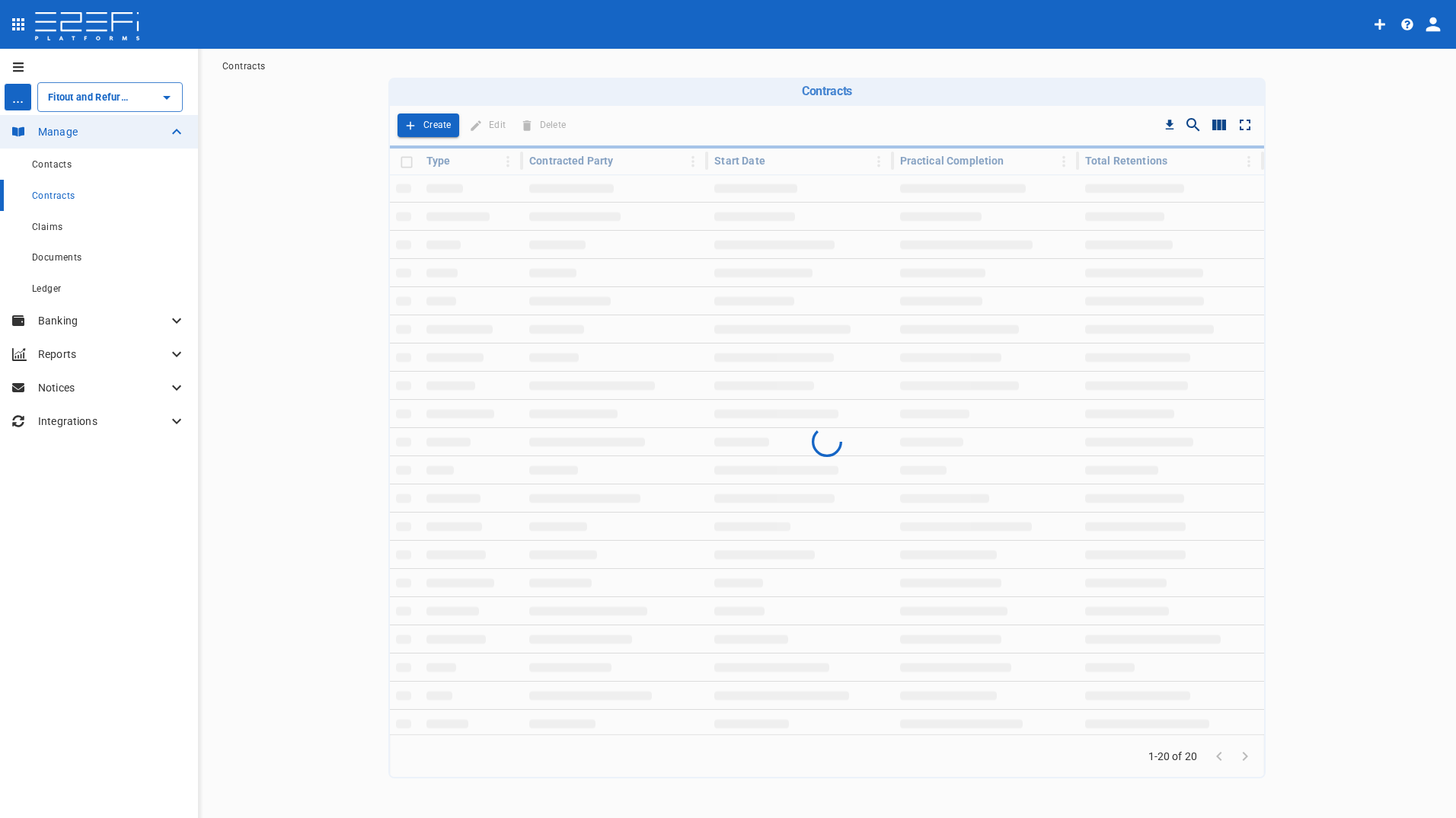
type input "FITOUT AND REFURBISHMENT AUSTRALIA PTY LTD PROJECT TRUST ACCOUNT GCHHS H2HK FIT…"
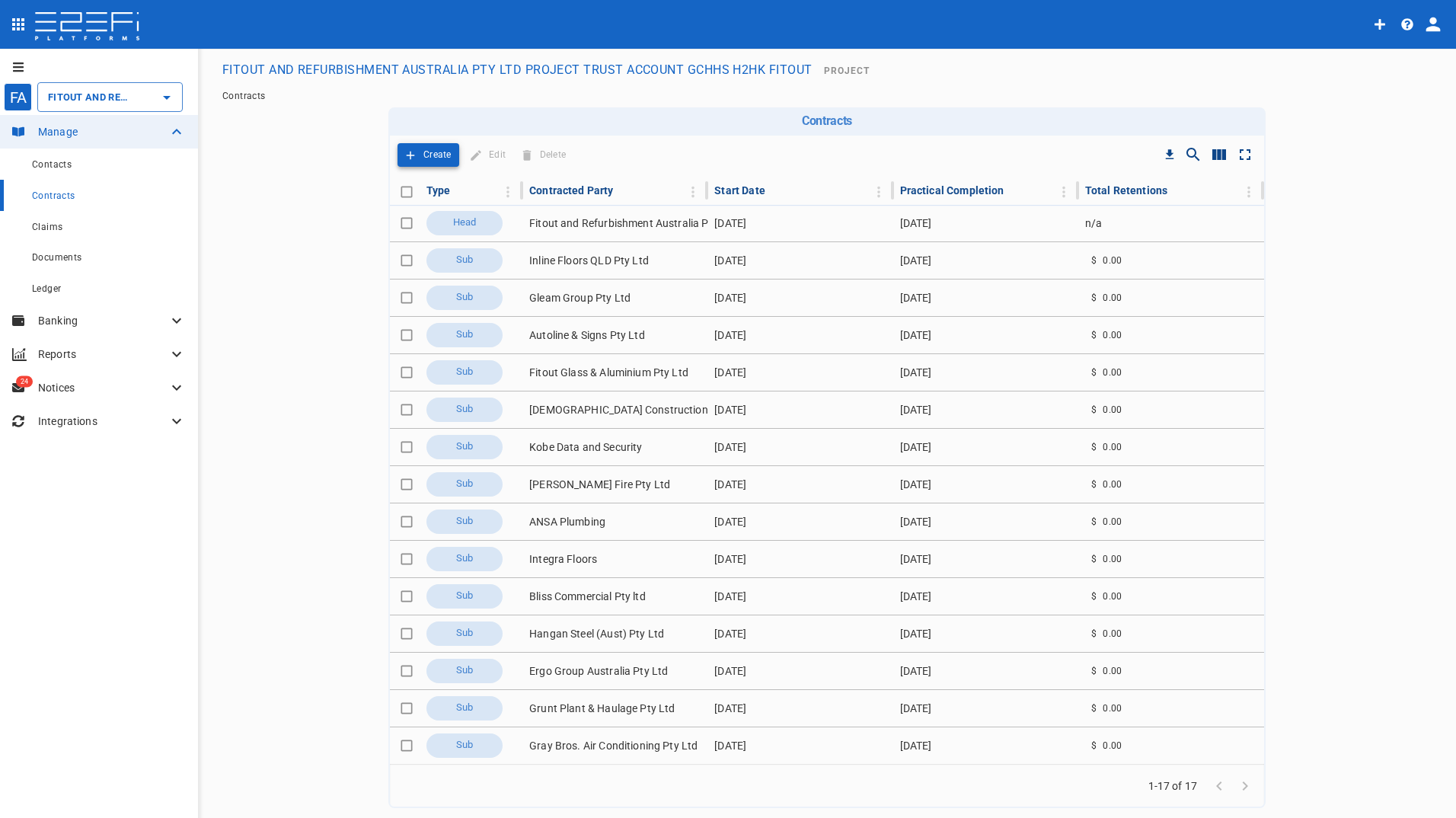
click at [427, 155] on p "Create" at bounding box center [437, 155] width 28 height 18
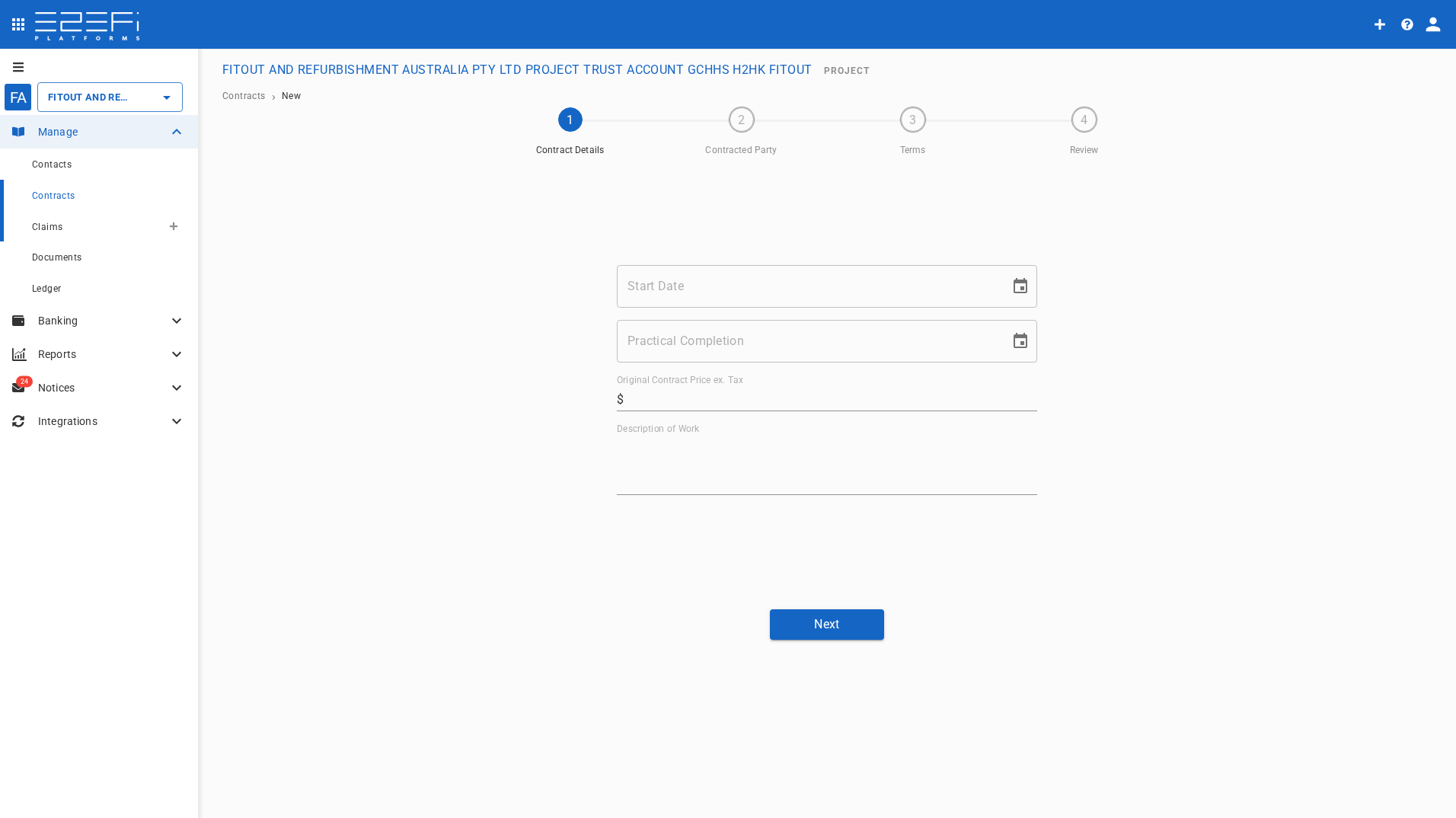
click at [41, 219] on div "Claims" at bounding box center [96, 226] width 129 height 19
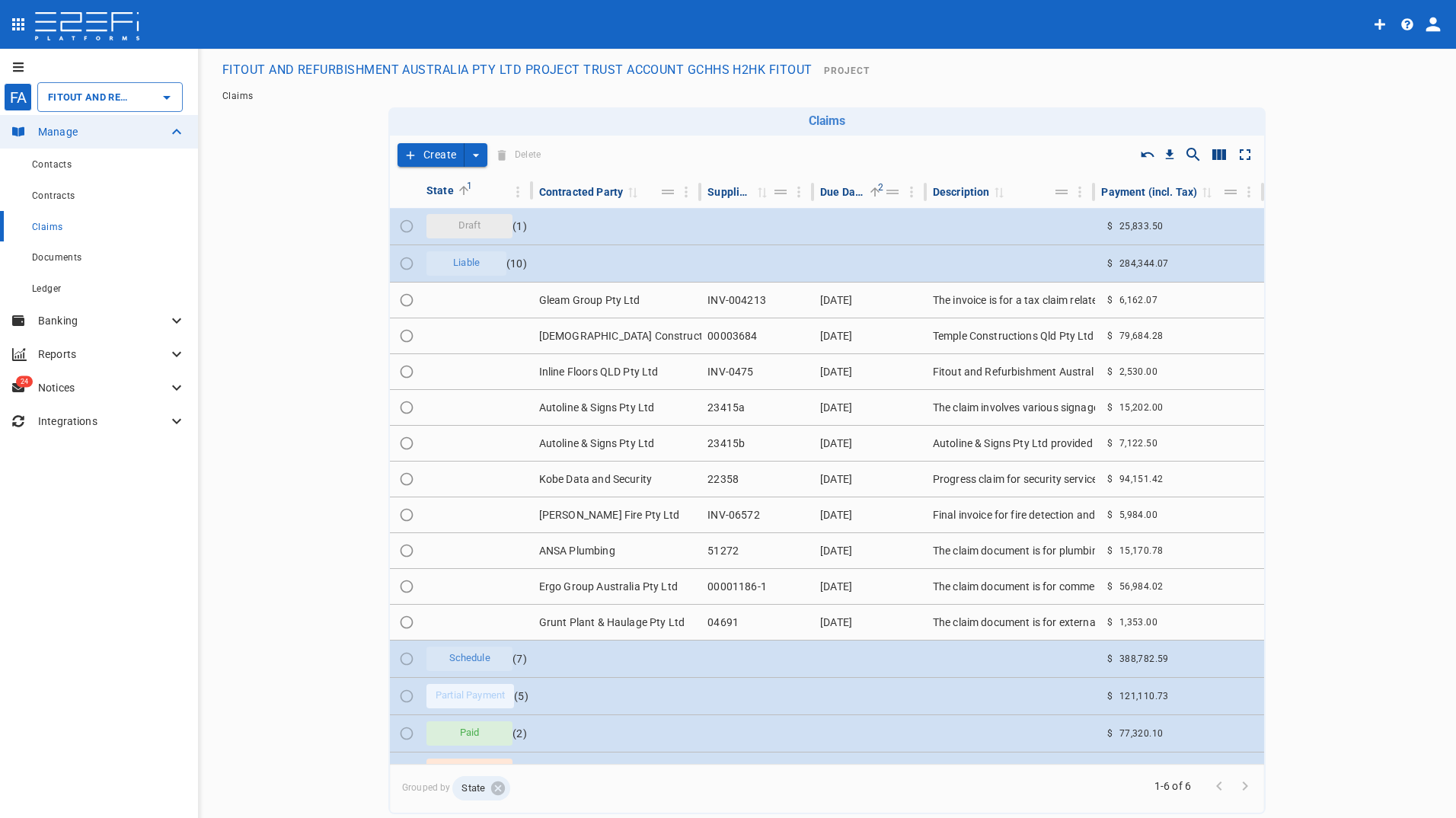
click at [427, 155] on button "Create" at bounding box center [431, 155] width 67 height 24
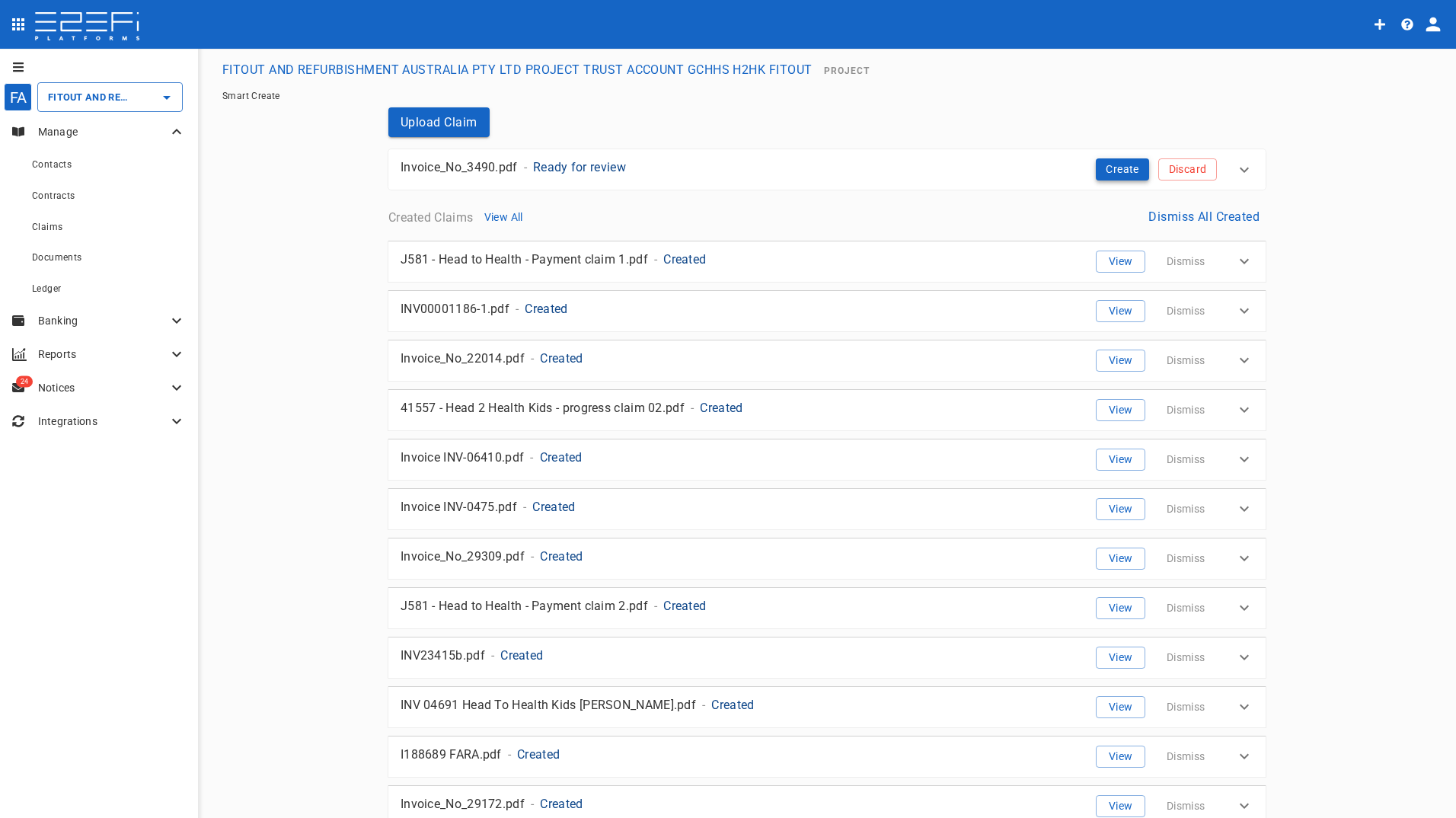
click at [1114, 166] on button "Create" at bounding box center [1122, 169] width 53 height 22
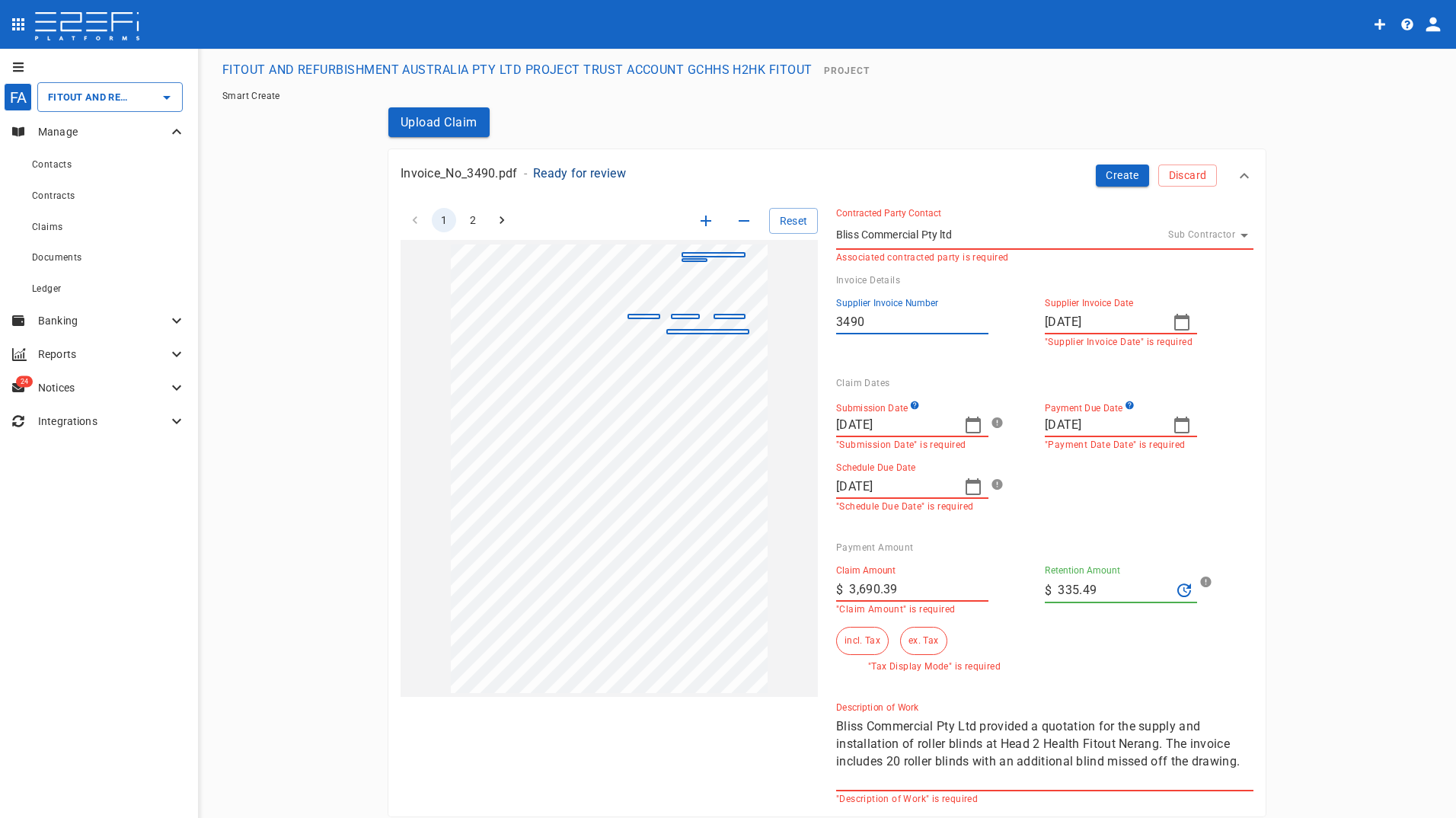
click at [1179, 318] on icon "button" at bounding box center [1181, 322] width 15 height 17
click at [1088, 539] on div "30" at bounding box center [1085, 541] width 12 height 17
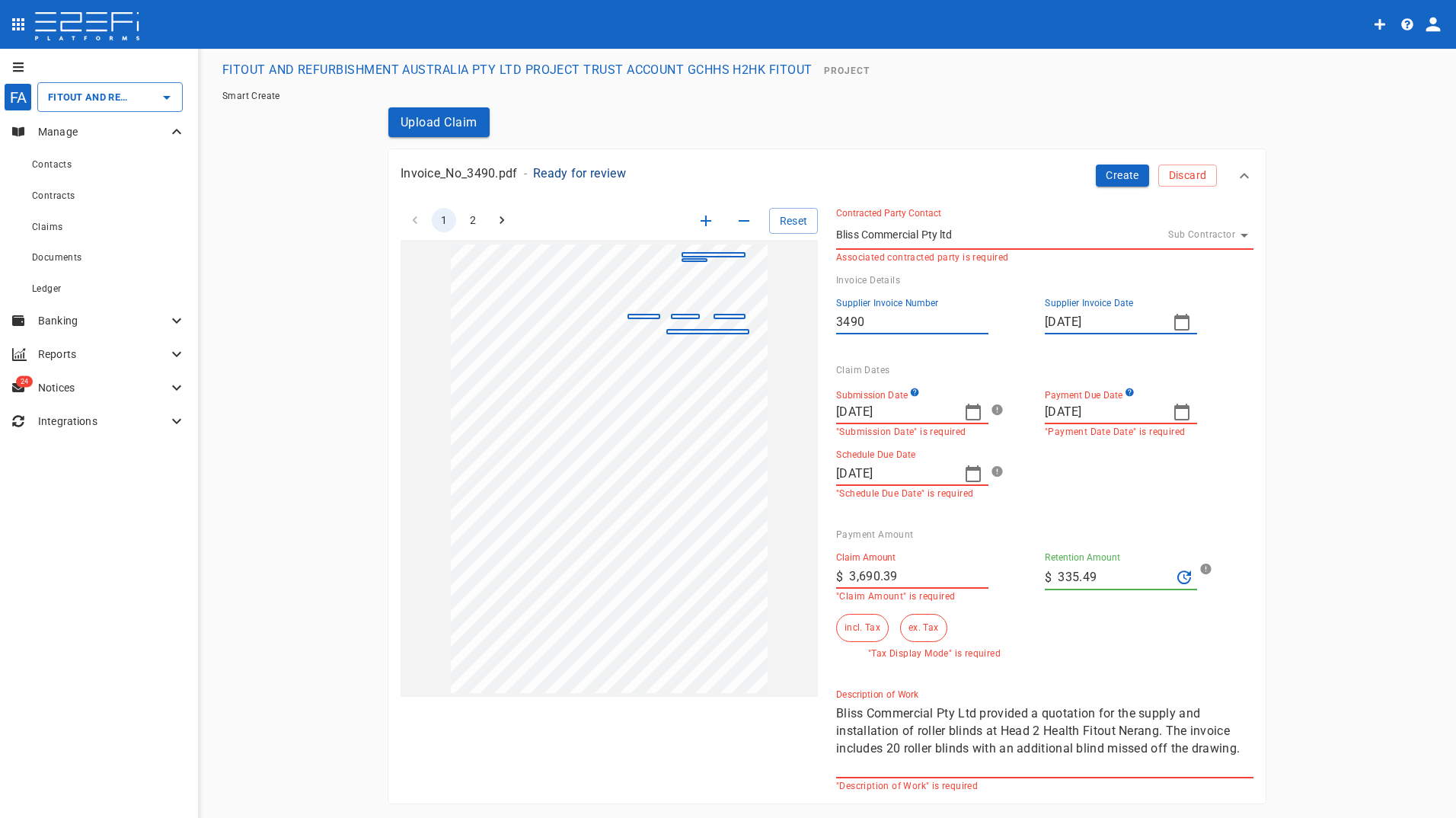
drag, startPoint x: 921, startPoint y: 417, endPoint x: 951, endPoint y: 417, distance: 30.5
click at [921, 417] on input "[DATE]" at bounding box center [894, 412] width 116 height 24
type input "[DATE]"
click at [964, 415] on icon "button" at bounding box center [973, 412] width 18 height 18
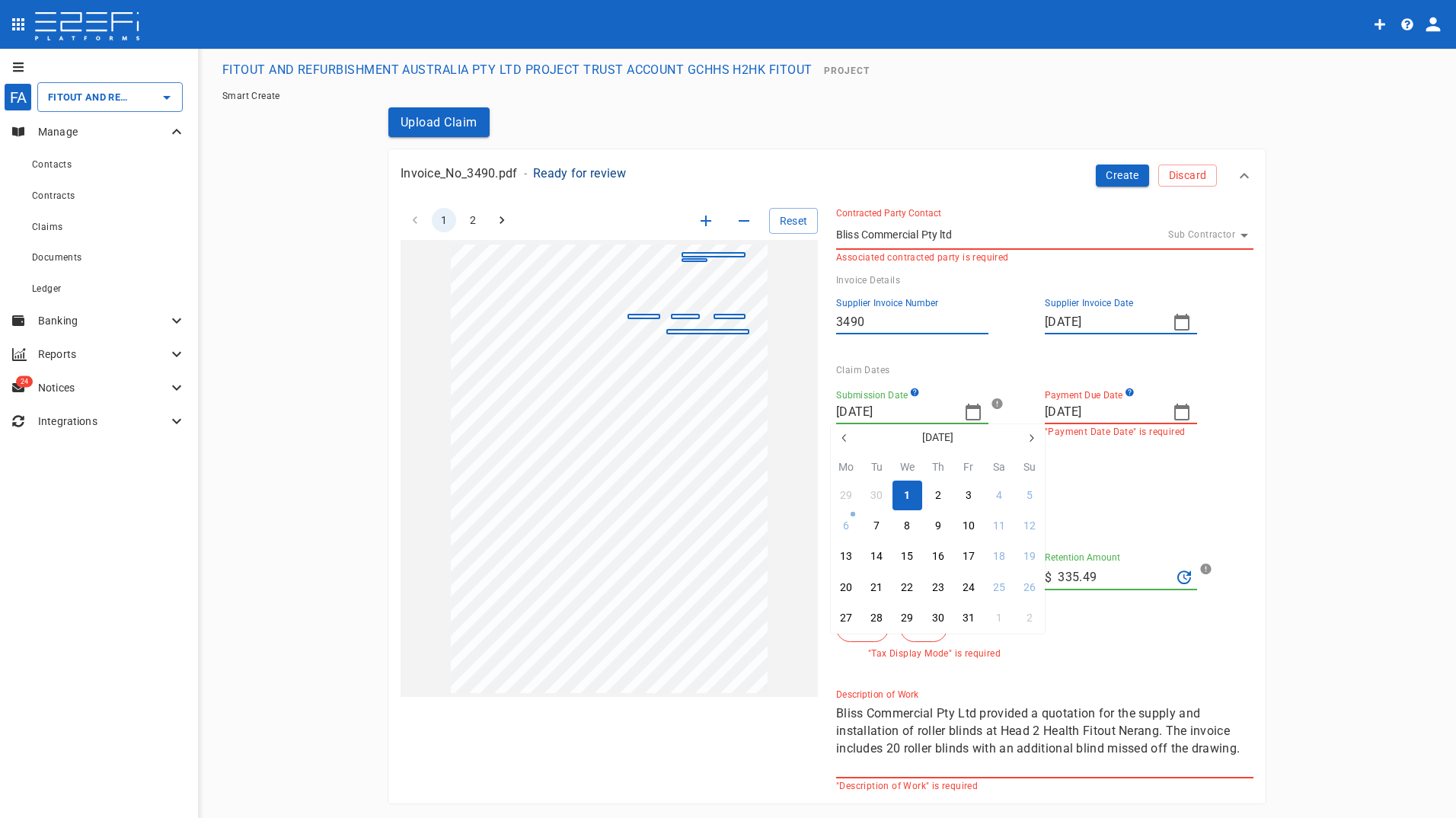
click at [903, 495] on button "1" at bounding box center [908, 496] width 30 height 30
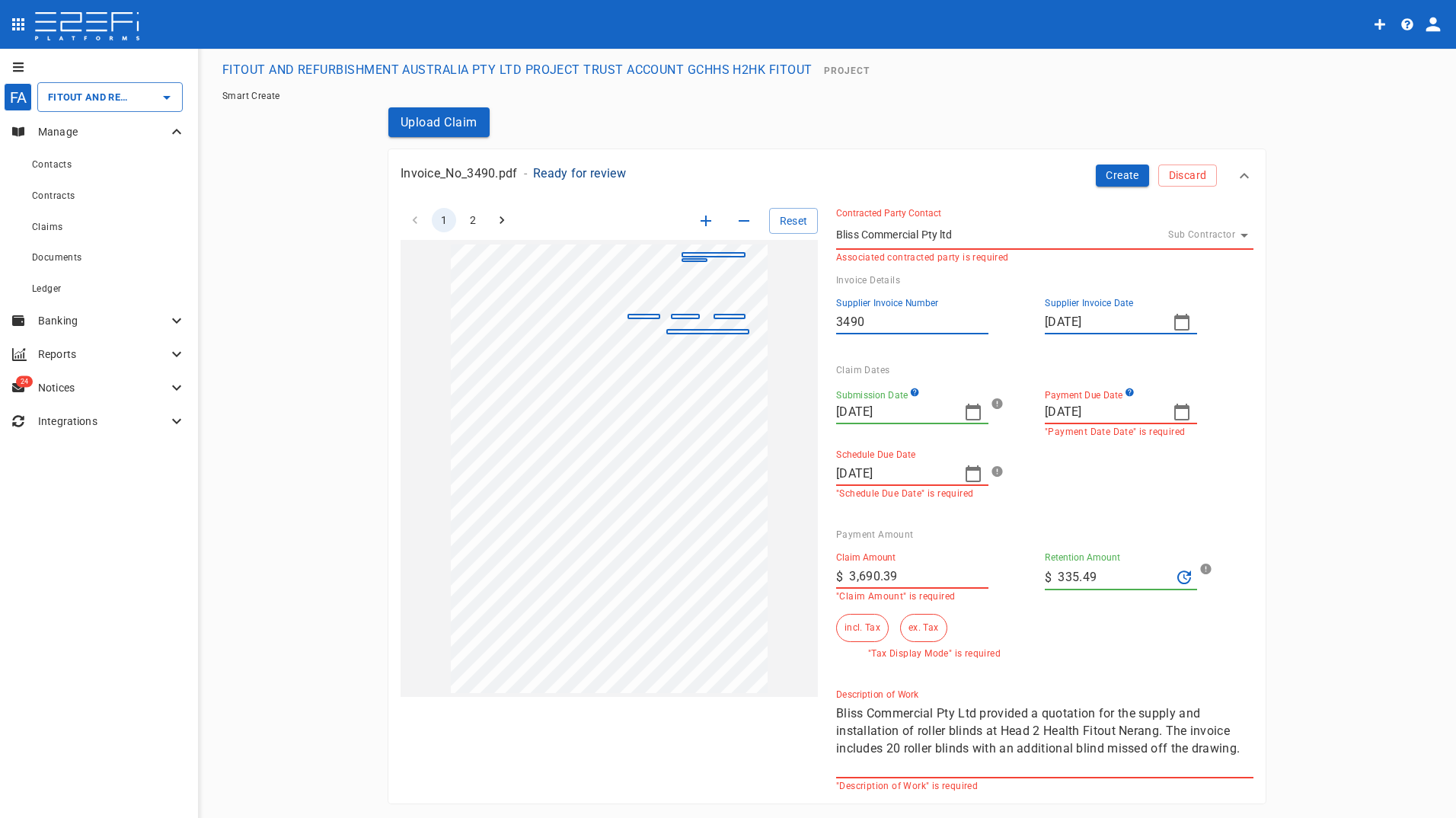
click at [1178, 410] on icon "button" at bounding box center [1182, 412] width 18 height 18
click at [1149, 631] on div "30" at bounding box center [1147, 631] width 12 height 17
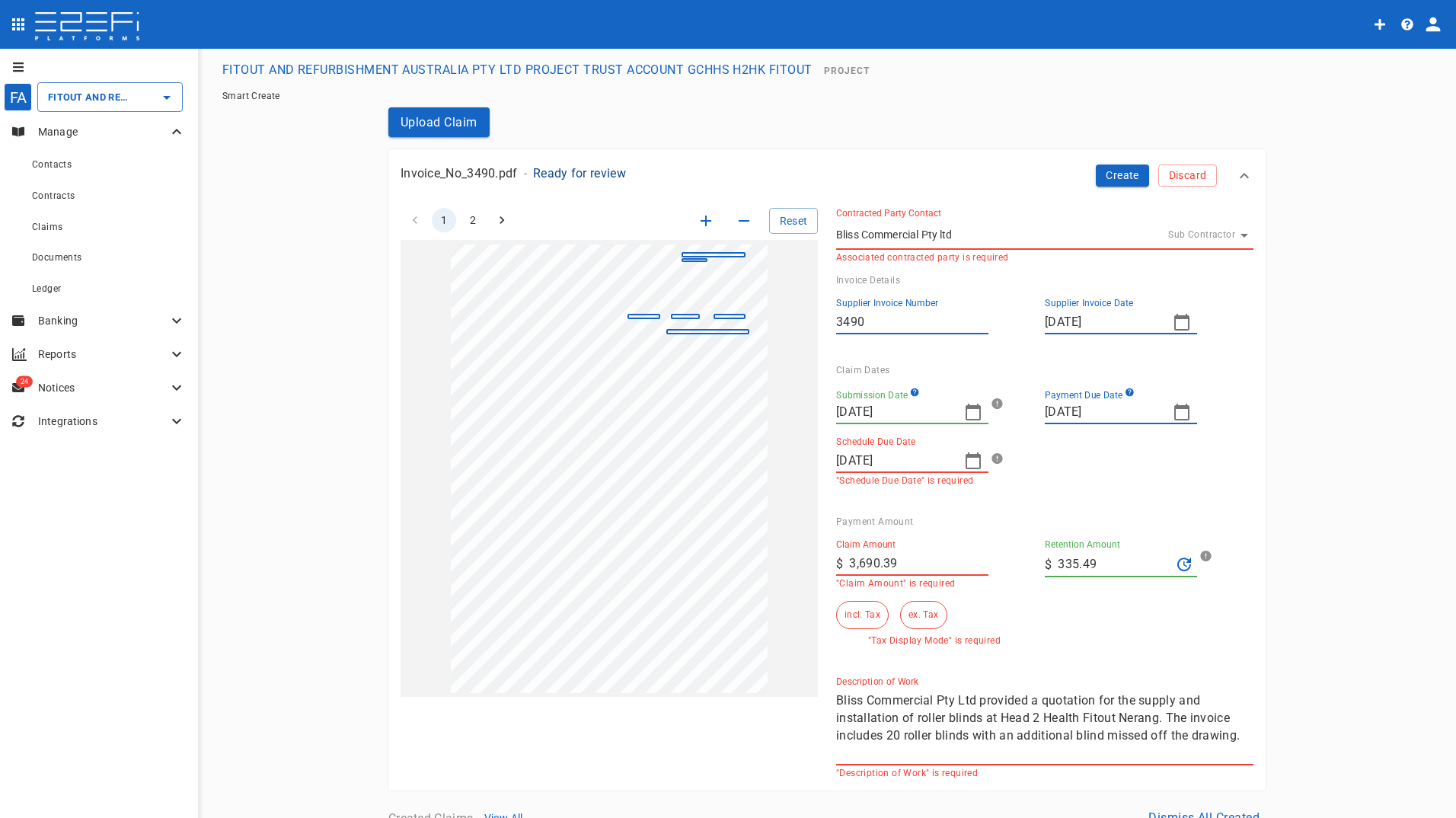
click at [715, 553] on div "1 2 Reset SupplierInvoiceNumber: 3490 ClaimAmount: 3690.39 SupplierName: Bliss …" at bounding box center [817, 484] width 871 height 589
type input "3,205.3"
drag, startPoint x: 1115, startPoint y: 561, endPoint x: 1047, endPoint y: 566, distance: 68.8
click at [1047, 566] on div "​ $ 335.49" at bounding box center [1121, 564] width 152 height 26
type input "0"
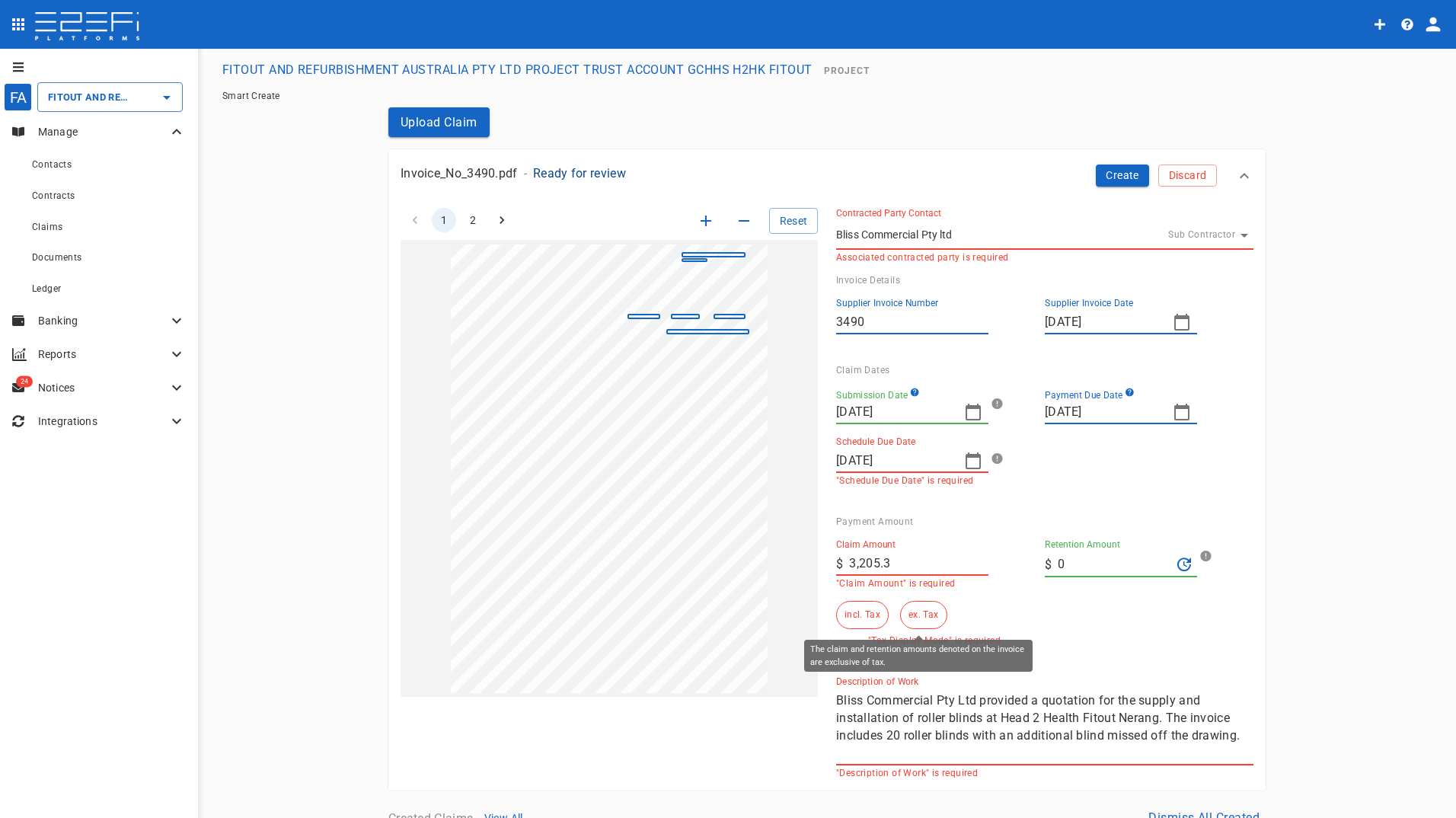
click at [928, 618] on button "ex. Tax" at bounding box center [923, 615] width 46 height 28
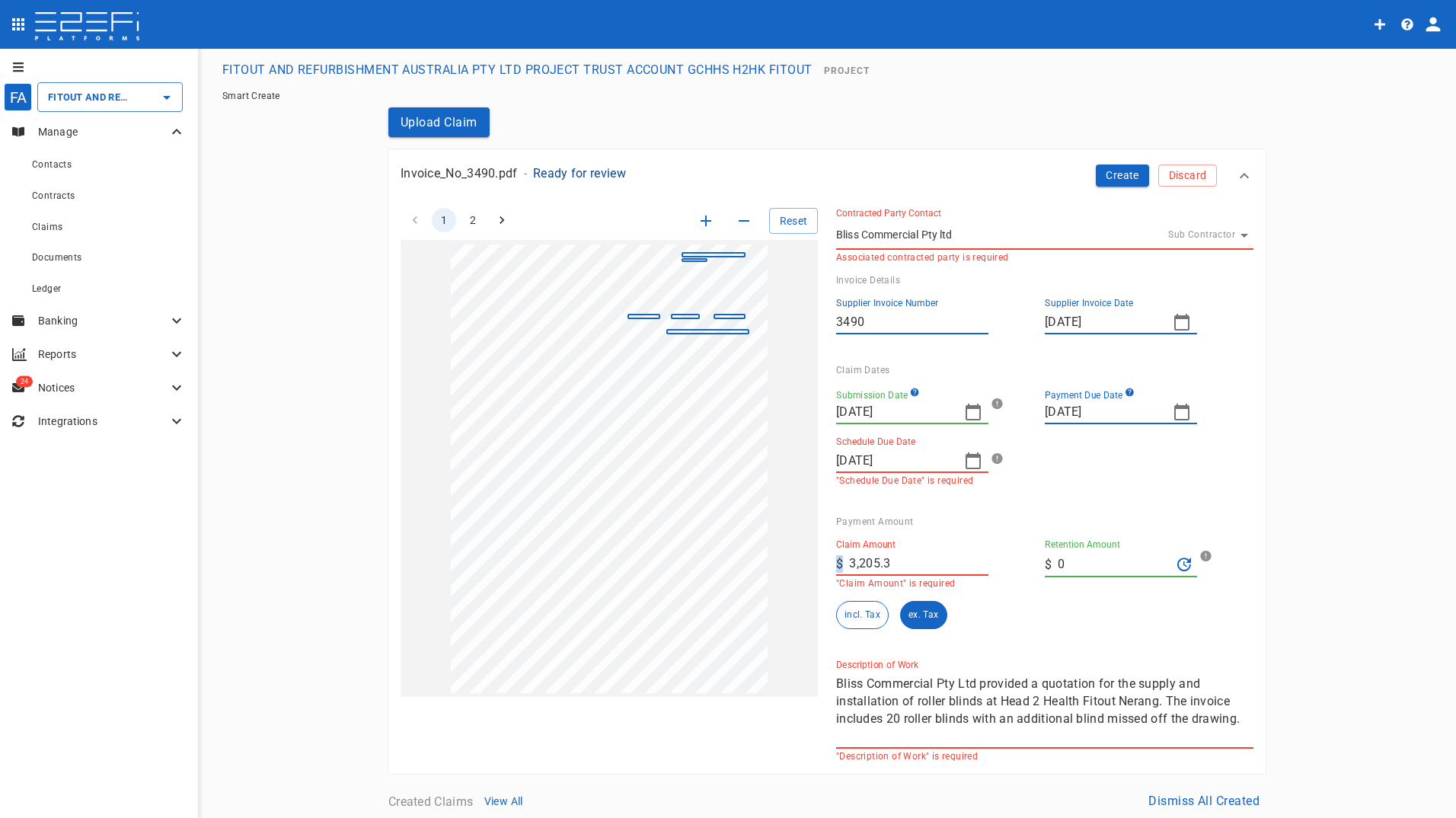
drag, startPoint x: 908, startPoint y: 549, endPoint x: 836, endPoint y: 561, distance: 72.6
click at [836, 561] on div "Claim Amount ​ $ 3,205.3 "Claim Amount" is required" at bounding box center [912, 564] width 152 height 50
drag, startPoint x: 895, startPoint y: 561, endPoint x: 836, endPoint y: 564, distance: 59.5
click at [836, 564] on div "​ $ 3,205.3" at bounding box center [912, 563] width 152 height 24
type input "3,354.9"
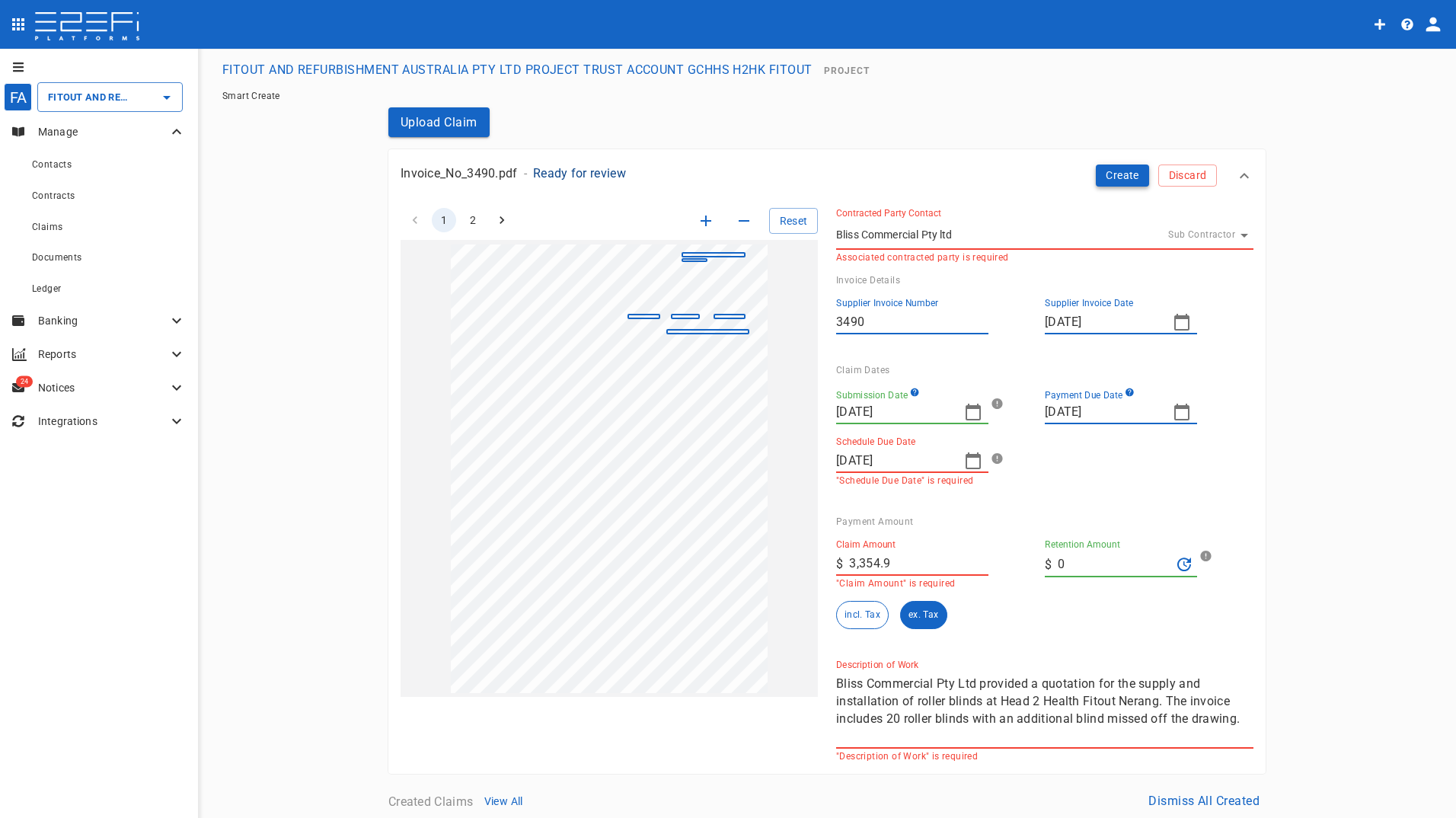
click at [1103, 177] on button "Create" at bounding box center [1122, 176] width 53 height 22
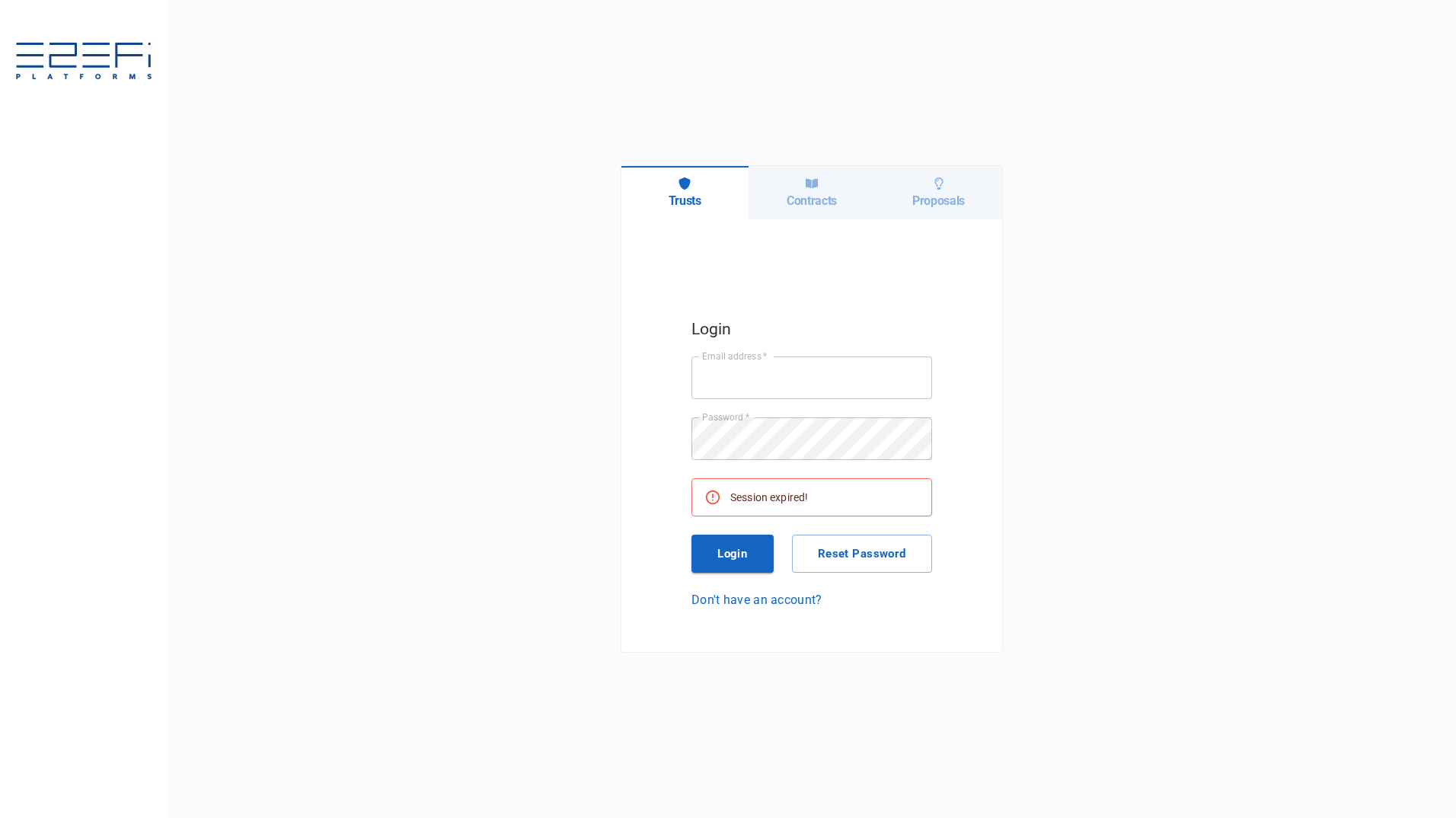
type input "[PERSON_NAME][EMAIL_ADDRESS][PERSON_NAME][DOMAIN_NAME]"
